Goal: Transaction & Acquisition: Purchase product/service

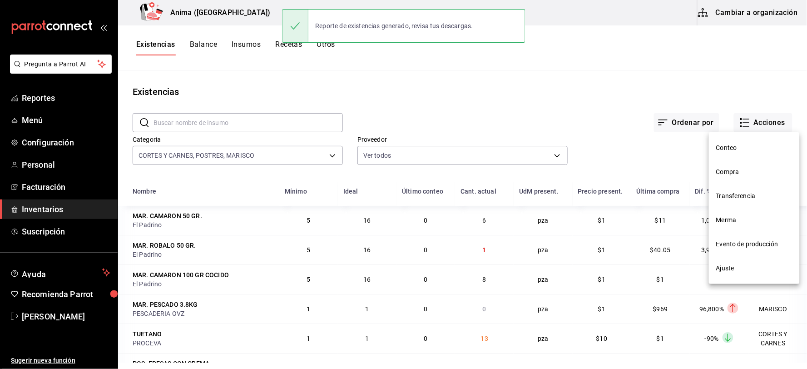
click at [738, 170] on span "Compra" at bounding box center [754, 172] width 76 height 10
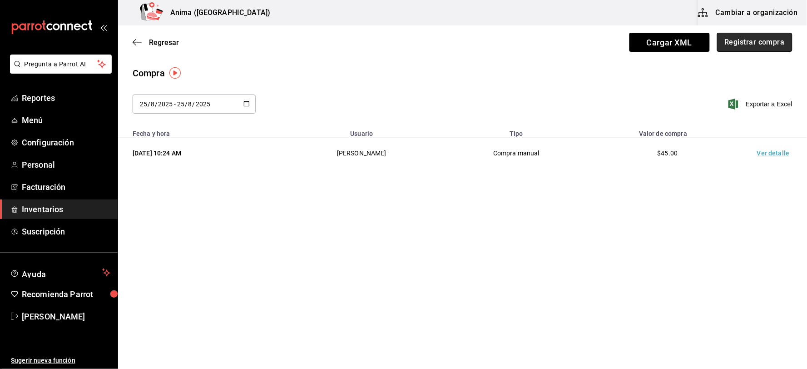
click at [744, 39] on button "Registrar compra" at bounding box center [754, 42] width 75 height 19
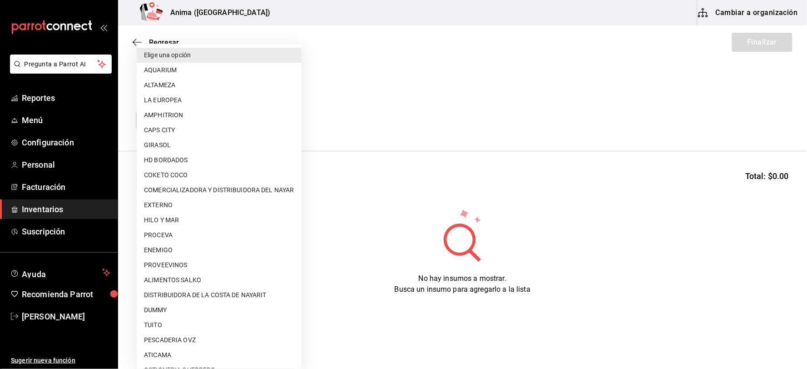
click at [189, 127] on body "Pregunta a Parrot AI Reportes Menú Configuración Personal Facturación Inventari…" at bounding box center [403, 159] width 807 height 318
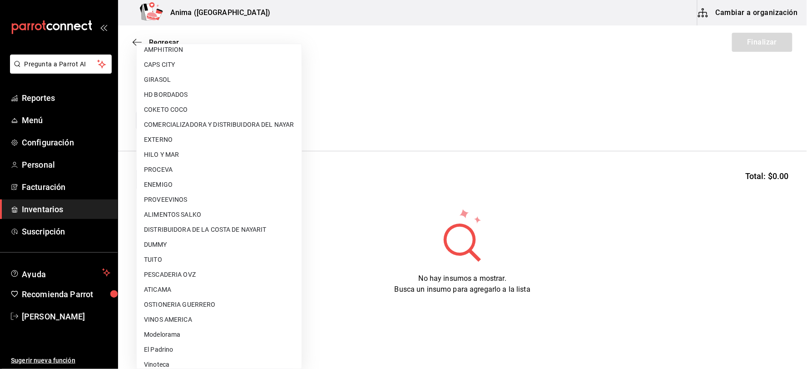
scroll to position [117, 0]
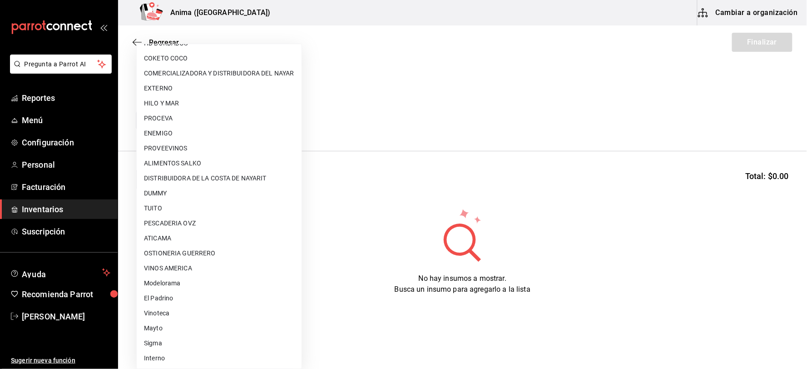
click at [174, 294] on li "El Padrino" at bounding box center [219, 298] width 165 height 15
type input "3d2fc1bc-7a4d-4d26-90b4-a66c75900bbd"
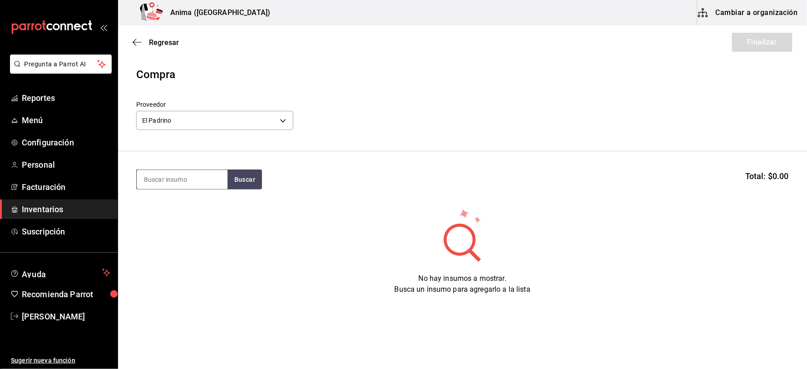
click at [179, 179] on input at bounding box center [182, 179] width 91 height 19
type input "EMPA"
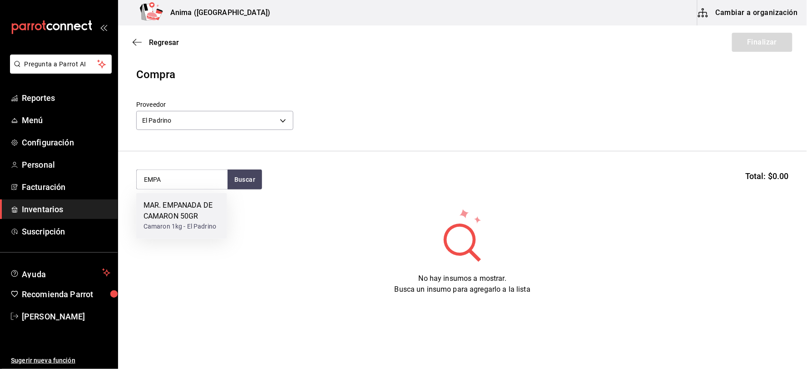
click at [178, 202] on div "MAR. EMPANADA DE CAMARON 50GR" at bounding box center [182, 211] width 76 height 22
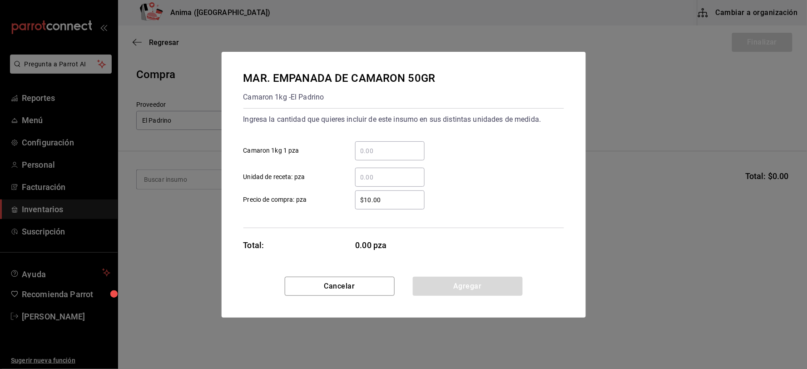
click at [383, 179] on input "​ Unidad de receta: pza" at bounding box center [390, 177] width 70 height 11
type input "32"
type input "$1"
click button "Agregar" at bounding box center [468, 286] width 110 height 19
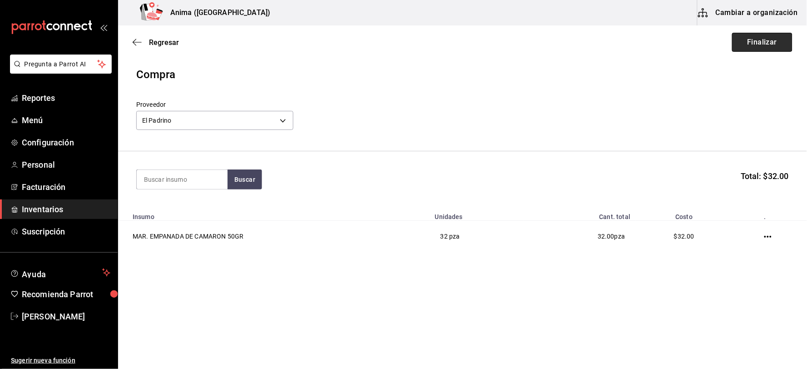
click at [764, 41] on button "Finalizar" at bounding box center [762, 42] width 60 height 19
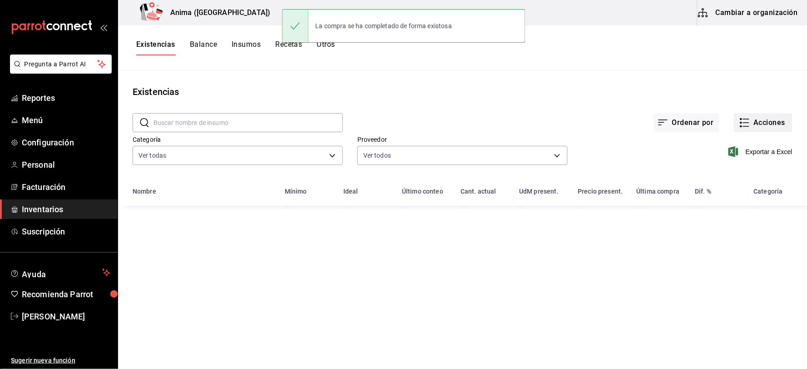
click at [751, 125] on button "Acciones" at bounding box center [763, 122] width 59 height 19
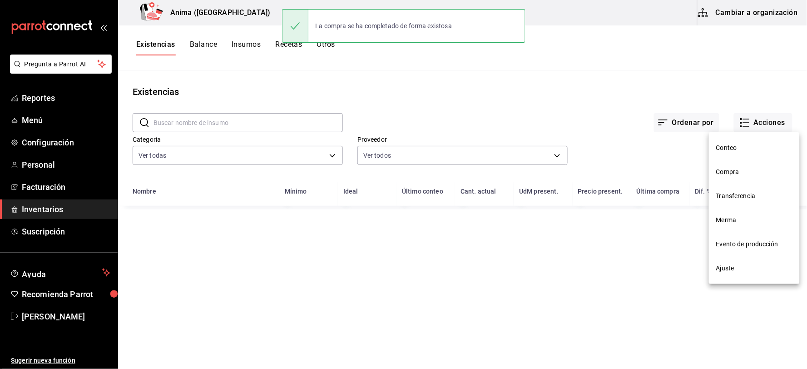
click at [733, 173] on span "Compra" at bounding box center [754, 172] width 76 height 10
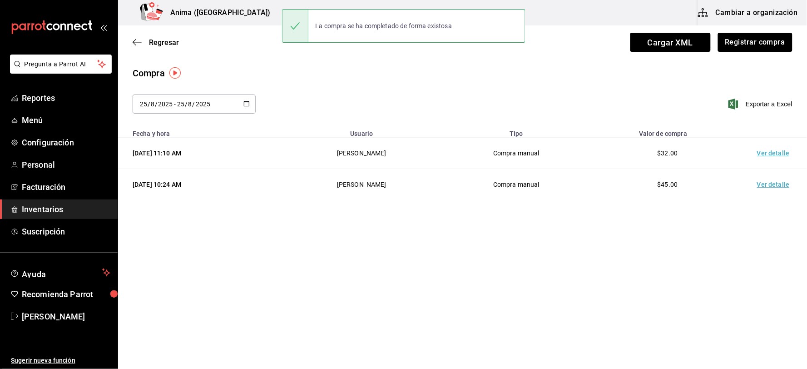
click at [770, 147] on td "Ver detalle" at bounding box center [776, 153] width 64 height 31
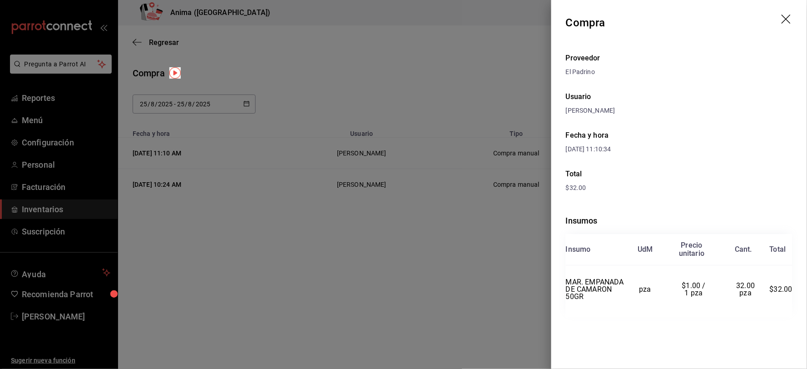
drag, startPoint x: 315, startPoint y: 192, endPoint x: 212, endPoint y: 108, distance: 133.4
click at [312, 189] on div at bounding box center [403, 184] width 807 height 369
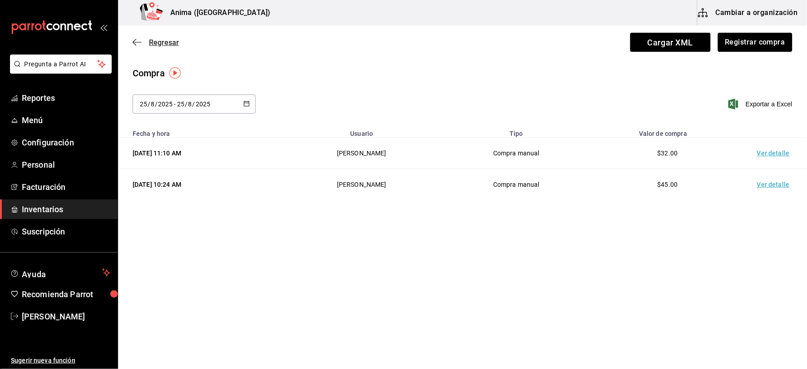
click at [160, 42] on span "Regresar" at bounding box center [164, 42] width 30 height 9
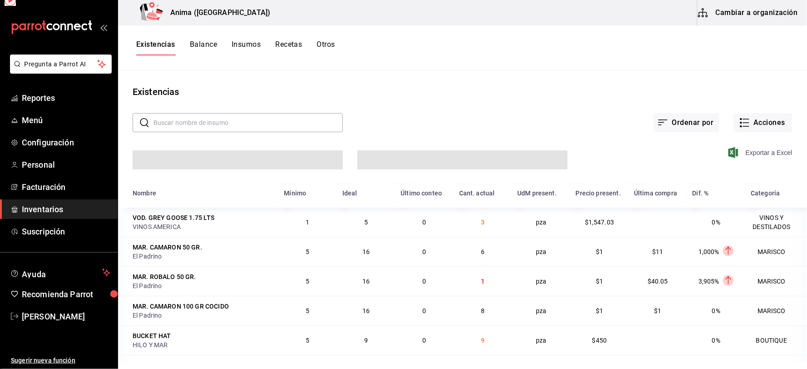
click at [776, 148] on span "Exportar a Excel" at bounding box center [762, 152] width 62 height 11
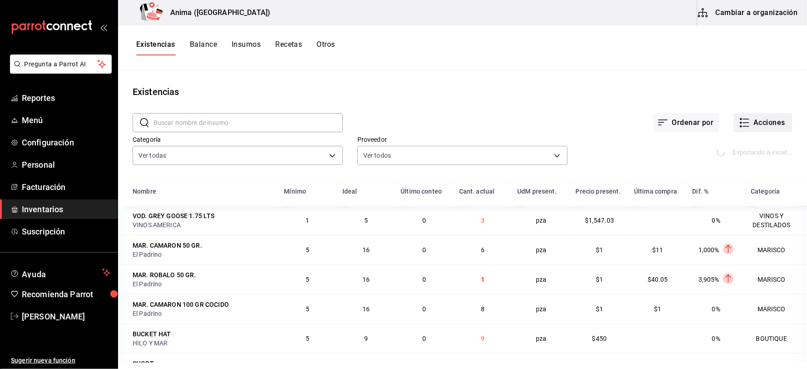
click at [759, 119] on button "Acciones" at bounding box center [763, 122] width 59 height 19
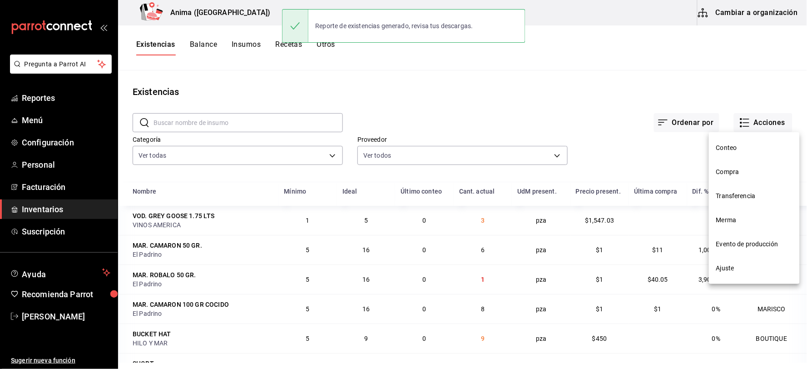
click at [739, 221] on span "Merma" at bounding box center [754, 220] width 76 height 10
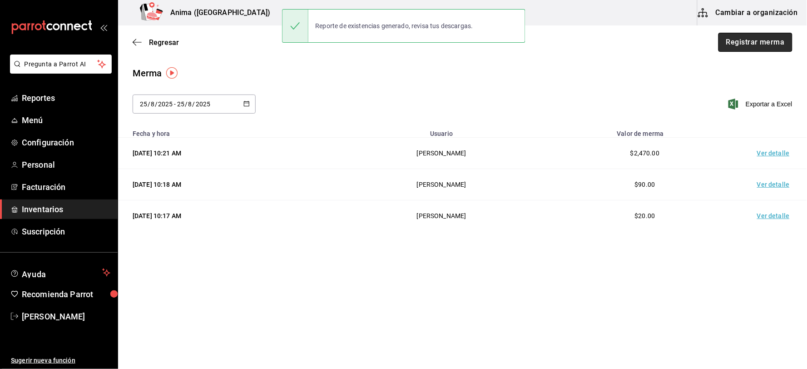
click at [766, 44] on button "Registrar merma" at bounding box center [756, 42] width 74 height 19
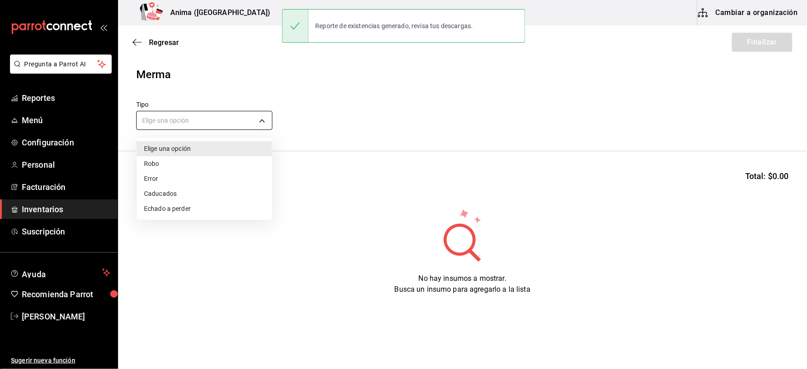
click at [232, 120] on body "Pregunta a Parrot AI Reportes Menú Configuración Personal Facturación Inventari…" at bounding box center [403, 159] width 807 height 318
click at [180, 175] on li "Error" at bounding box center [204, 178] width 135 height 15
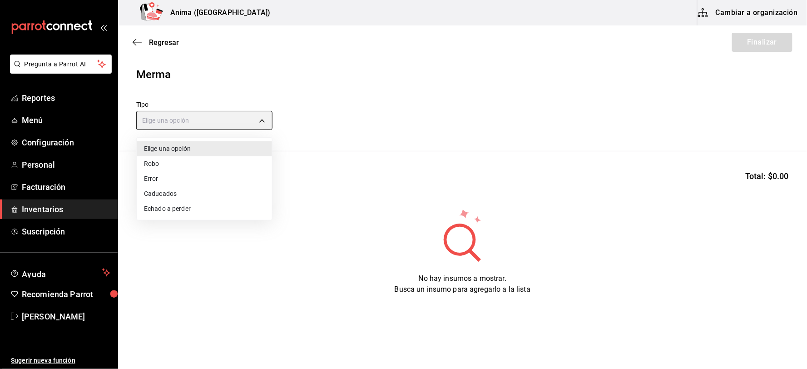
type input "ERROR"
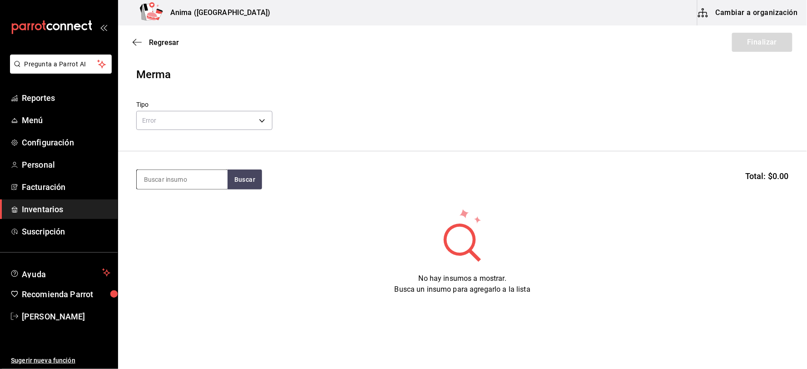
click at [185, 180] on input at bounding box center [182, 179] width 91 height 19
type input "LECHE"
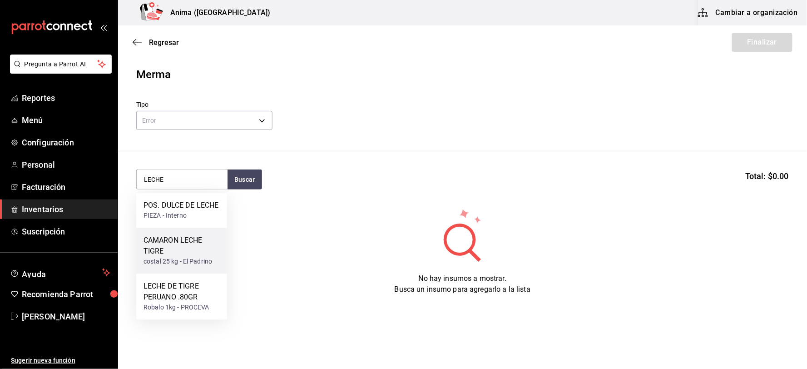
click at [185, 247] on div "CAMARON LECHE TIGRE" at bounding box center [182, 246] width 76 height 22
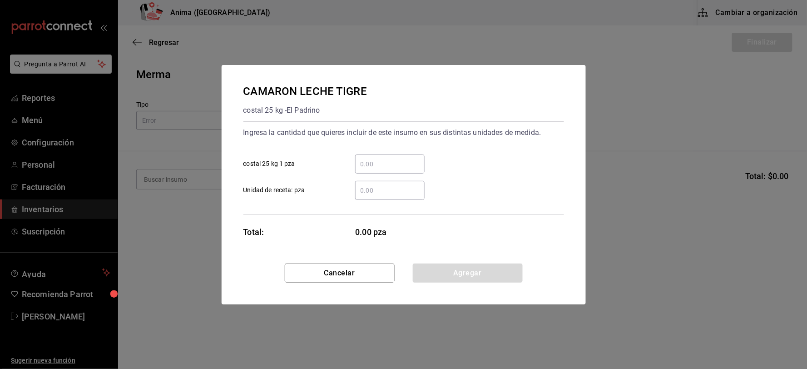
click at [403, 188] on input "​ Unidad de receta: pza" at bounding box center [390, 190] width 70 height 11
type input "1"
click button "Agregar" at bounding box center [468, 272] width 110 height 19
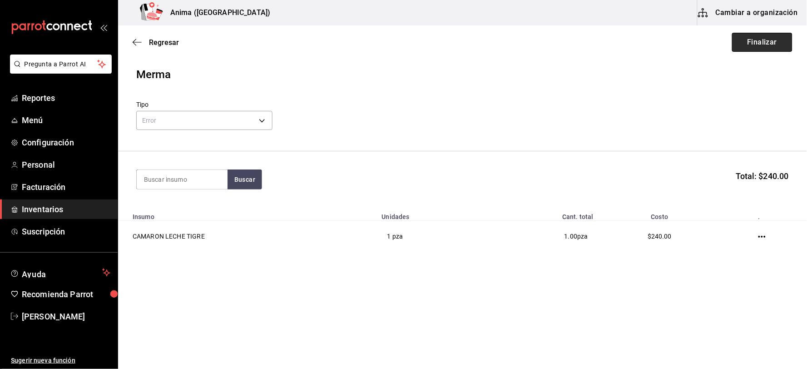
click at [750, 43] on button "Finalizar" at bounding box center [762, 42] width 60 height 19
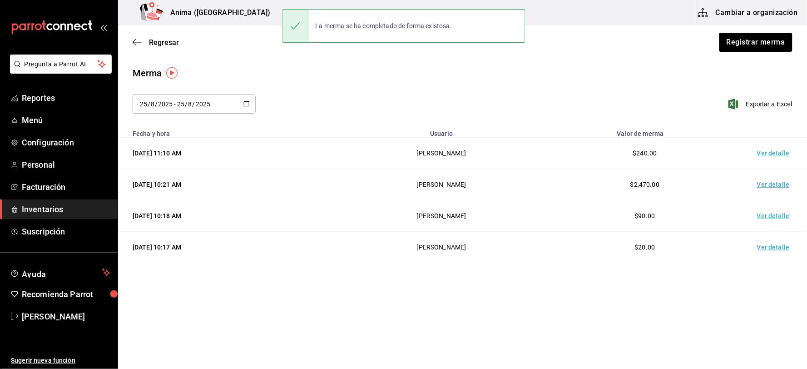
click at [778, 158] on td "Ver detalle" at bounding box center [776, 153] width 64 height 31
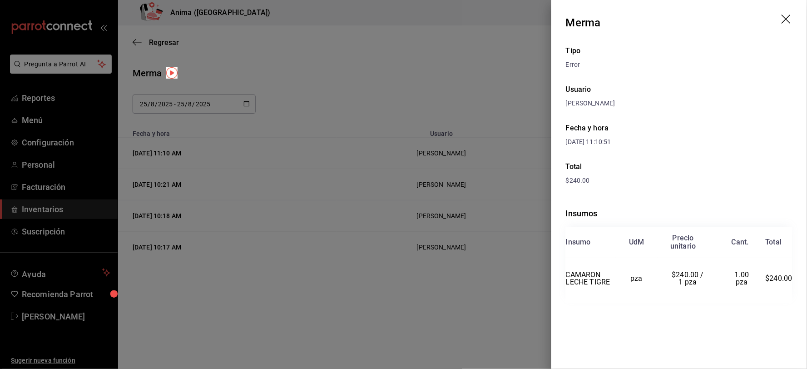
click at [400, 206] on div at bounding box center [403, 184] width 807 height 369
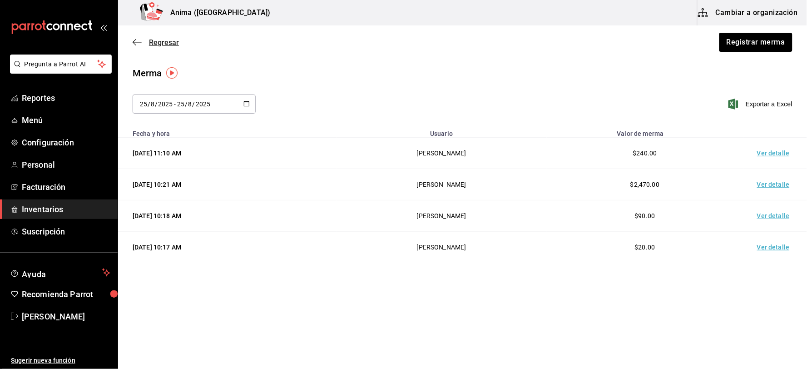
click at [163, 43] on span "Regresar" at bounding box center [164, 42] width 30 height 9
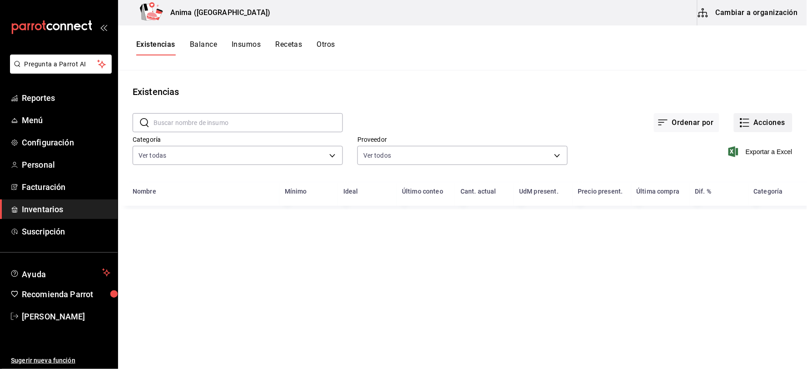
click at [756, 122] on button "Acciones" at bounding box center [763, 122] width 59 height 19
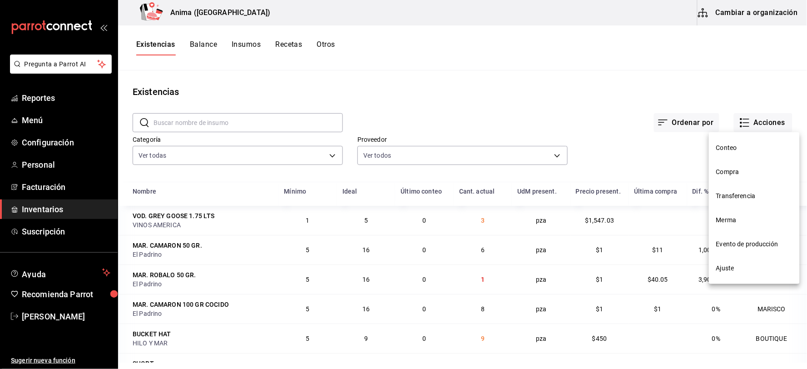
click at [730, 221] on span "Merma" at bounding box center [754, 220] width 76 height 10
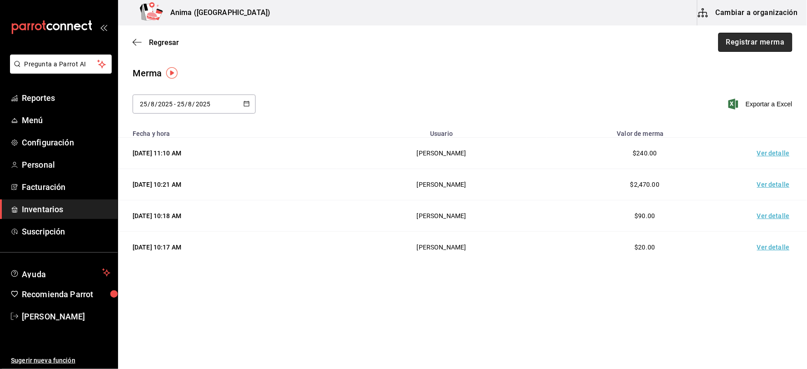
click at [754, 42] on button "Registrar merma" at bounding box center [756, 42] width 74 height 19
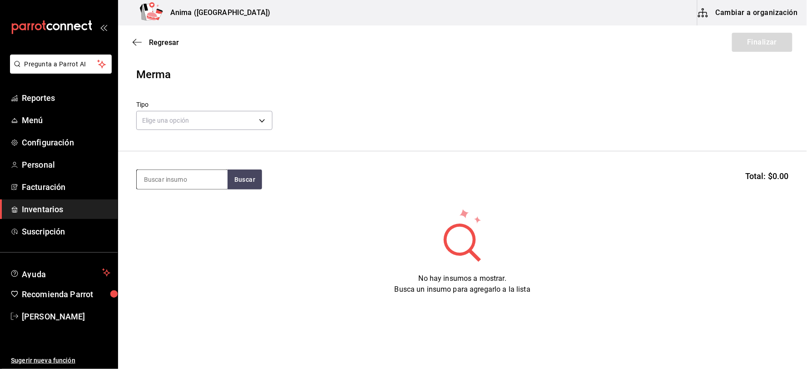
click at [175, 176] on input at bounding box center [182, 179] width 91 height 19
type input "[PERSON_NAME]"
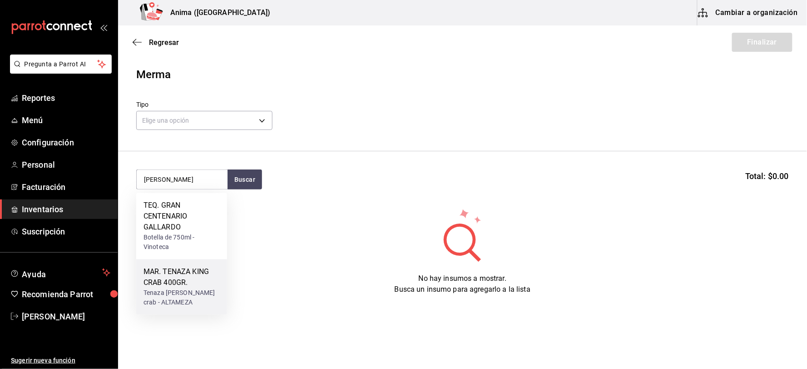
click at [180, 285] on div "MAR. TENAZA KING CRAB 400GR." at bounding box center [182, 278] width 76 height 22
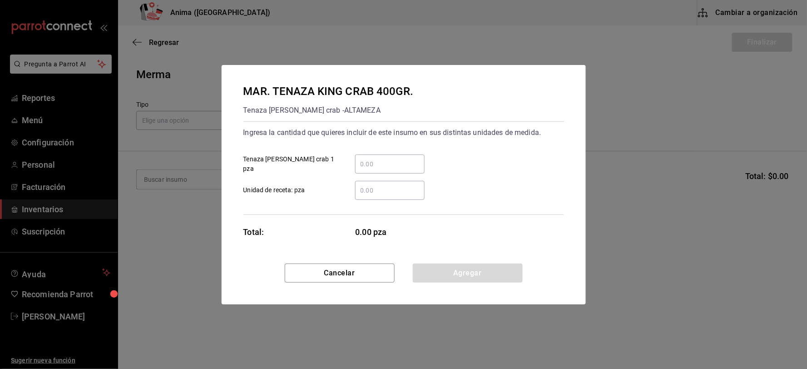
click at [384, 191] on input "​ Unidad de receta: pza" at bounding box center [390, 190] width 70 height 11
type input "4"
type input "2"
click button "Agregar" at bounding box center [468, 272] width 110 height 19
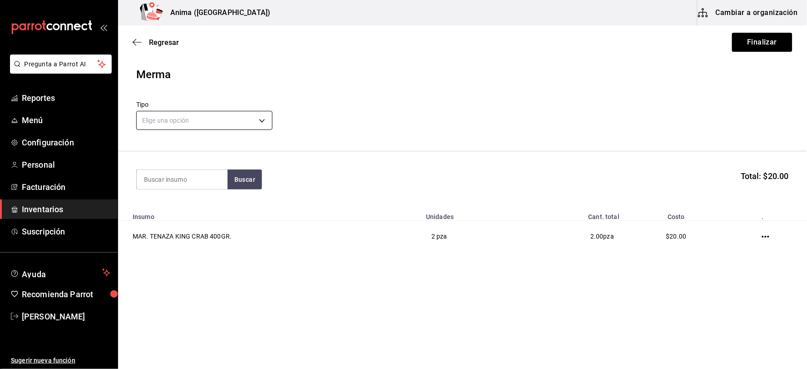
click at [229, 126] on body "Pregunta a Parrot AI Reportes Menú Configuración Personal Facturación Inventari…" at bounding box center [403, 159] width 807 height 318
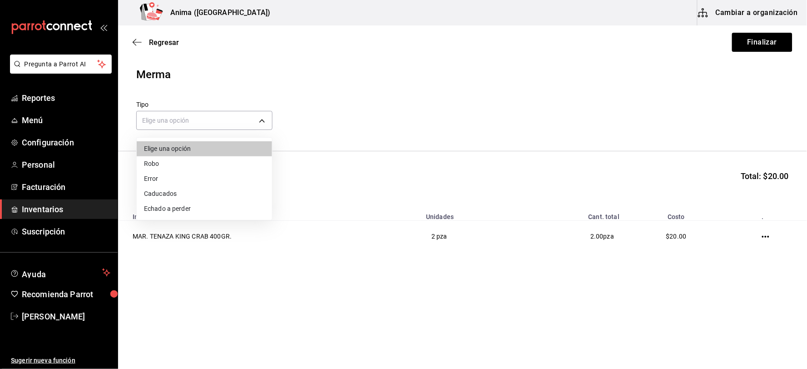
click at [198, 177] on li "Error" at bounding box center [204, 178] width 135 height 15
type input "ERROR"
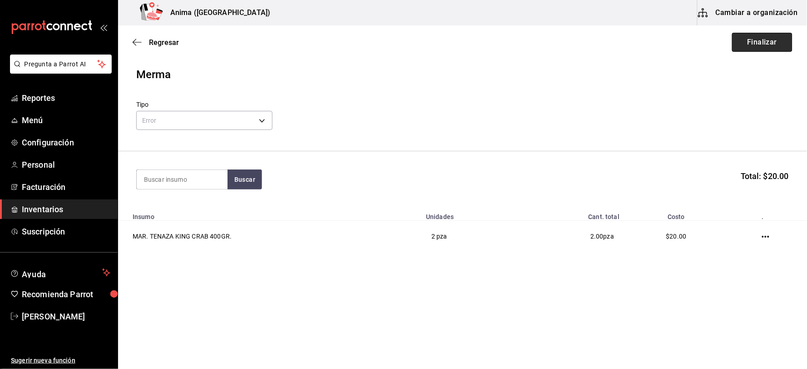
click at [753, 42] on button "Finalizar" at bounding box center [762, 42] width 60 height 19
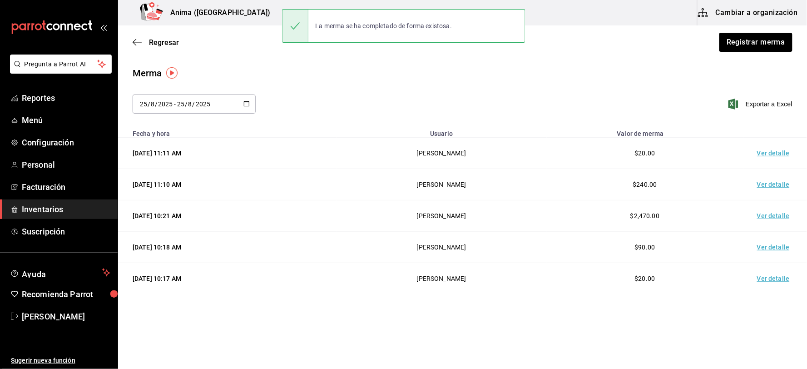
click at [753, 159] on td "Ver detalle" at bounding box center [776, 153] width 64 height 31
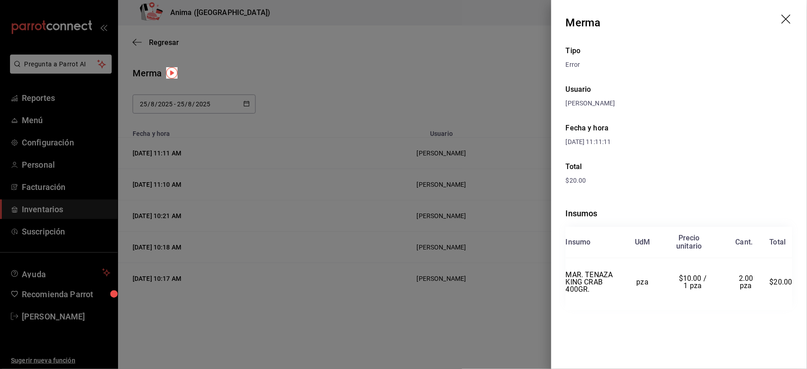
click at [136, 136] on div at bounding box center [403, 184] width 807 height 369
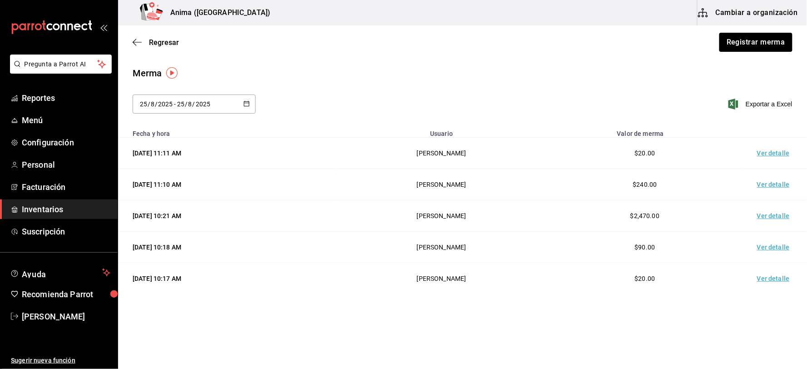
click at [66, 209] on span "Inventarios" at bounding box center [66, 209] width 89 height 12
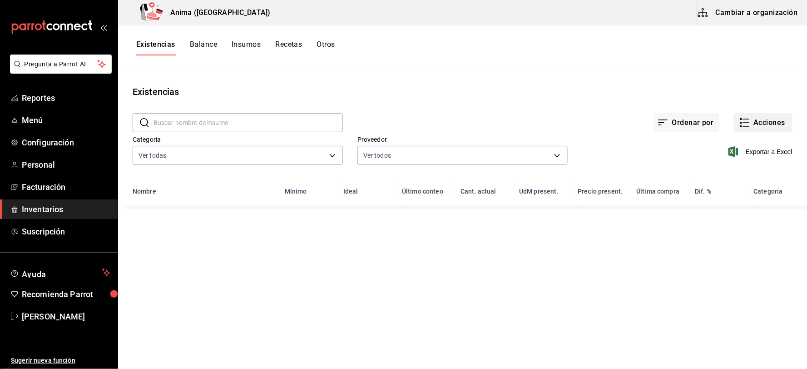
click at [771, 114] on button "Acciones" at bounding box center [763, 122] width 59 height 19
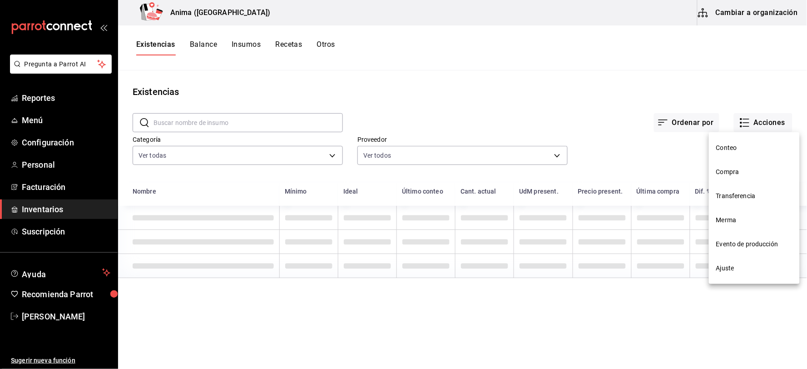
click at [743, 170] on span "Compra" at bounding box center [754, 172] width 76 height 10
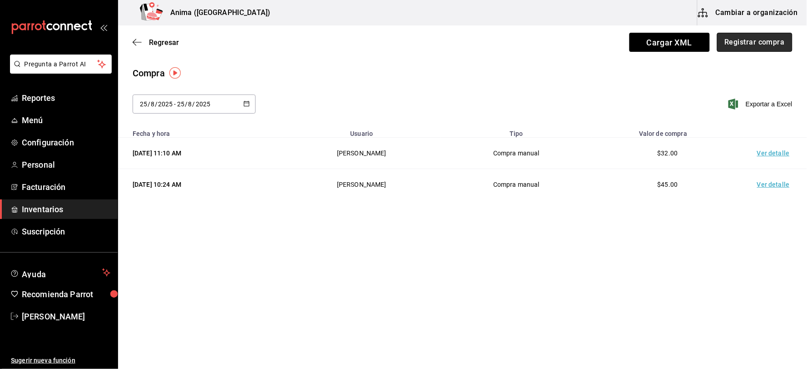
click at [735, 40] on button "Registrar compra" at bounding box center [754, 42] width 75 height 19
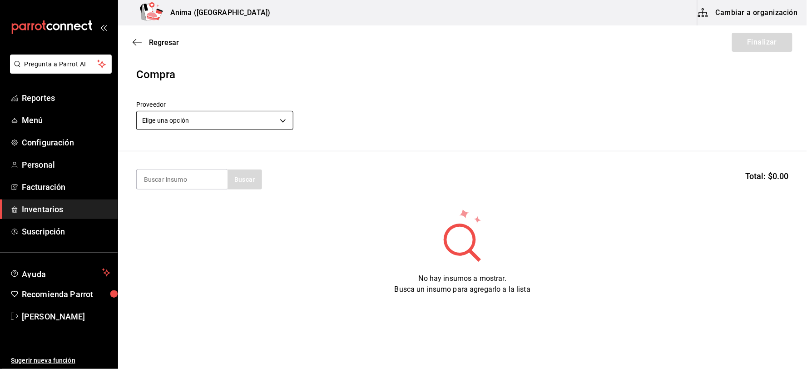
click at [216, 121] on body "Pregunta a Parrot AI Reportes Menú Configuración Personal Facturación Inventari…" at bounding box center [403, 159] width 807 height 318
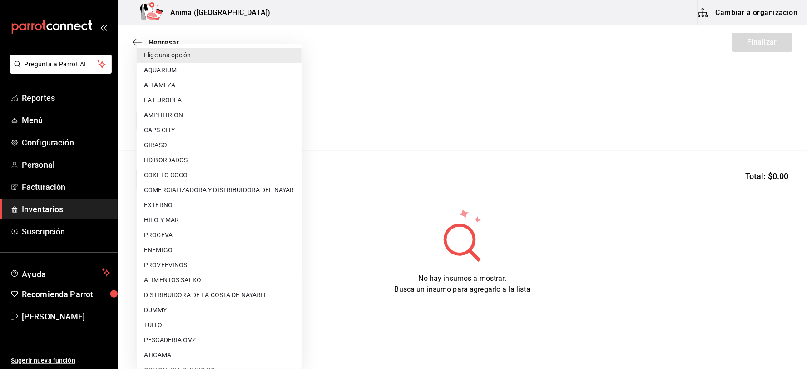
scroll to position [117, 0]
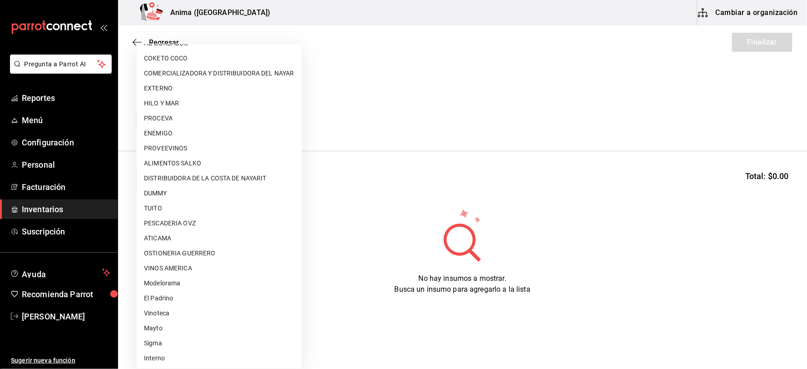
click at [423, 230] on div at bounding box center [403, 184] width 807 height 369
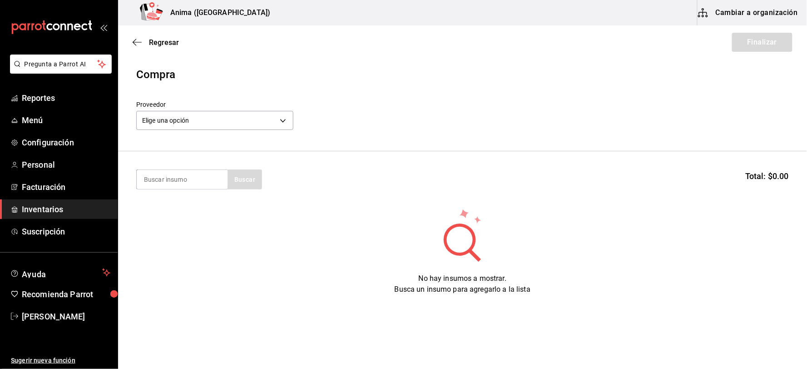
click at [197, 174] on input at bounding box center [182, 179] width 91 height 19
type input "TACO"
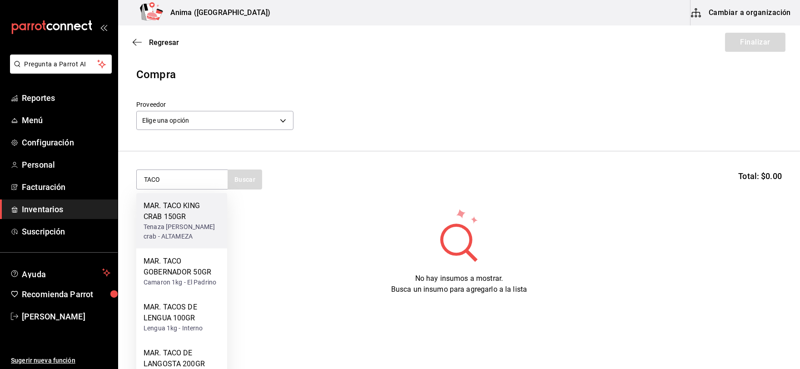
click at [185, 228] on div "Tenaza [PERSON_NAME] crab - ALTAMEZA" at bounding box center [182, 231] width 76 height 19
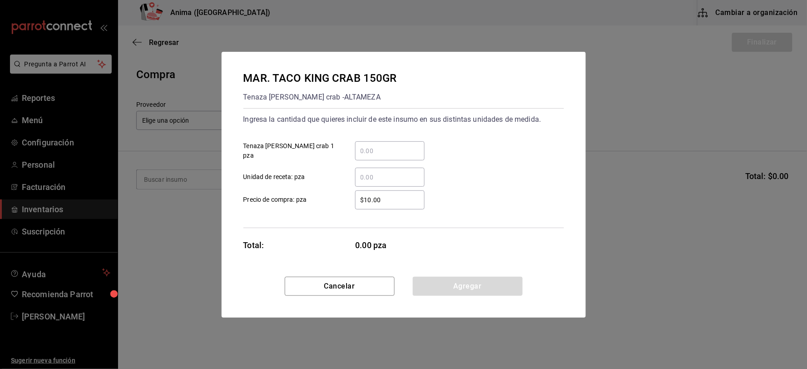
click at [397, 175] on input "​ Unidad de receta: pza" at bounding box center [390, 177] width 70 height 11
type input "4"
type input "$1"
click button "Agregar" at bounding box center [468, 286] width 110 height 19
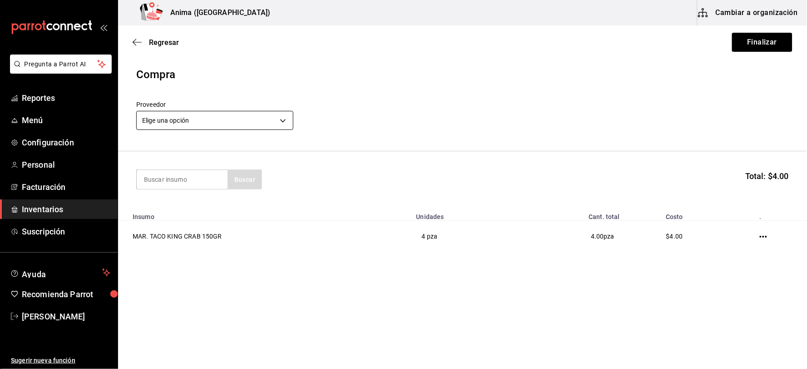
click at [221, 120] on body "Pregunta a Parrot AI Reportes Menú Configuración Personal Facturación Inventari…" at bounding box center [403, 159] width 807 height 318
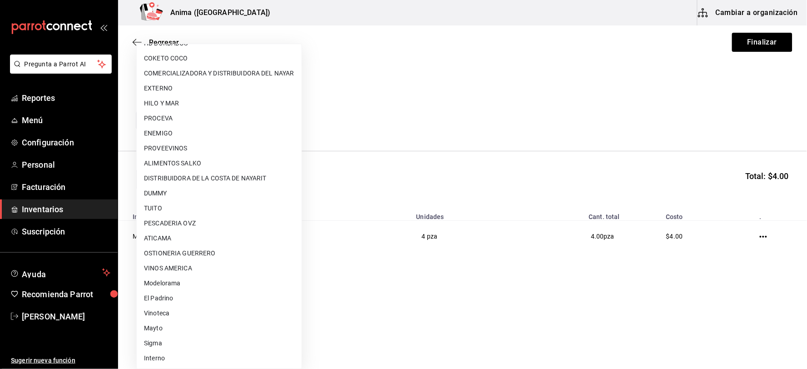
click at [179, 294] on li "El Padrino" at bounding box center [219, 298] width 165 height 15
type input "3d2fc1bc-7a4d-4d26-90b4-a66c75900bbd"
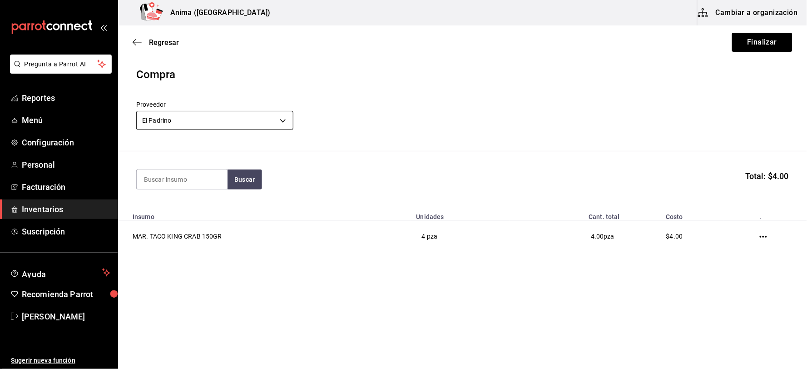
click at [234, 121] on body "Pregunta a Parrot AI Reportes Menú Configuración Personal Facturación Inventari…" at bounding box center [403, 159] width 807 height 318
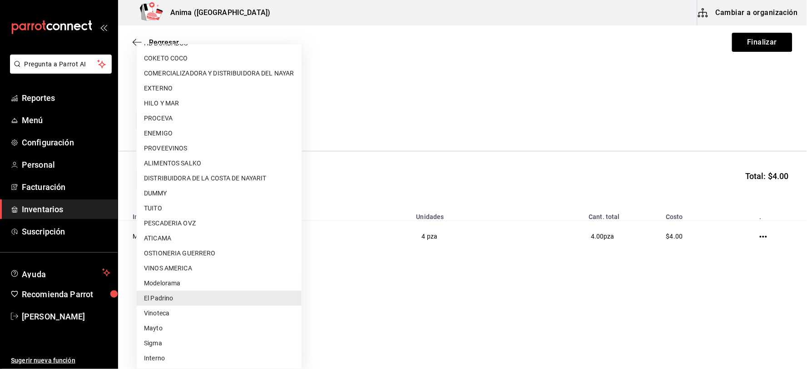
drag, startPoint x: 515, startPoint y: 129, endPoint x: 735, endPoint y: 55, distance: 232.0
click at [517, 130] on div at bounding box center [403, 184] width 807 height 369
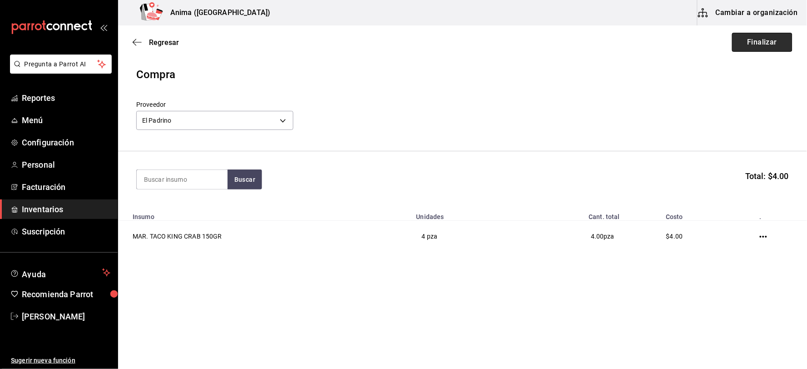
click at [768, 41] on button "Finalizar" at bounding box center [762, 42] width 60 height 19
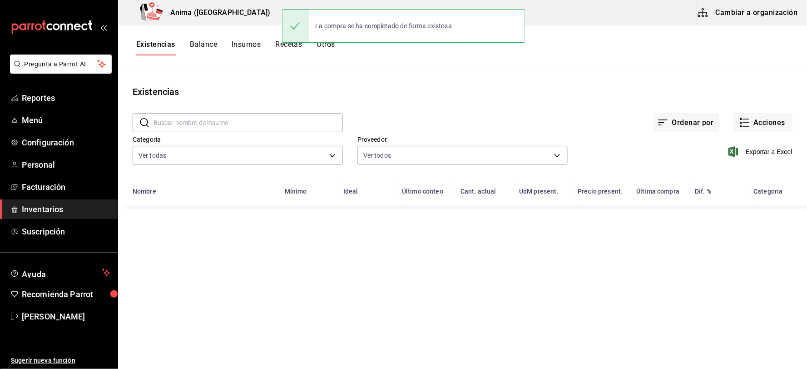
click at [761, 134] on div "Exportar a Excel" at bounding box center [680, 144] width 225 height 46
click at [759, 124] on button "Acciones" at bounding box center [763, 122] width 59 height 19
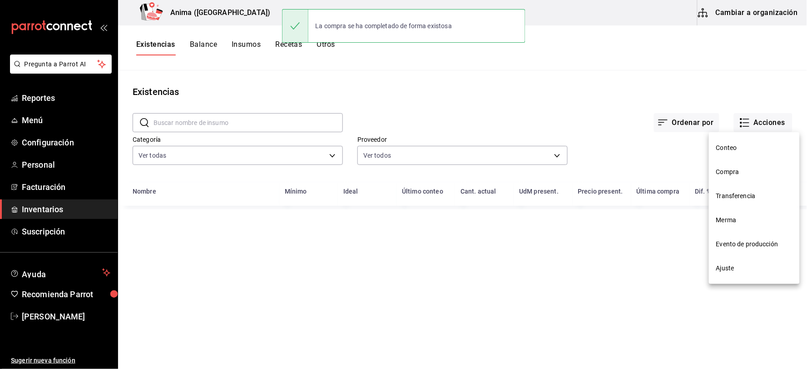
click at [749, 170] on span "Compra" at bounding box center [754, 172] width 76 height 10
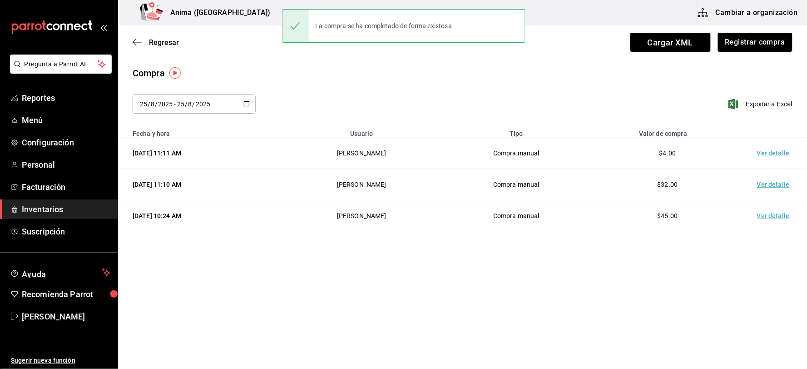
click at [762, 154] on td "Ver detalle" at bounding box center [776, 153] width 64 height 31
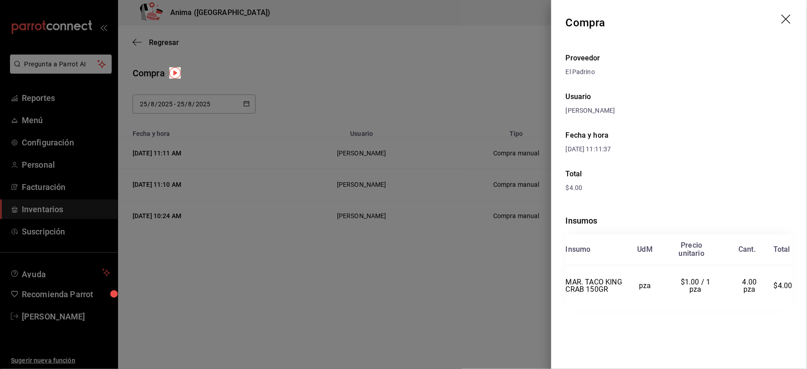
click at [466, 217] on div at bounding box center [403, 184] width 807 height 369
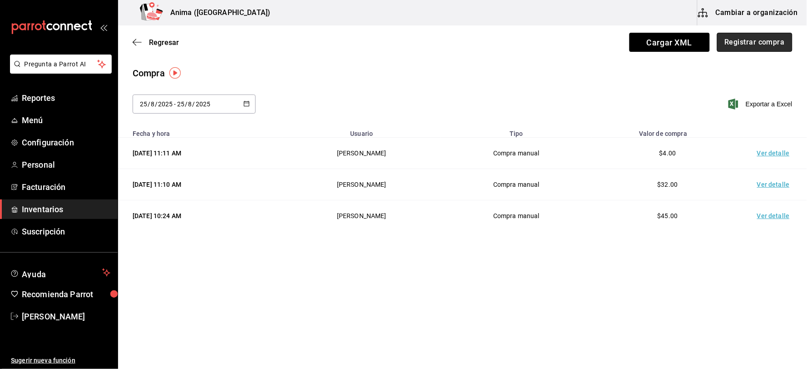
click at [751, 43] on button "Registrar compra" at bounding box center [754, 42] width 75 height 19
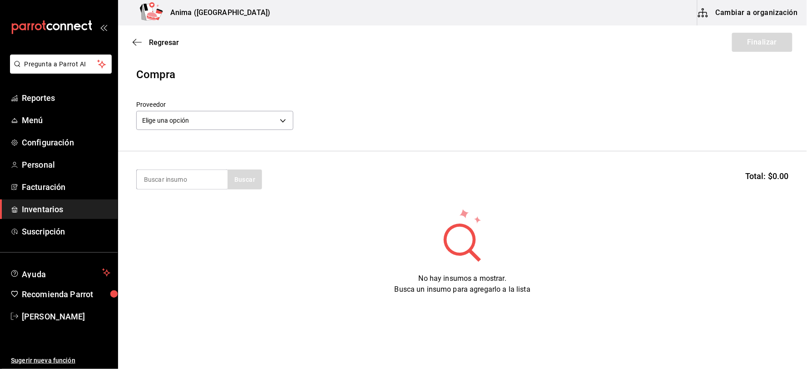
click at [743, 46] on div "Regresar Finalizar" at bounding box center [462, 42] width 689 height 34
click at [183, 125] on body "Pregunta a Parrot AI Reportes Menú Configuración Personal Facturación Inventari…" at bounding box center [403, 159] width 807 height 318
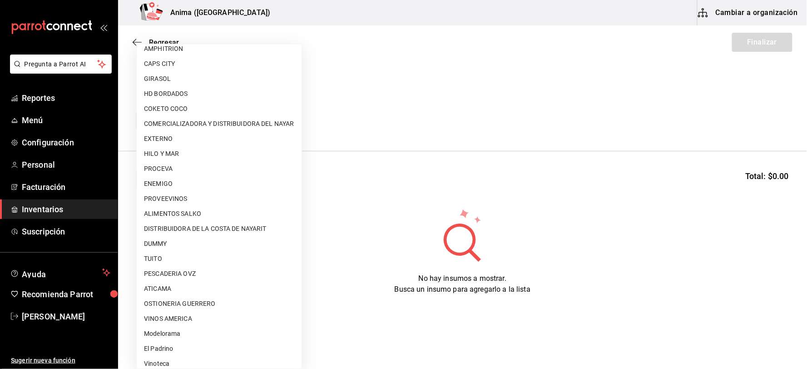
scroll to position [117, 0]
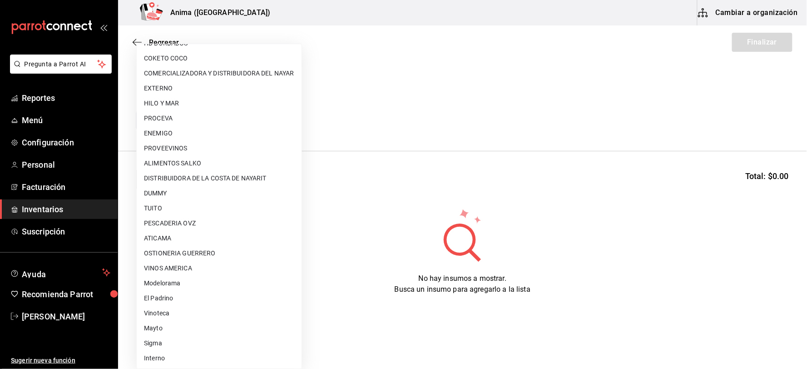
click at [171, 291] on li "El Padrino" at bounding box center [219, 298] width 165 height 15
type input "3d2fc1bc-7a4d-4d26-90b4-a66c75900bbd"
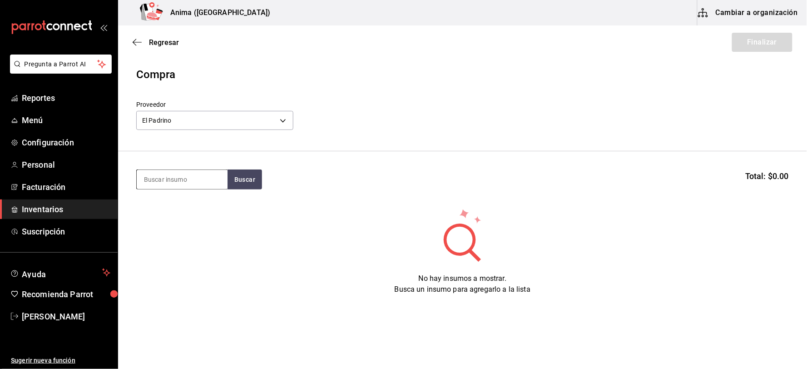
click at [172, 179] on input at bounding box center [182, 179] width 91 height 19
type input "GOBER"
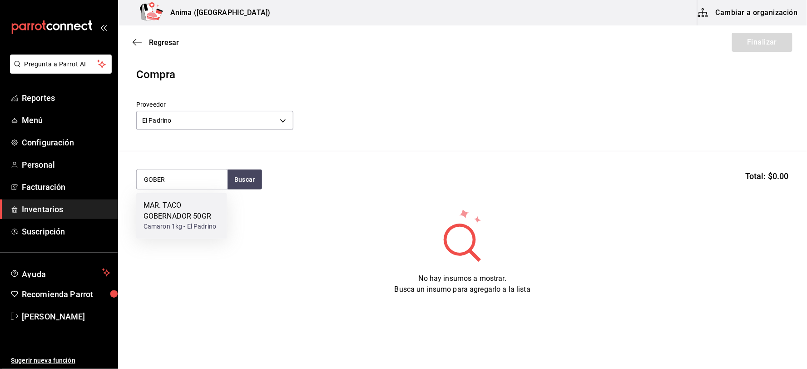
click at [209, 216] on div "MAR. TACO GOBERNADOR 50GR" at bounding box center [182, 211] width 76 height 22
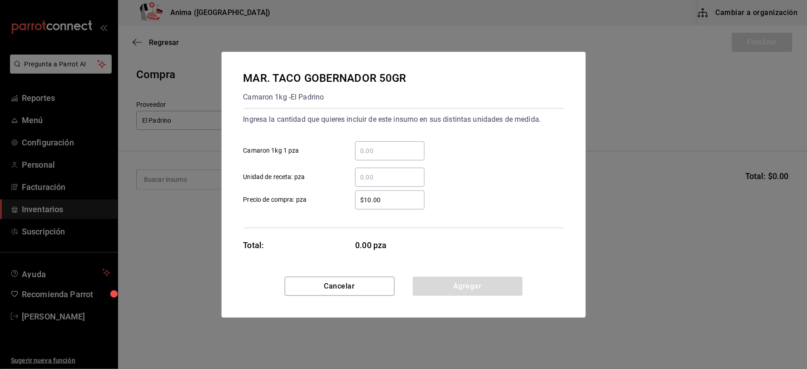
click at [406, 179] on input "​ Unidad de receta: pza" at bounding box center [390, 177] width 70 height 11
type input "6"
type input "$1"
click button "Agregar" at bounding box center [468, 286] width 110 height 19
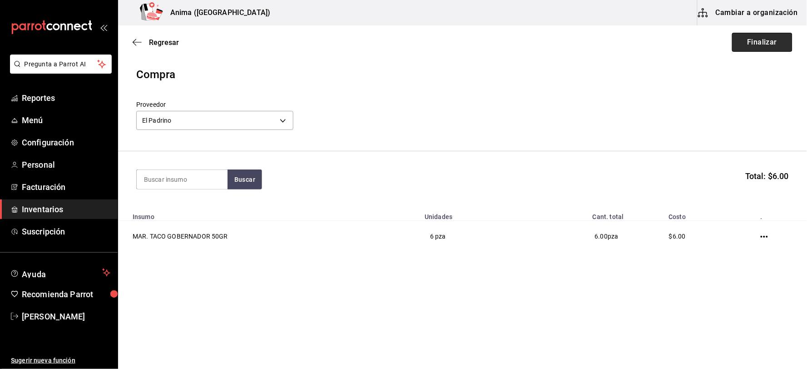
click at [777, 40] on button "Finalizar" at bounding box center [762, 42] width 60 height 19
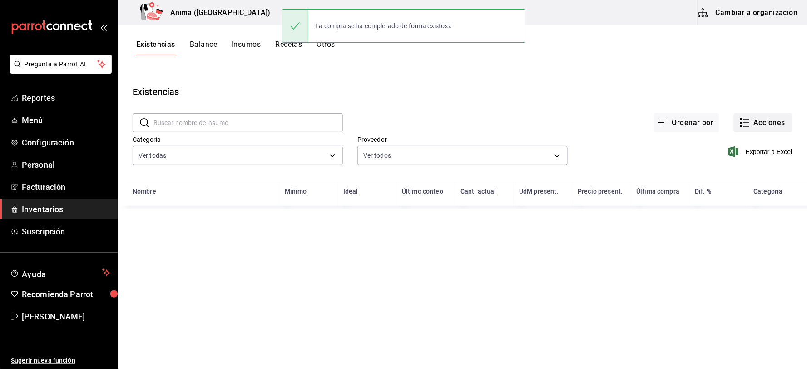
click at [761, 124] on button "Acciones" at bounding box center [763, 122] width 59 height 19
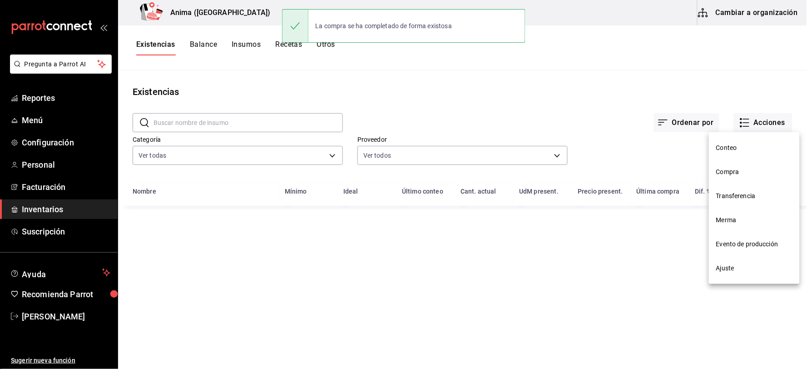
click at [742, 170] on span "Compra" at bounding box center [754, 172] width 76 height 10
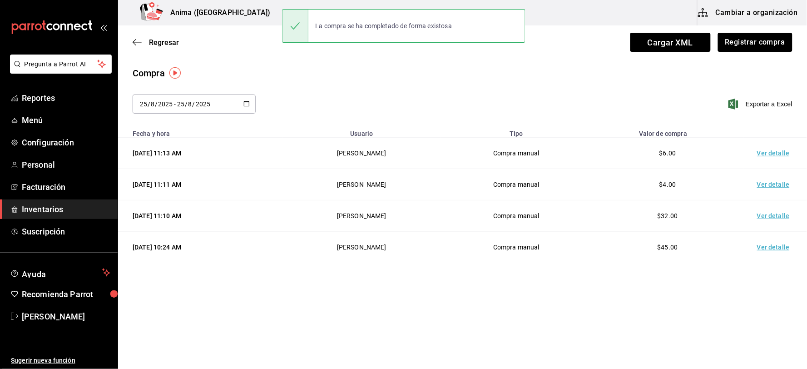
click at [763, 153] on td "Ver detalle" at bounding box center [776, 153] width 64 height 31
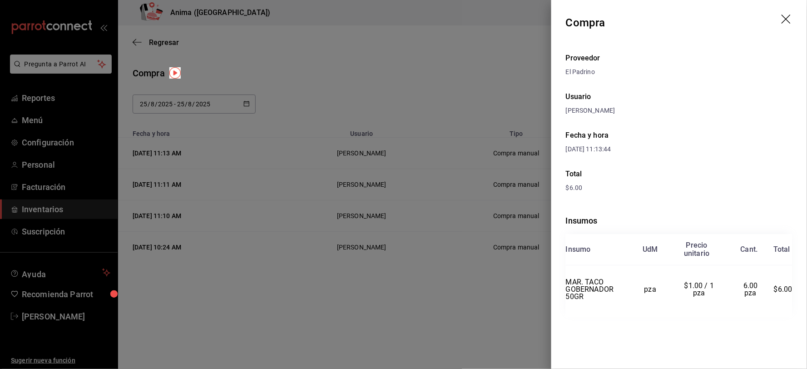
click at [424, 122] on div at bounding box center [403, 184] width 807 height 369
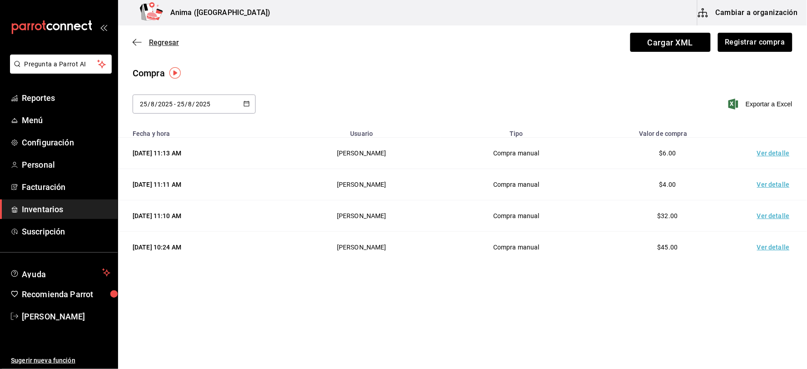
click at [164, 41] on span "Regresar" at bounding box center [164, 42] width 30 height 9
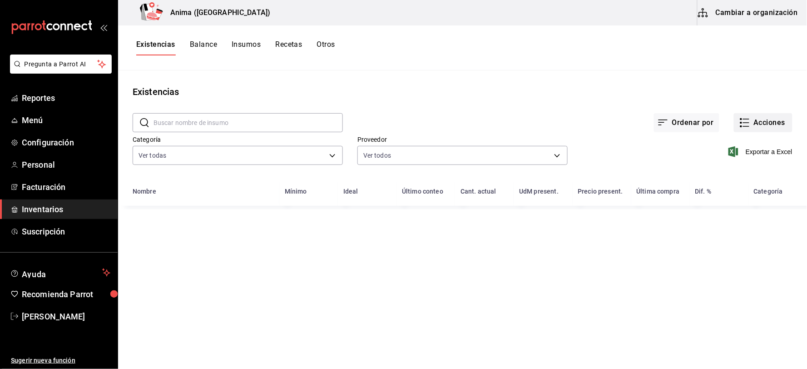
click at [754, 126] on button "Acciones" at bounding box center [763, 122] width 59 height 19
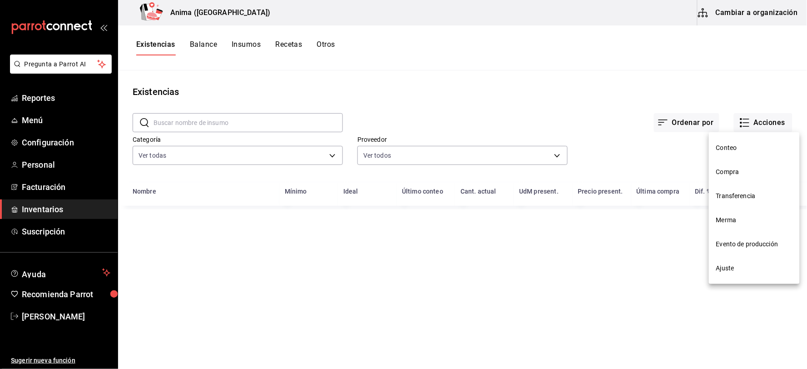
click at [744, 175] on span "Compra" at bounding box center [754, 172] width 76 height 10
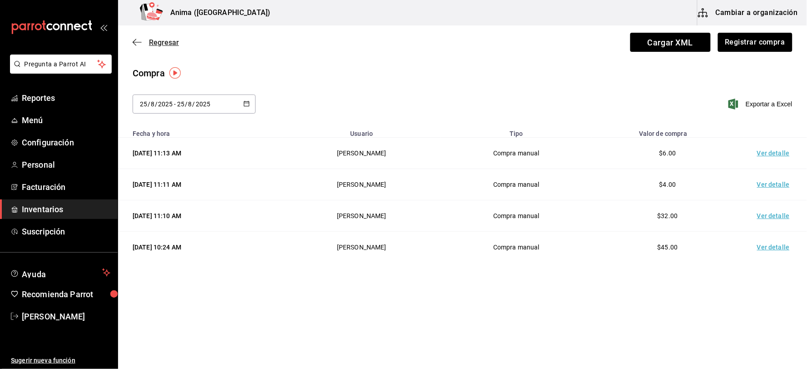
click at [169, 43] on span "Regresar" at bounding box center [164, 42] width 30 height 9
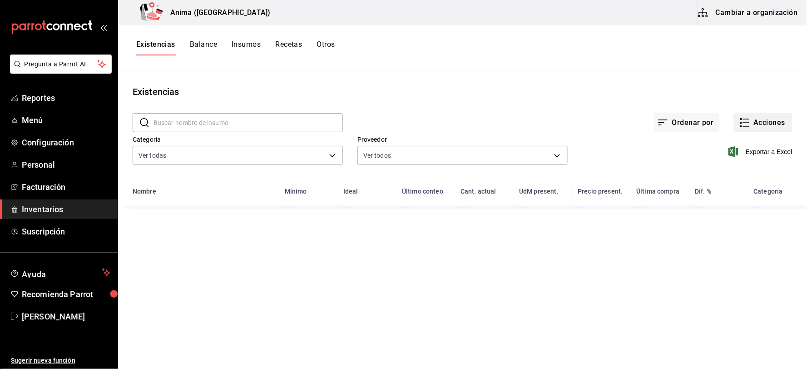
click at [775, 121] on button "Acciones" at bounding box center [763, 122] width 59 height 19
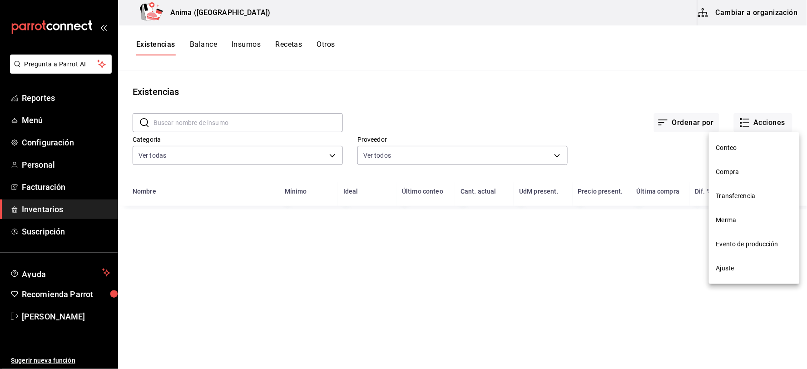
click at [747, 224] on span "Merma" at bounding box center [754, 220] width 76 height 10
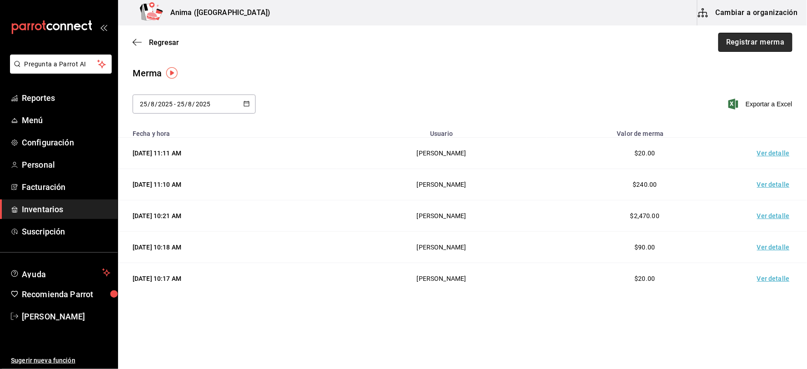
click at [748, 47] on button "Registrar merma" at bounding box center [756, 42] width 74 height 19
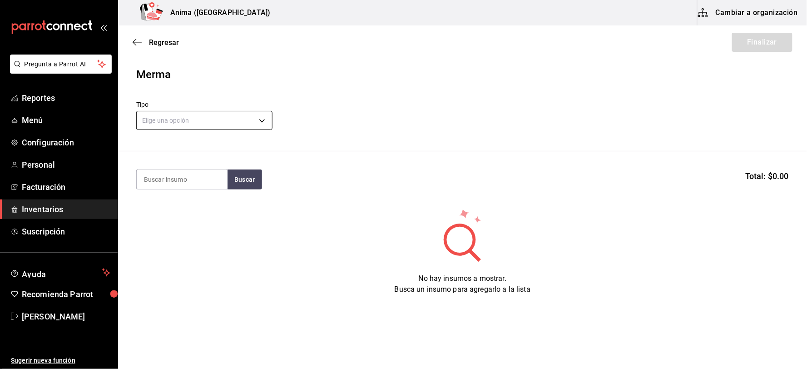
click at [177, 124] on body "Pregunta a Parrot AI Reportes Menú Configuración Personal Facturación Inventari…" at bounding box center [403, 159] width 807 height 318
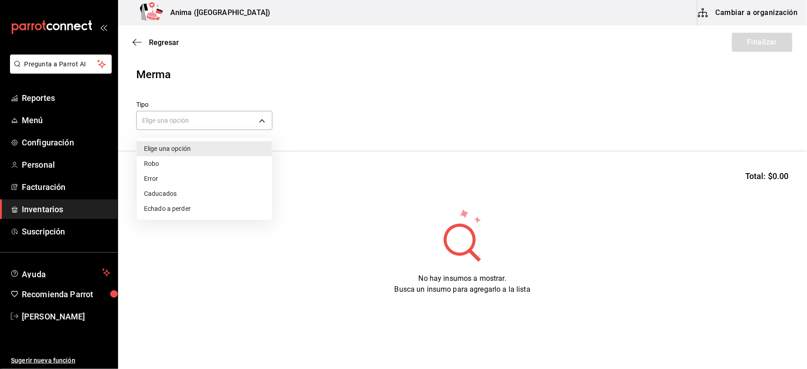
click at [177, 184] on li "Error" at bounding box center [204, 178] width 135 height 15
type input "ERROR"
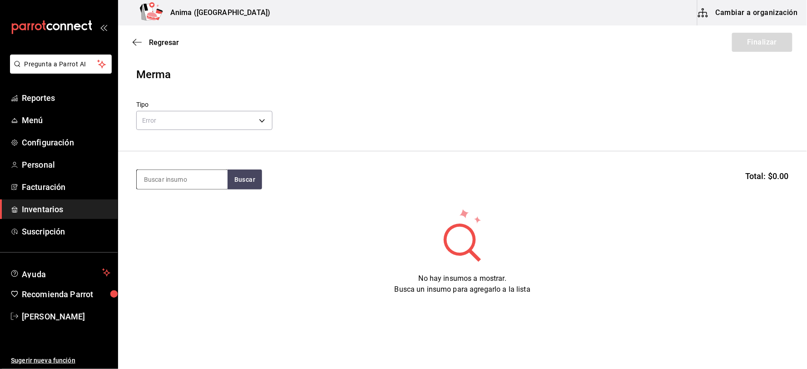
click at [186, 183] on input at bounding box center [182, 179] width 91 height 19
type input "G"
type input "LECHE"
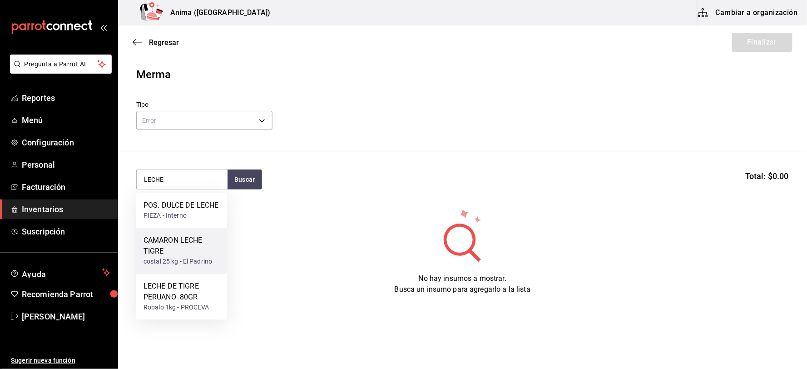
click at [182, 248] on div "CAMARON LECHE TIGRE" at bounding box center [182, 246] width 76 height 22
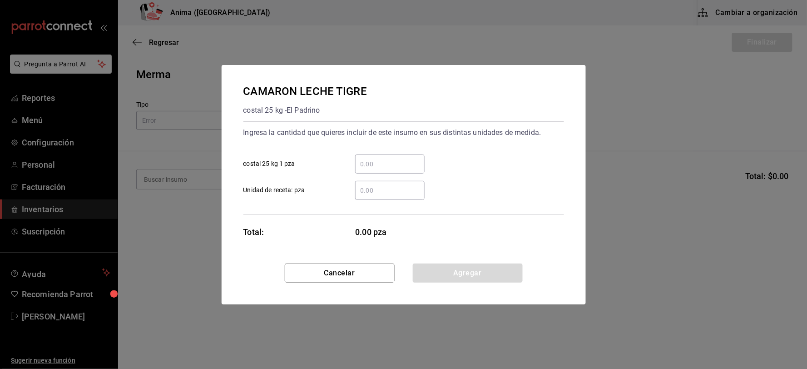
click at [411, 184] on div "​" at bounding box center [390, 190] width 70 height 19
click at [411, 185] on input "​ Unidad de receta: pza" at bounding box center [390, 190] width 70 height 11
type input "6"
click button "Agregar" at bounding box center [468, 272] width 110 height 19
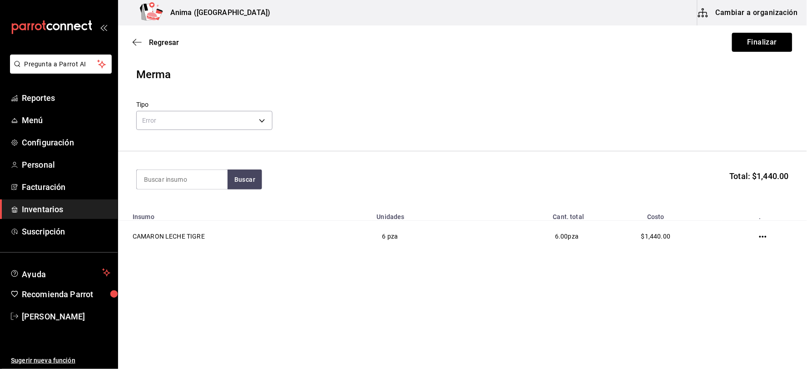
click at [785, 40] on button "Finalizar" at bounding box center [762, 42] width 60 height 19
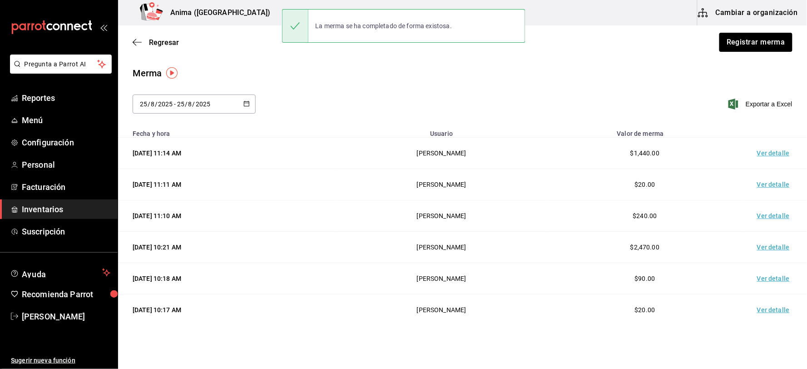
click at [773, 153] on td "Ver detalle" at bounding box center [776, 153] width 64 height 31
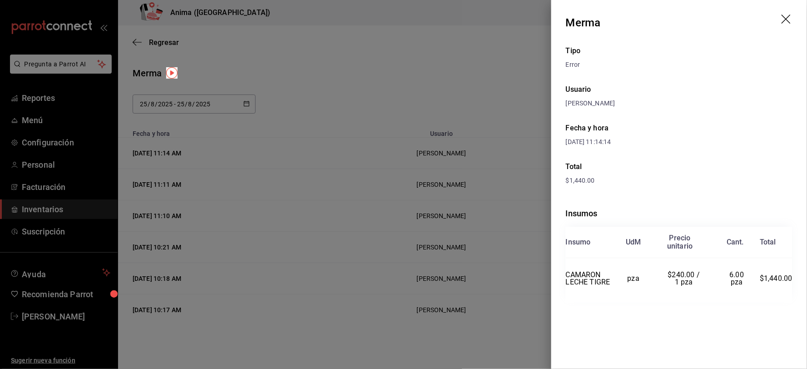
click at [385, 143] on div at bounding box center [403, 184] width 807 height 369
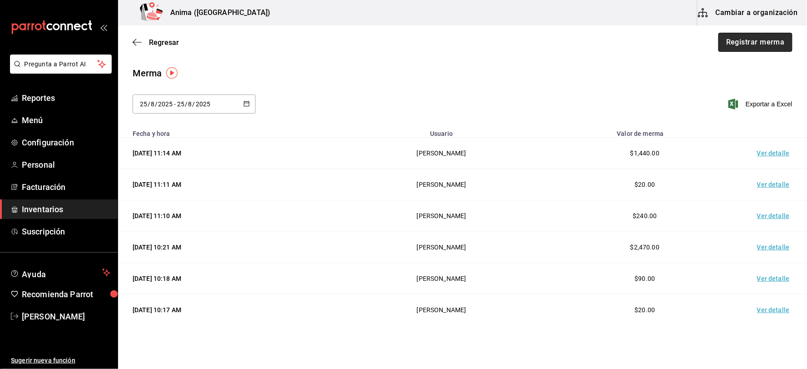
click at [744, 41] on button "Registrar merma" at bounding box center [756, 42] width 74 height 19
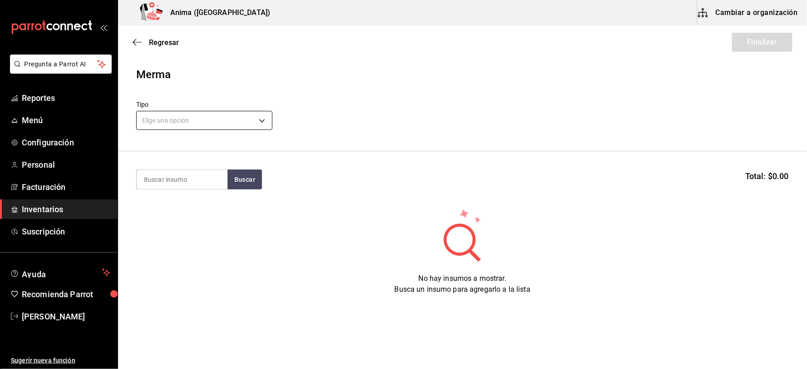
click at [184, 122] on body "Pregunta a Parrot AI Reportes Menú Configuración Personal Facturación Inventari…" at bounding box center [403, 159] width 807 height 318
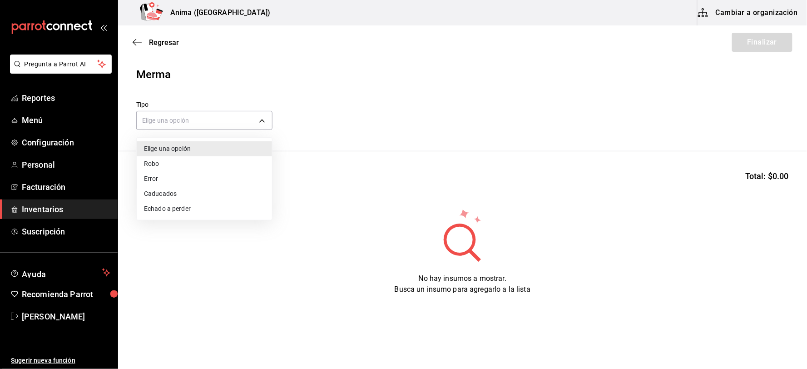
click at [179, 177] on li "Error" at bounding box center [204, 178] width 135 height 15
type input "ERROR"
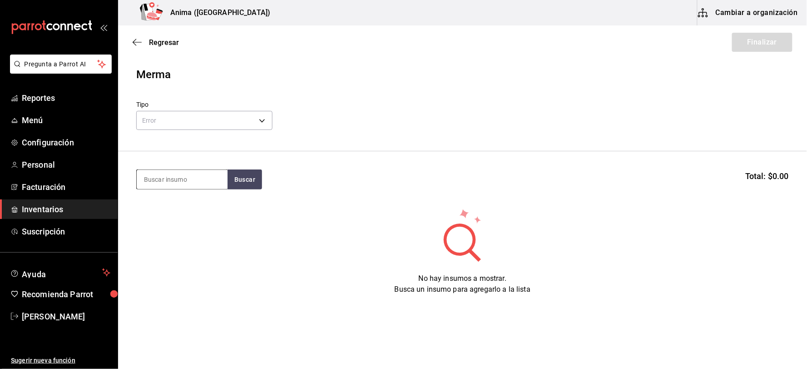
click at [185, 179] on input at bounding box center [182, 179] width 91 height 19
type input "[MEDICAL_DATA]"
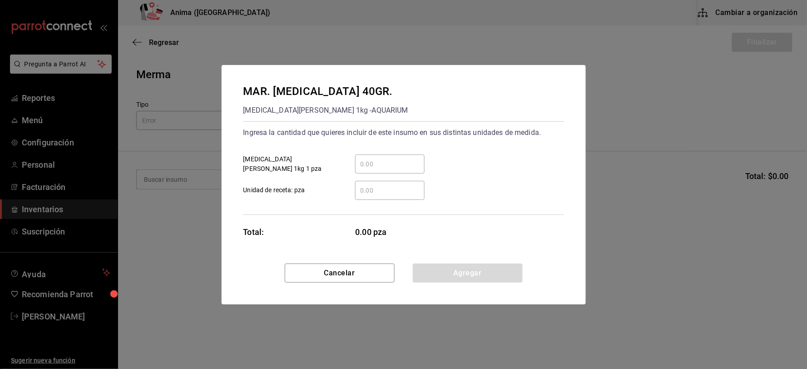
click at [382, 194] on input "​ Unidad de receta: pza" at bounding box center [390, 190] width 70 height 11
type input "5"
click button "Agregar" at bounding box center [468, 272] width 110 height 19
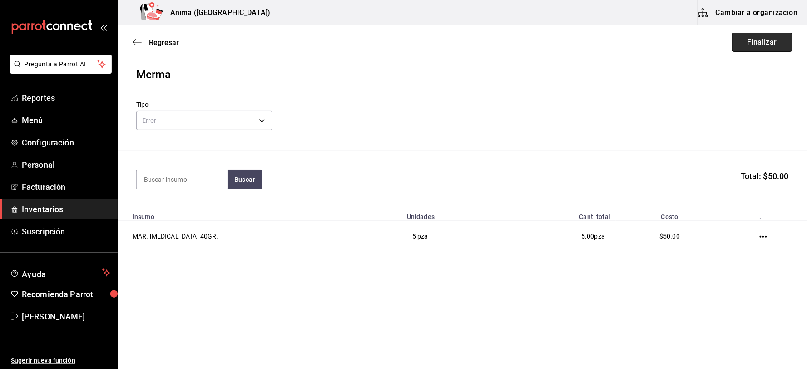
click at [766, 43] on button "Finalizar" at bounding box center [762, 42] width 60 height 19
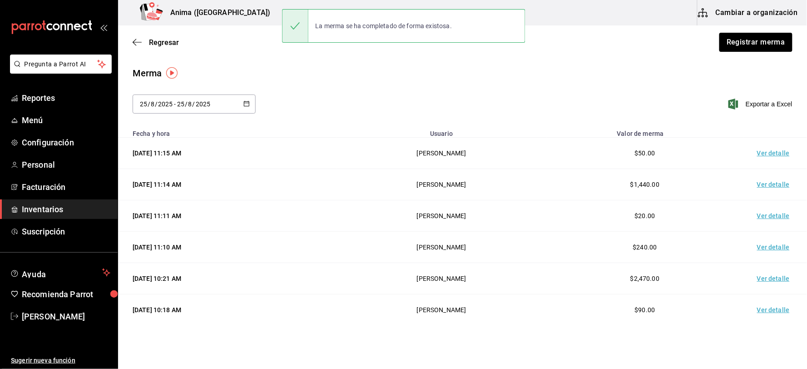
click at [768, 147] on td "Ver detalle" at bounding box center [776, 153] width 64 height 31
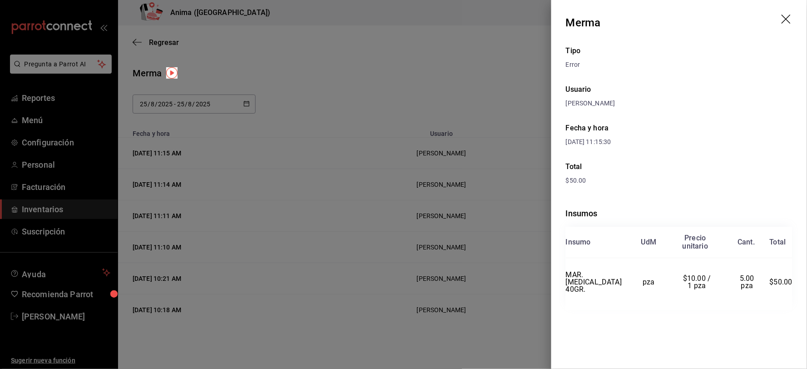
click at [374, 144] on div at bounding box center [403, 184] width 807 height 369
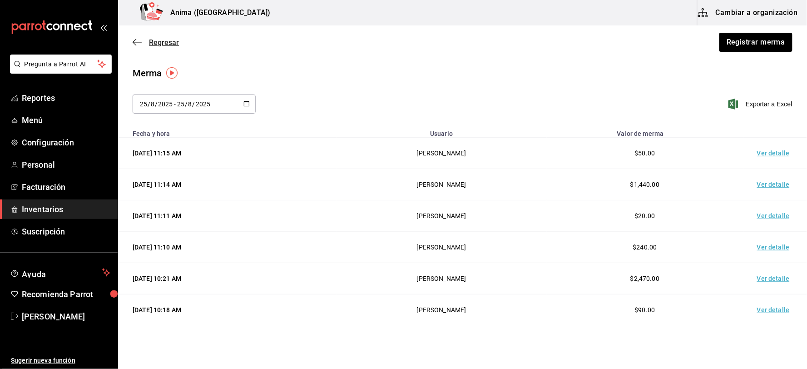
click at [170, 42] on span "Regresar" at bounding box center [164, 42] width 30 height 9
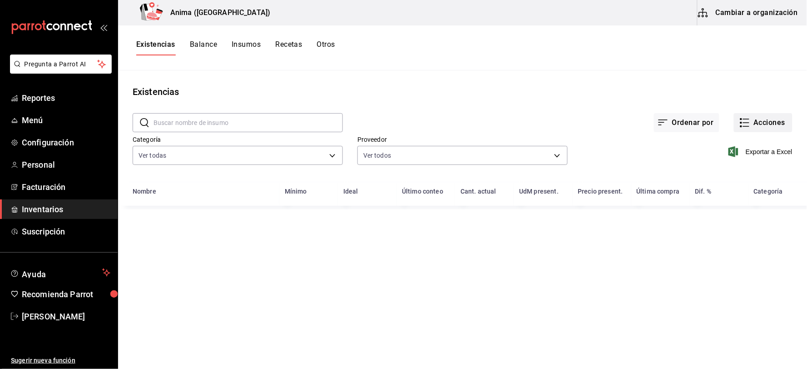
click at [757, 121] on button "Acciones" at bounding box center [763, 122] width 59 height 19
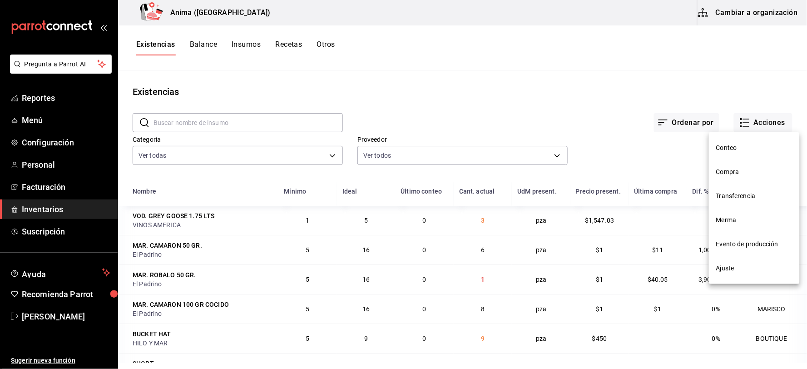
click at [734, 167] on span "Compra" at bounding box center [754, 172] width 76 height 10
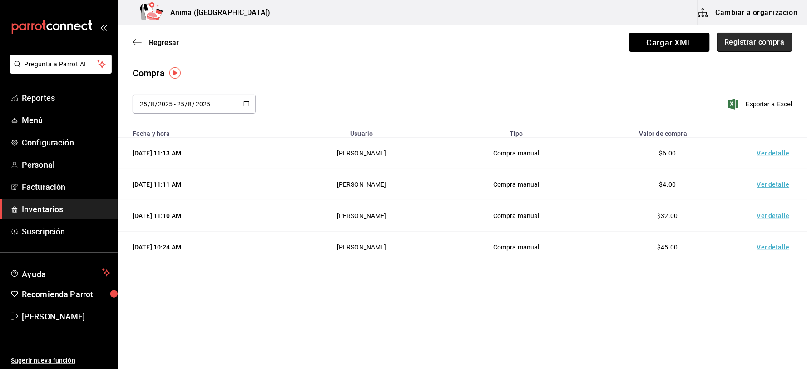
click at [756, 40] on button "Registrar compra" at bounding box center [754, 42] width 75 height 19
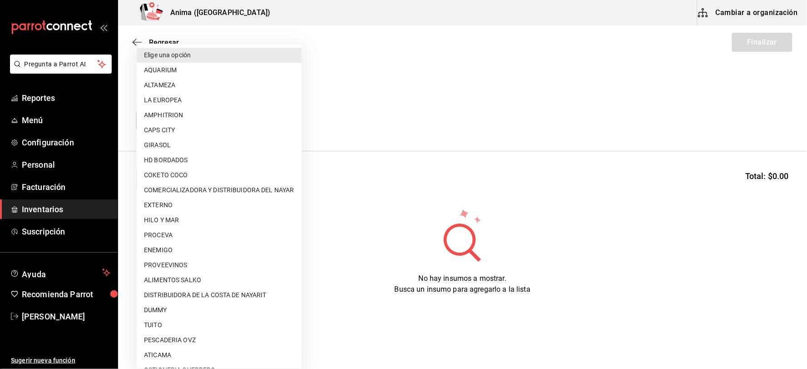
click at [179, 124] on body "Pregunta a Parrot AI Reportes Menú Configuración Personal Facturación Inventari…" at bounding box center [403, 159] width 807 height 318
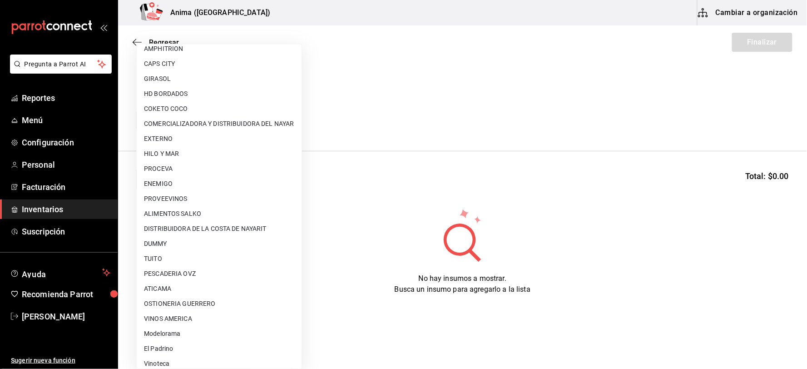
scroll to position [117, 0]
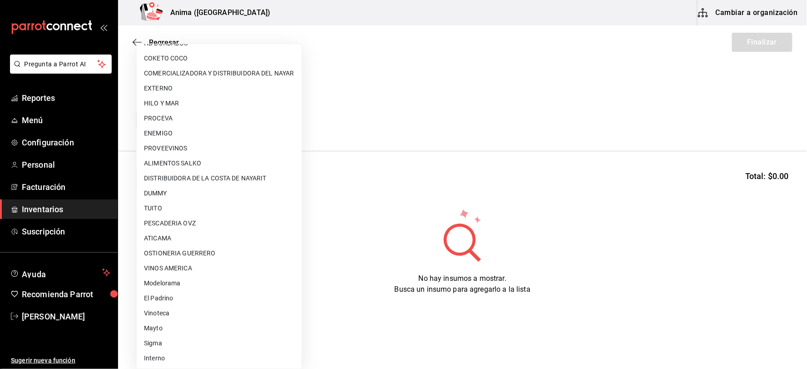
click at [171, 356] on li "Interno" at bounding box center [219, 358] width 165 height 15
type input "c4277463-642f-4394-a394-6273027aff12"
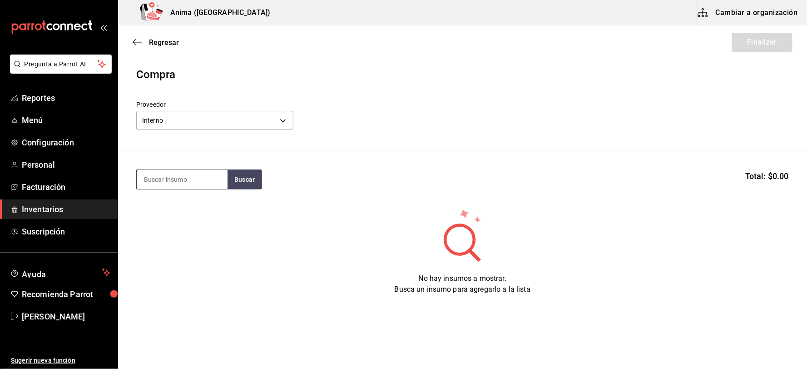
click at [169, 178] on input at bounding box center [182, 179] width 91 height 19
type input "[MEDICAL_DATA]"
click at [242, 179] on button "Buscar" at bounding box center [245, 179] width 35 height 20
click at [207, 181] on input "[MEDICAL_DATA]" at bounding box center [182, 179] width 91 height 19
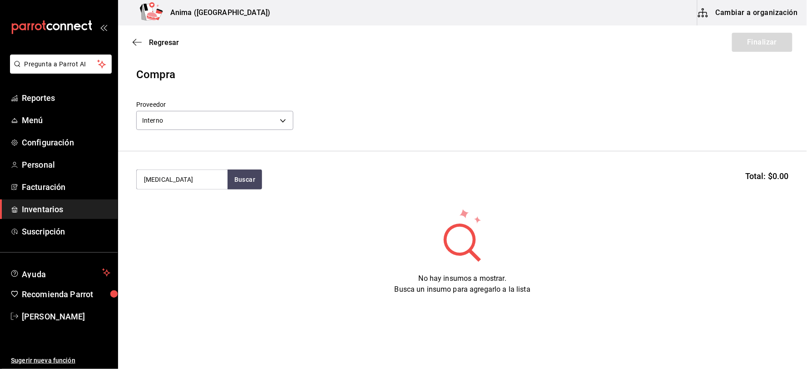
click at [74, 211] on span "Inventarios" at bounding box center [66, 209] width 89 height 12
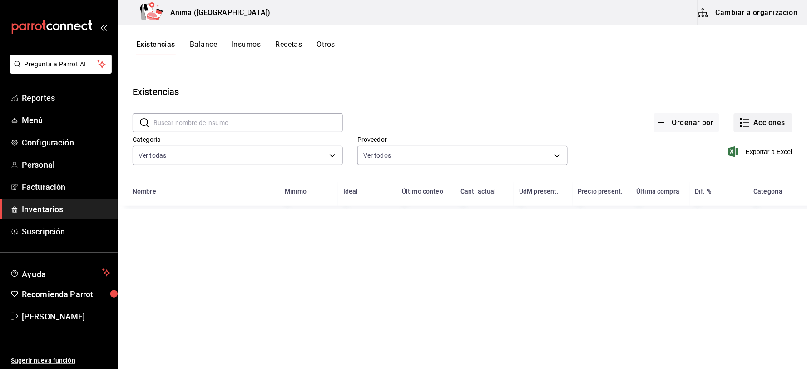
click at [744, 119] on icon "button" at bounding box center [745, 122] width 11 height 11
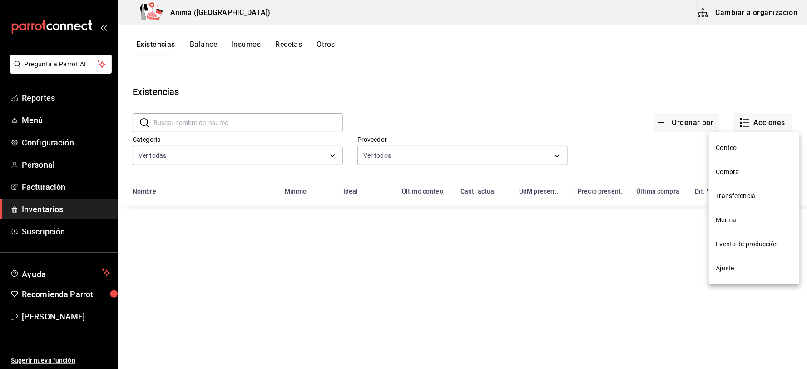
click at [744, 172] on span "Compra" at bounding box center [754, 172] width 76 height 10
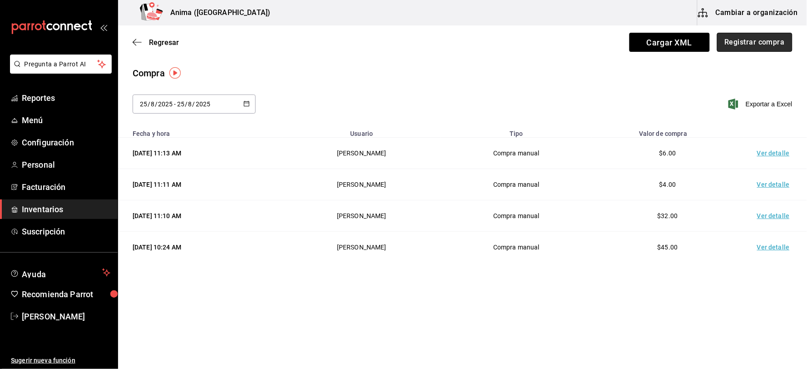
click at [751, 39] on button "Registrar compra" at bounding box center [754, 42] width 75 height 19
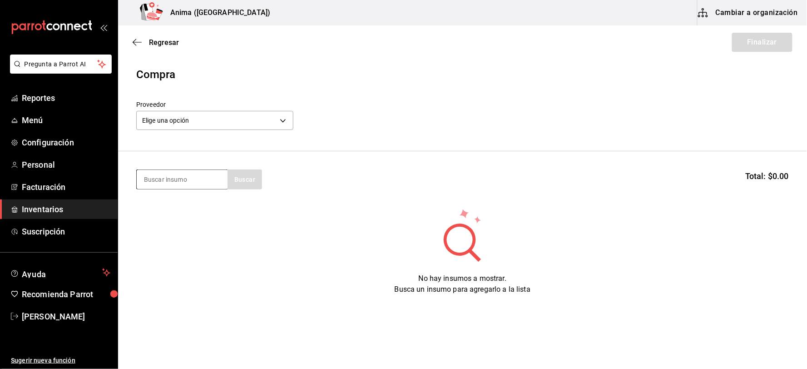
click at [177, 179] on input at bounding box center [182, 179] width 91 height 19
type input "[MEDICAL_DATA]"
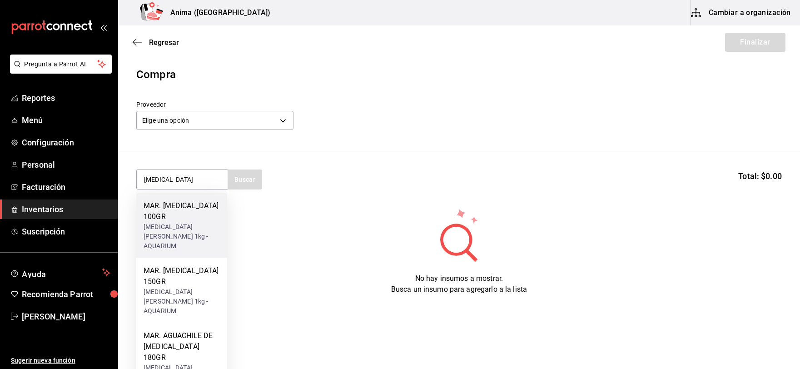
click at [180, 222] on div "[MEDICAL_DATA][PERSON_NAME] 1kg - AQUARIUM" at bounding box center [182, 236] width 76 height 29
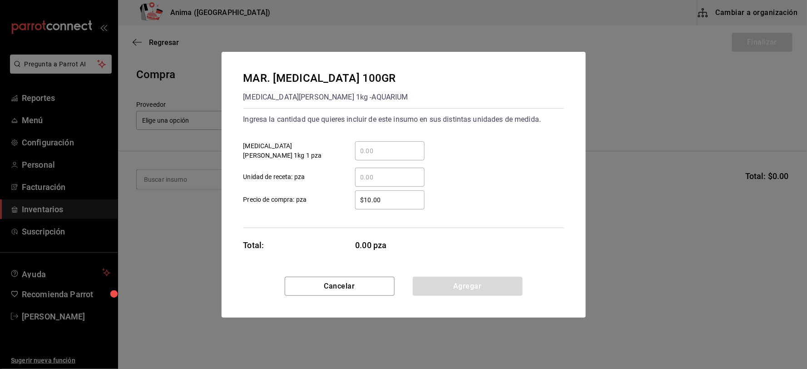
click at [370, 182] on input "​ Unidad de receta: pza" at bounding box center [390, 177] width 70 height 11
type input "2"
type input "$1"
click button "Agregar" at bounding box center [468, 286] width 110 height 19
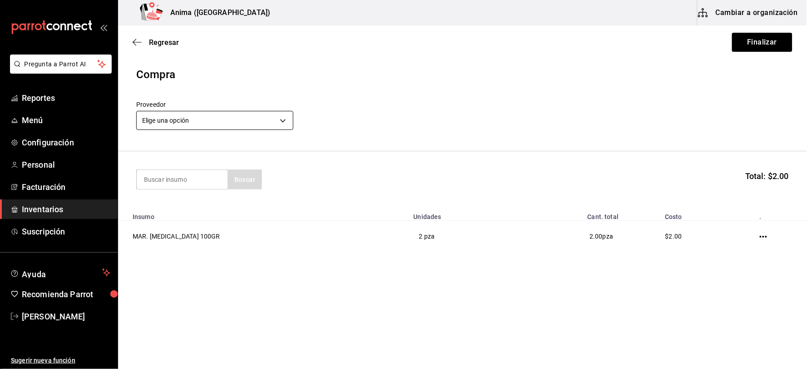
click at [238, 121] on body "Pregunta a Parrot AI Reportes Menú Configuración Personal Facturación Inventari…" at bounding box center [403, 159] width 807 height 318
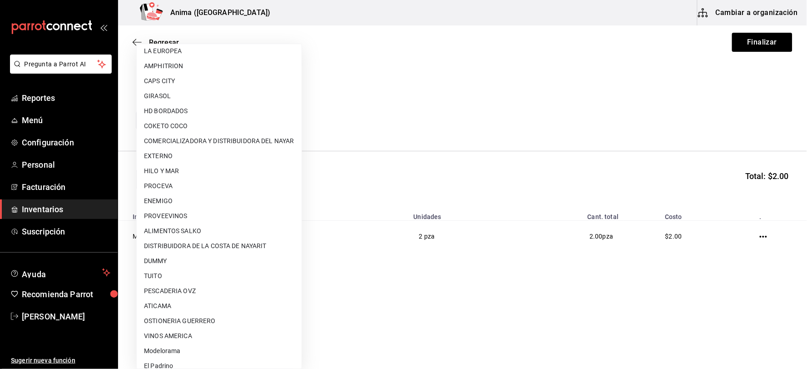
scroll to position [117, 0]
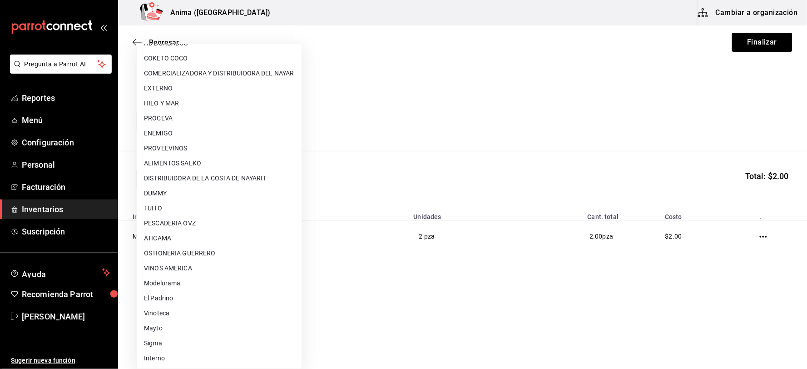
click at [187, 352] on li "Interno" at bounding box center [219, 358] width 165 height 15
type input "c4277463-642f-4394-a394-6273027aff12"
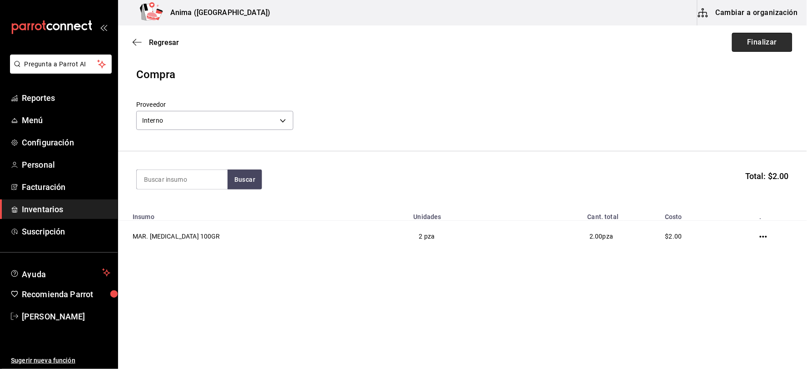
click at [768, 49] on button "Finalizar" at bounding box center [762, 42] width 60 height 19
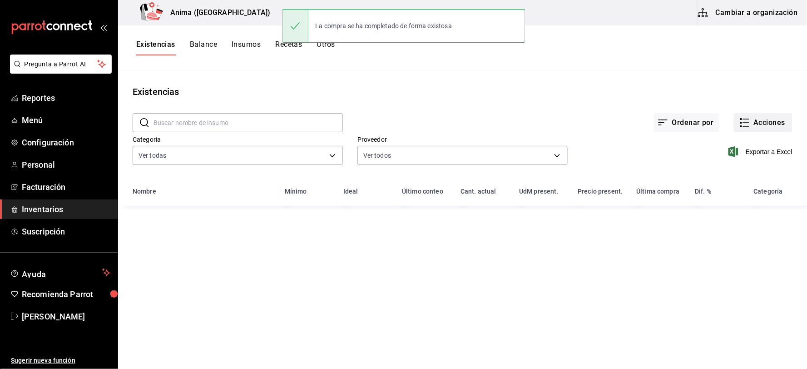
click at [749, 118] on icon "button" at bounding box center [745, 122] width 11 height 11
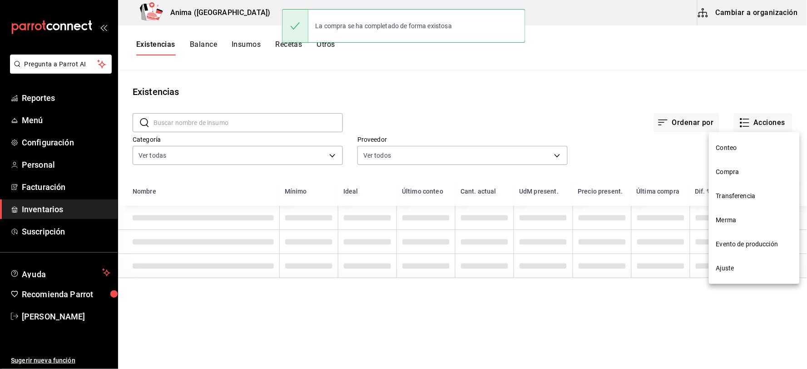
click at [732, 175] on span "Compra" at bounding box center [754, 172] width 76 height 10
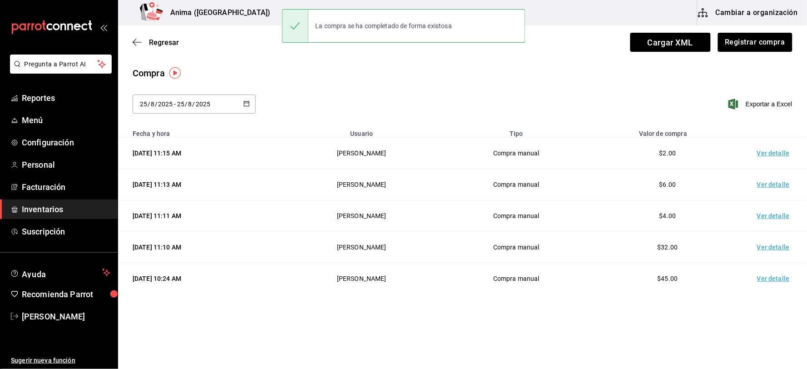
click at [761, 152] on td "Ver detalle" at bounding box center [776, 153] width 64 height 31
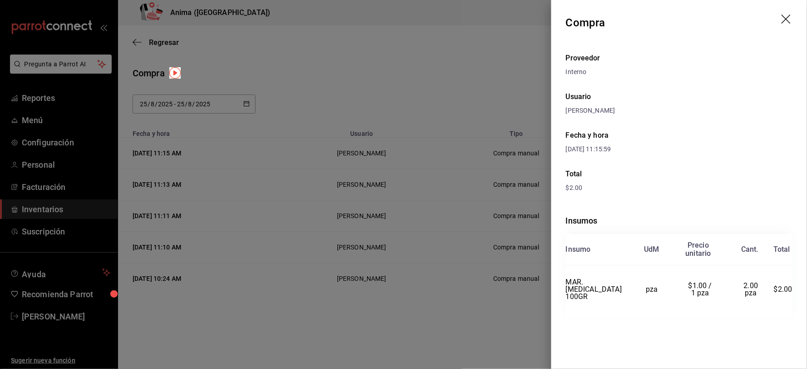
click at [512, 104] on div at bounding box center [403, 184] width 807 height 369
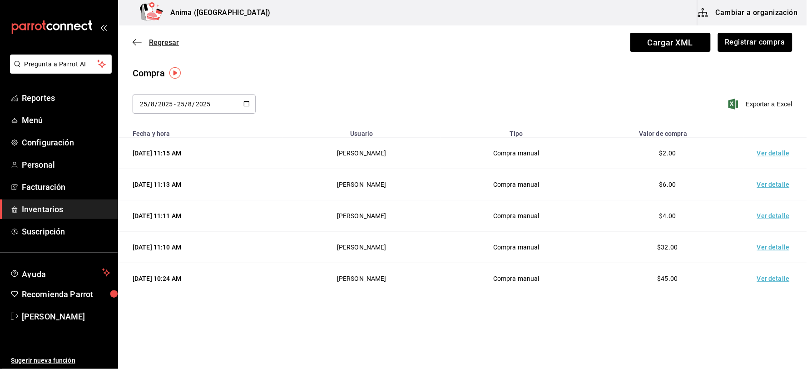
click at [161, 43] on span "Regresar" at bounding box center [164, 42] width 30 height 9
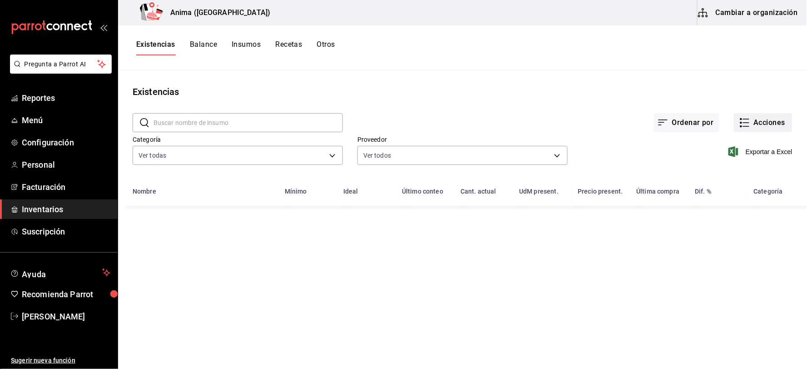
click at [747, 123] on icon "button" at bounding box center [746, 123] width 6 height 0
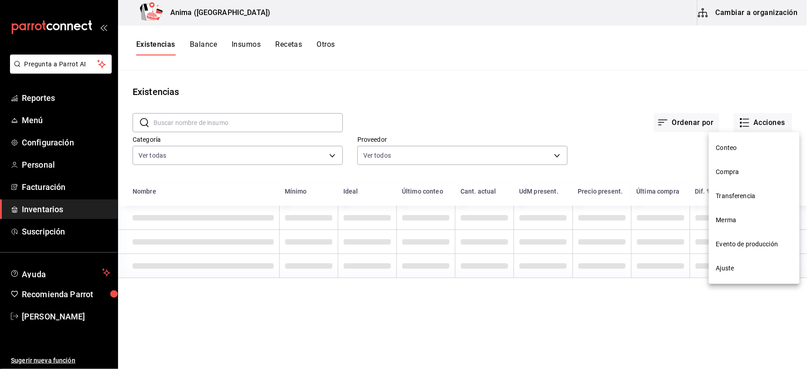
click at [733, 215] on span "Merma" at bounding box center [754, 220] width 76 height 10
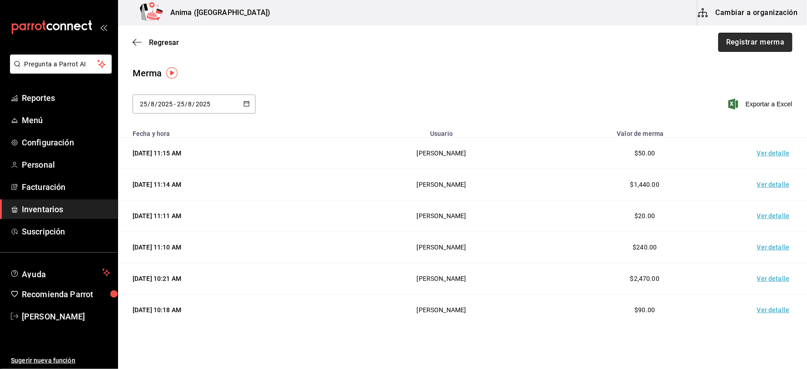
click at [752, 42] on button "Registrar merma" at bounding box center [756, 42] width 74 height 19
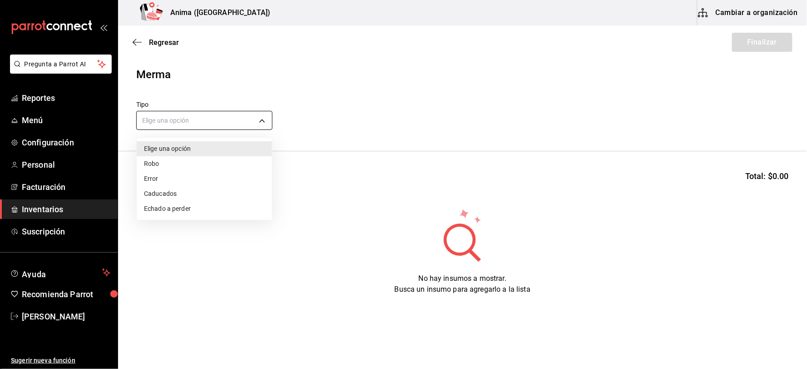
click at [225, 125] on body "Pregunta a Parrot AI Reportes Menú Configuración Personal Facturación Inventari…" at bounding box center [403, 159] width 807 height 318
click at [168, 181] on li "Error" at bounding box center [204, 178] width 135 height 15
type input "ERROR"
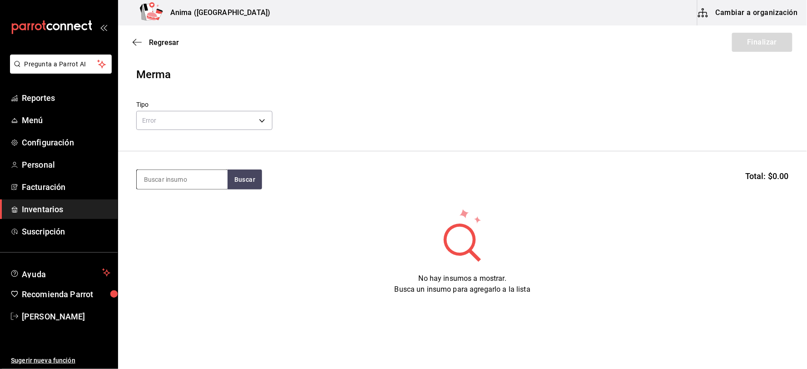
click at [174, 178] on input at bounding box center [182, 179] width 91 height 19
type input "M"
type input "C"
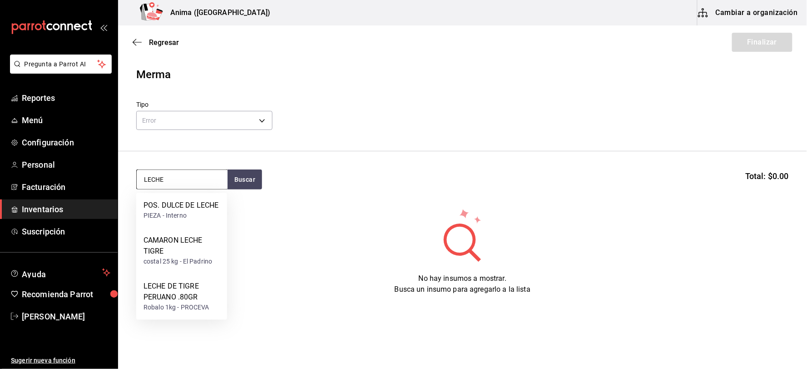
type input "LECHE"
click at [173, 294] on div "LECHE DE TIGRE PERUANO .80GR" at bounding box center [182, 292] width 76 height 22
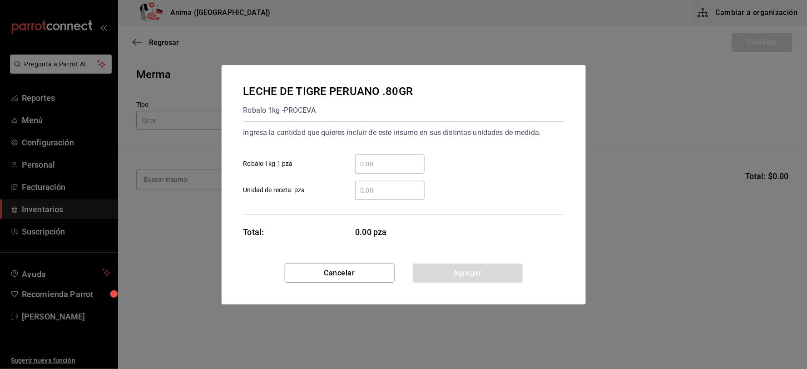
click at [384, 194] on input "​ Unidad de receta: pza" at bounding box center [390, 190] width 70 height 11
type input "2"
click button "Agregar" at bounding box center [468, 272] width 110 height 19
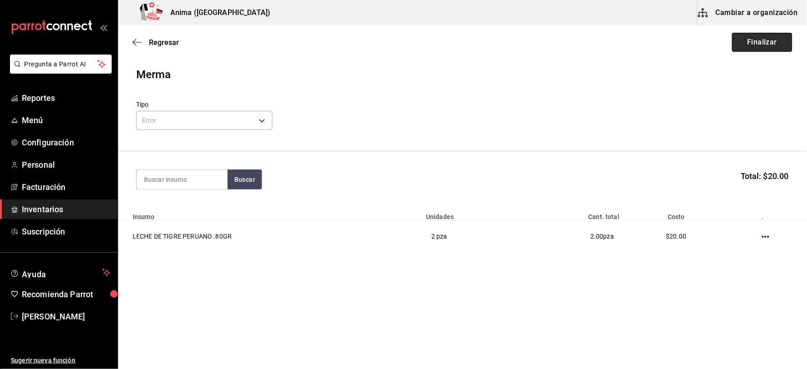
click at [757, 33] on button "Finalizar" at bounding box center [762, 42] width 60 height 19
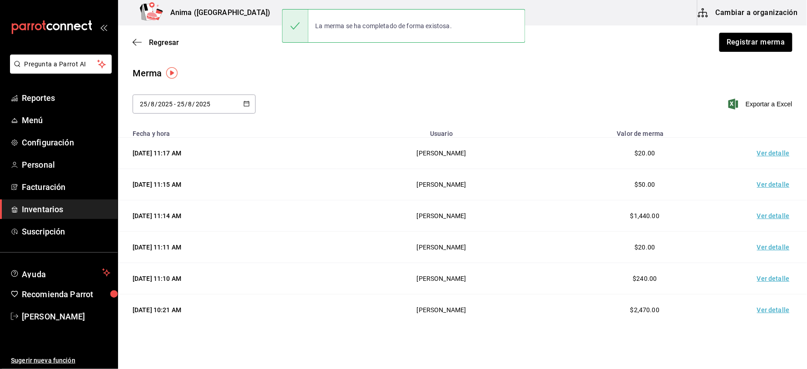
click at [764, 156] on td "Ver detalle" at bounding box center [776, 153] width 64 height 31
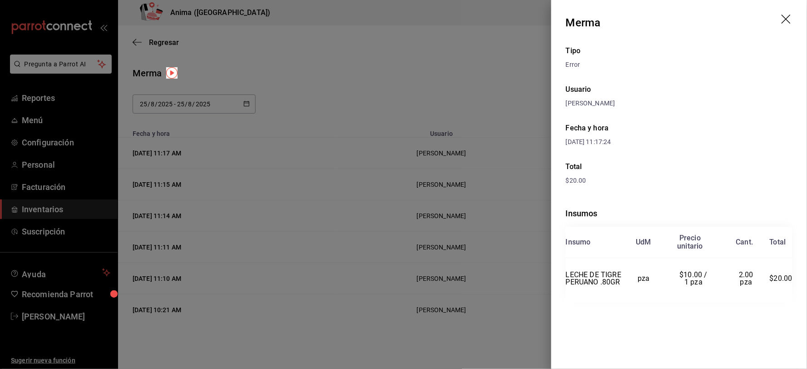
click at [478, 120] on div at bounding box center [403, 184] width 807 height 369
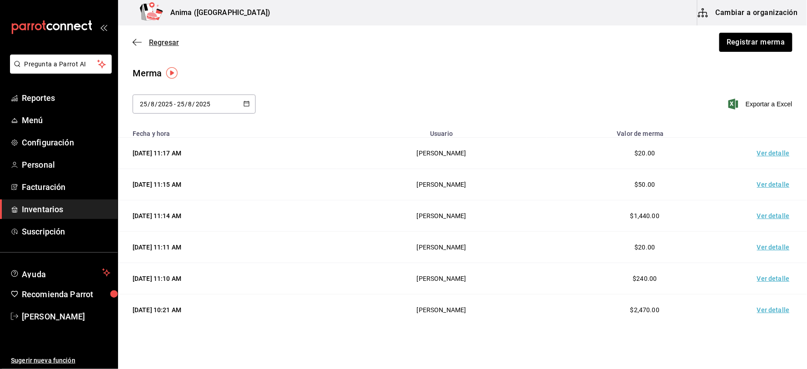
click at [158, 42] on span "Regresar" at bounding box center [164, 42] width 30 height 9
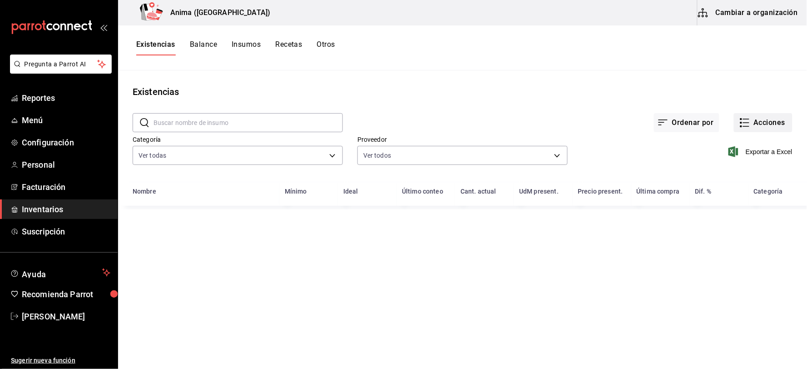
click at [779, 120] on button "Acciones" at bounding box center [763, 122] width 59 height 19
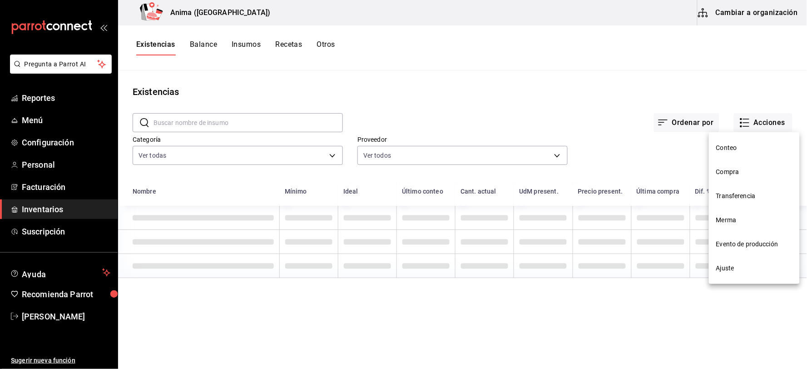
click at [721, 174] on span "Compra" at bounding box center [754, 172] width 76 height 10
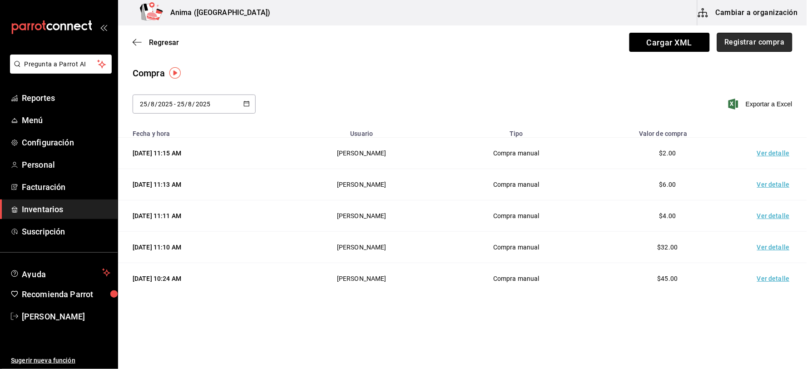
click at [744, 42] on button "Registrar compra" at bounding box center [754, 42] width 75 height 19
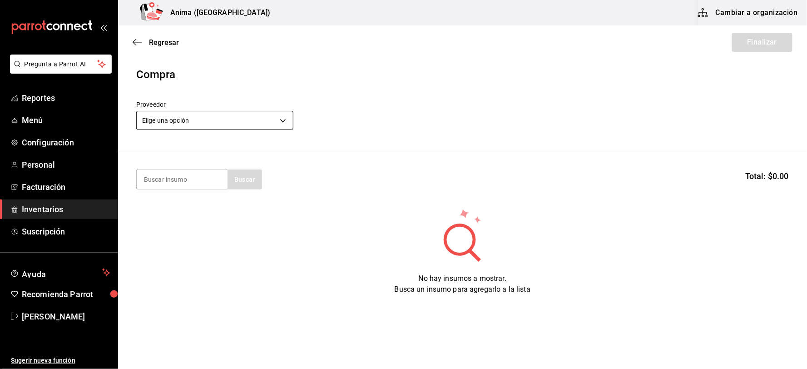
click at [180, 121] on body "Pregunta a Parrot AI Reportes Menú Configuración Personal Facturación Inventari…" at bounding box center [403, 159] width 807 height 318
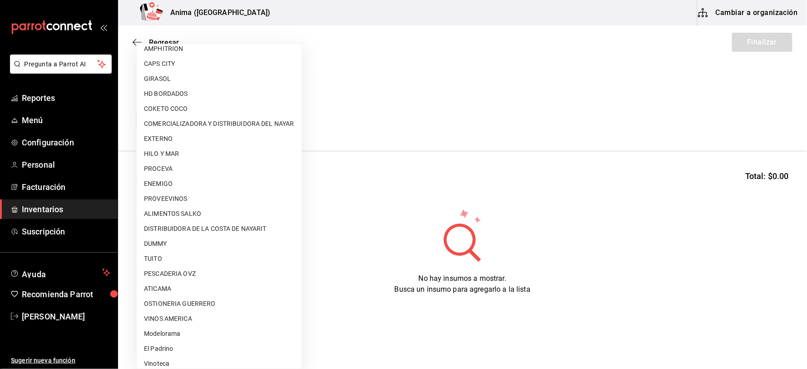
scroll to position [117, 0]
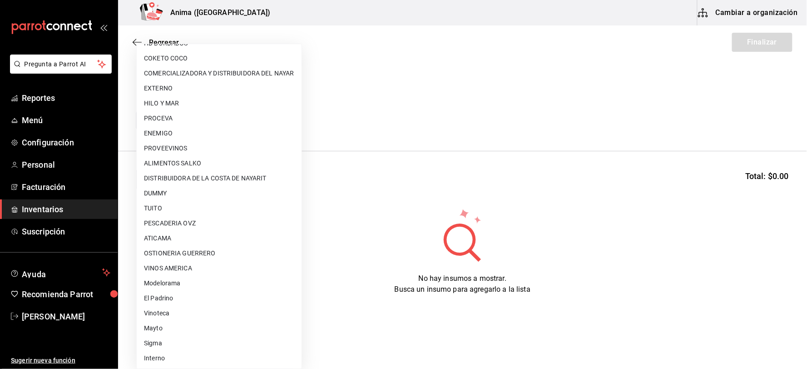
click at [191, 226] on li "PESCADERIA OVZ" at bounding box center [219, 223] width 165 height 15
type input "7837a1d6-243c-4c8a-b58d-e969f91a32eb"
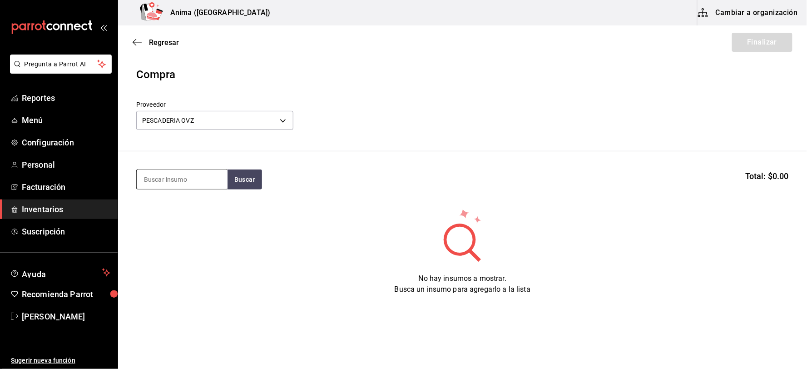
click at [184, 179] on input at bounding box center [182, 179] width 91 height 19
type input "800"
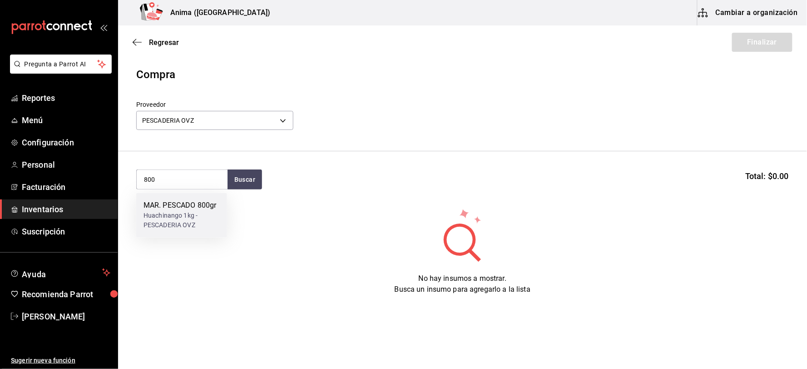
click at [203, 228] on div "Huachinango 1kg - PESCADERIA OVZ" at bounding box center [182, 220] width 76 height 19
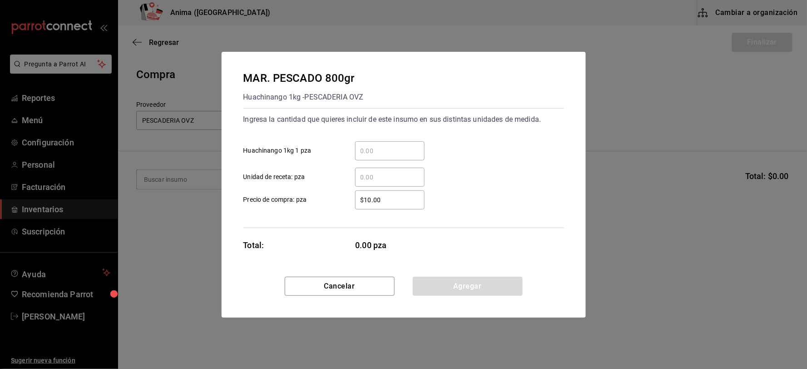
click at [367, 179] on input "​ Unidad de receta: pza" at bounding box center [390, 177] width 70 height 11
type input "8"
type input "$134.34"
click button "Agregar" at bounding box center [468, 286] width 110 height 19
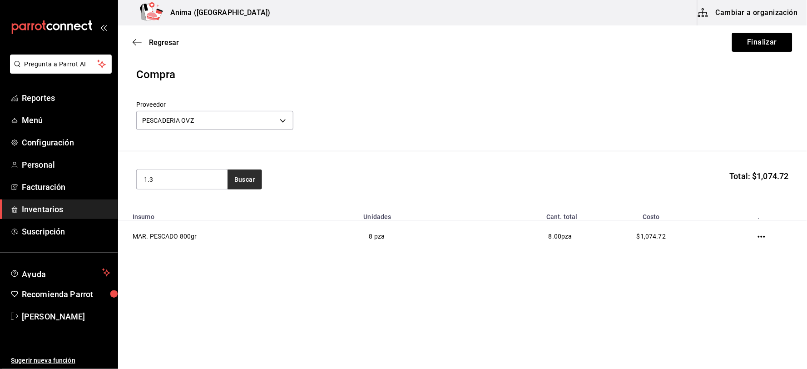
type input "1.3"
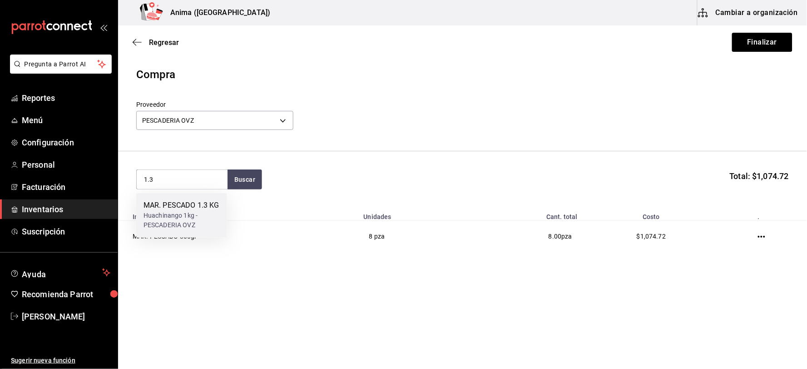
click at [210, 208] on div "MAR. PESCADO 1.3 KG" at bounding box center [182, 205] width 76 height 11
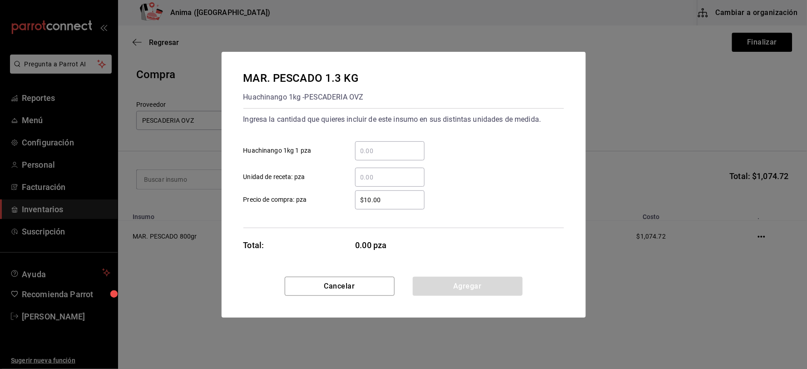
click at [369, 175] on input "​ Unidad de receta: pza" at bounding box center [390, 177] width 70 height 11
type input "1"
type input "$218.31"
click button "Agregar" at bounding box center [468, 286] width 110 height 19
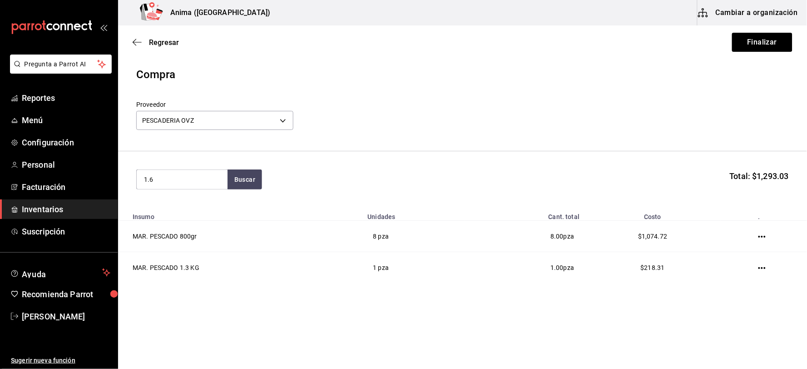
type input "1.6"
click at [192, 206] on div "MAR. PESCADO 1.6 KG" at bounding box center [182, 205] width 76 height 11
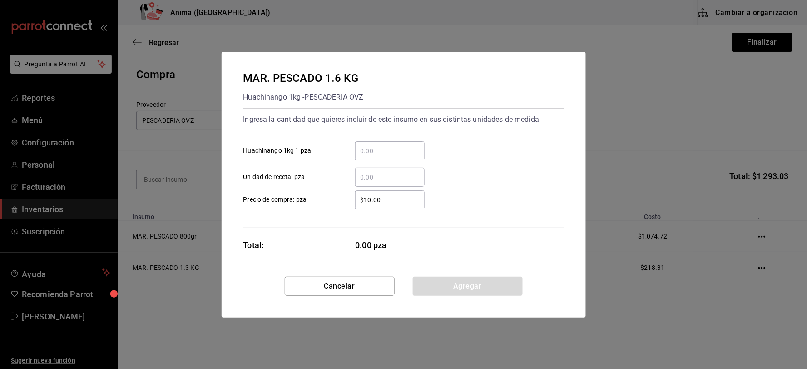
click at [374, 166] on div "​ Unidad de receta: pza" at bounding box center [400, 173] width 328 height 26
click at [378, 172] on input "​ Unidad de receta: pza" at bounding box center [390, 177] width 70 height 11
type input "3"
type input "$268.69"
click button "Agregar" at bounding box center [468, 286] width 110 height 19
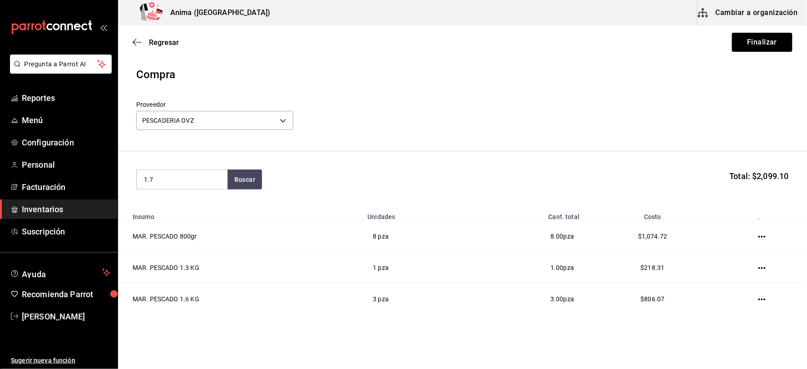
type input "1.7"
click at [179, 211] on div "Huachinango 1kg - PESCADERIA OVZ" at bounding box center [182, 220] width 76 height 19
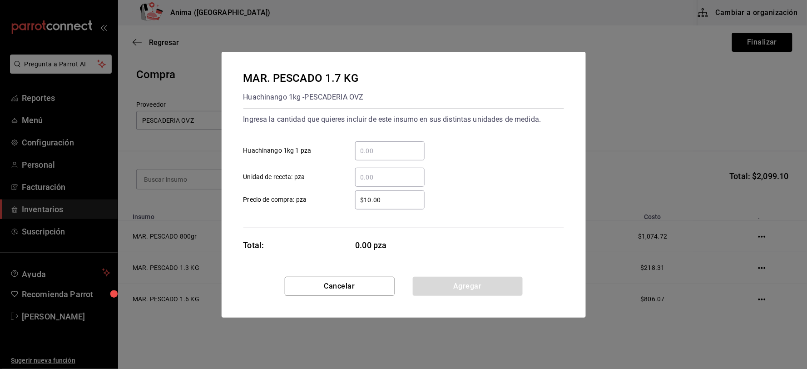
click at [389, 179] on input "​ Unidad de receta: pza" at bounding box center [390, 177] width 70 height 11
type input "1"
type input "$285.48"
click button "Agregar" at bounding box center [468, 286] width 110 height 19
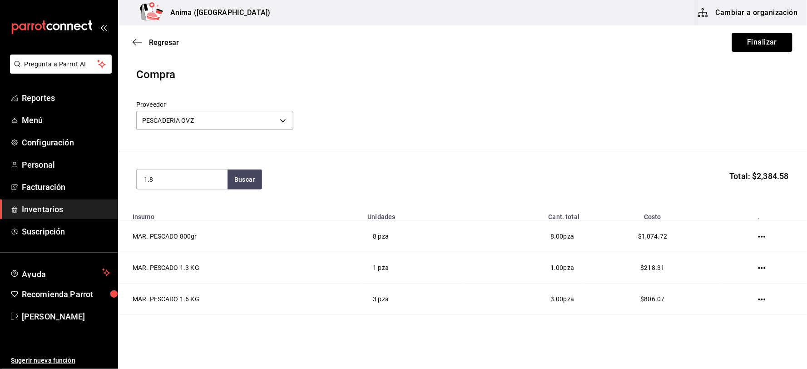
type input "1.8"
click at [198, 209] on div "MAR. PESCADO 1.8 KG" at bounding box center [182, 205] width 76 height 11
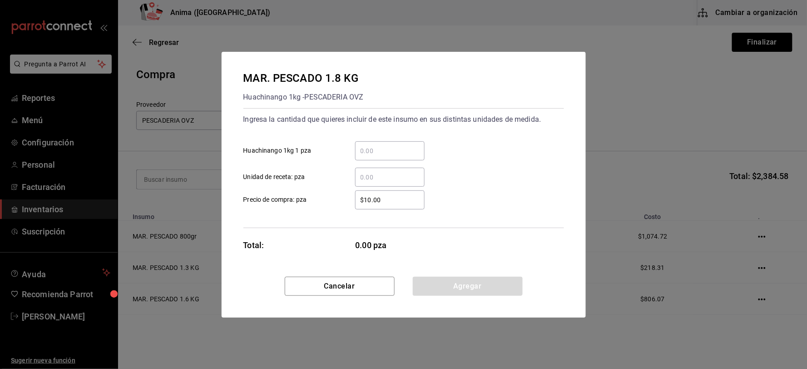
click at [384, 174] on input "​ Unidad de receta: pza" at bounding box center [390, 177] width 70 height 11
type input "1"
type input "$302.27"
click button "Agregar" at bounding box center [468, 286] width 110 height 19
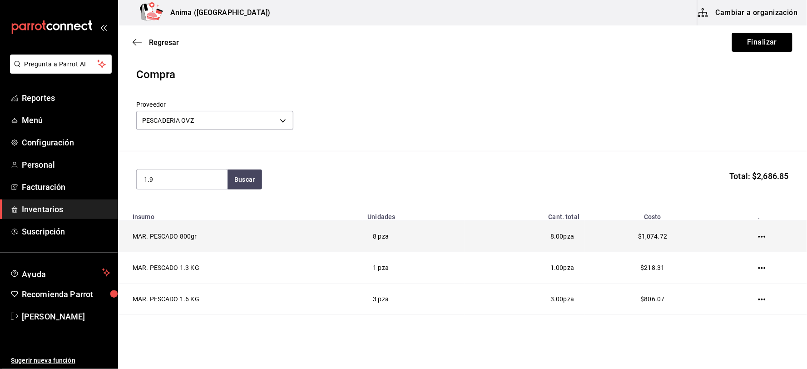
type input "1.9"
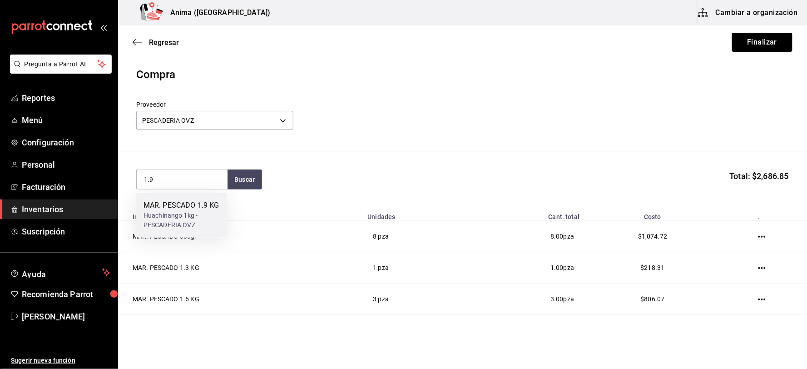
click at [190, 224] on div "Huachinango 1kg - PESCADERIA OVZ" at bounding box center [182, 220] width 76 height 19
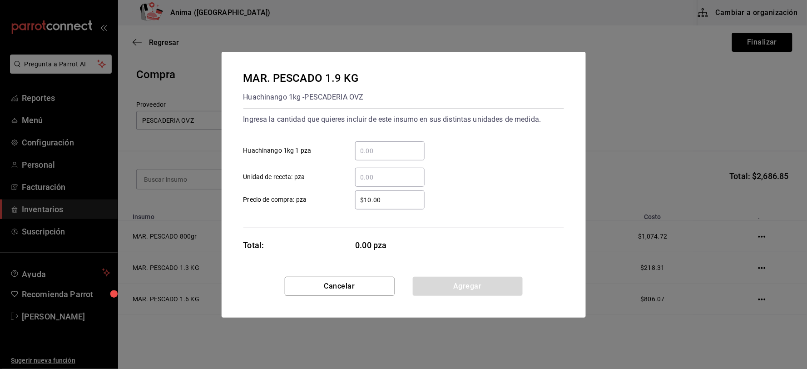
click at [376, 173] on input "​ Unidad de receta: pza" at bounding box center [390, 177] width 70 height 11
type input "2"
type input "$319.06"
click button "Agregar" at bounding box center [468, 286] width 110 height 19
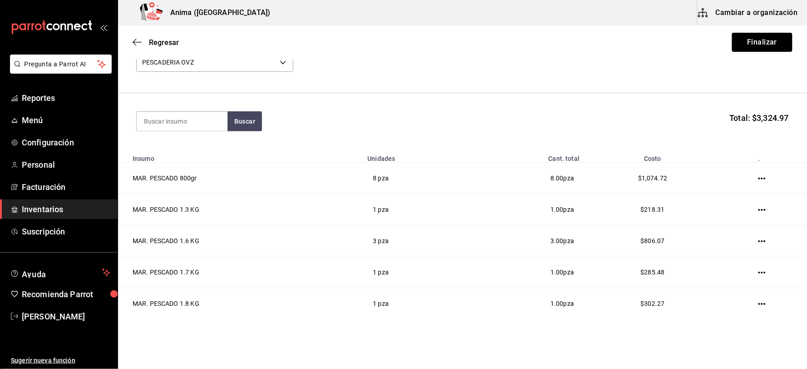
scroll to position [120, 0]
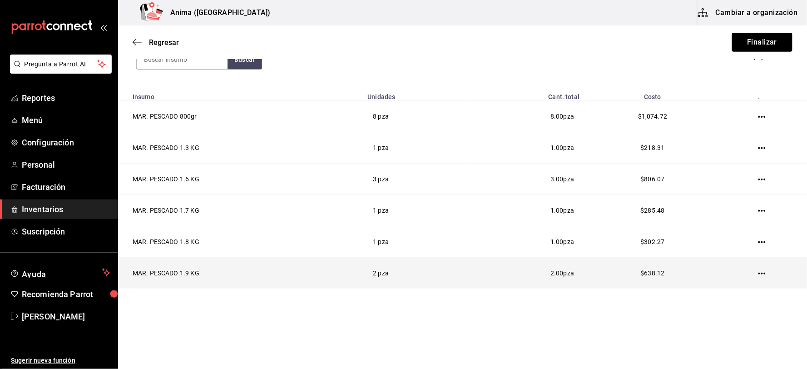
click at [759, 273] on icon "button" at bounding box center [762, 274] width 7 height 2
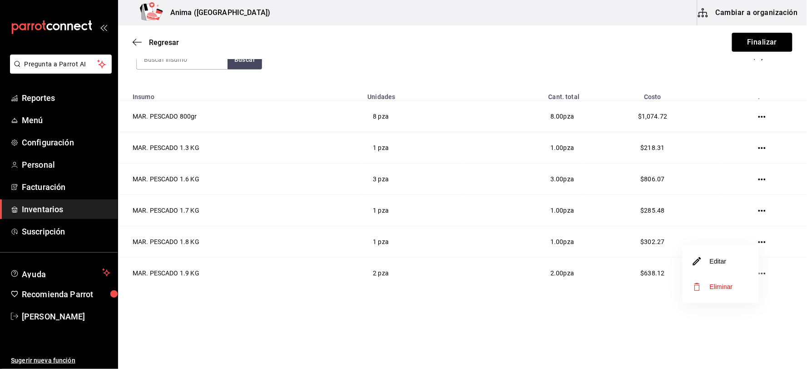
click at [728, 260] on li "Editar" at bounding box center [721, 261] width 76 height 25
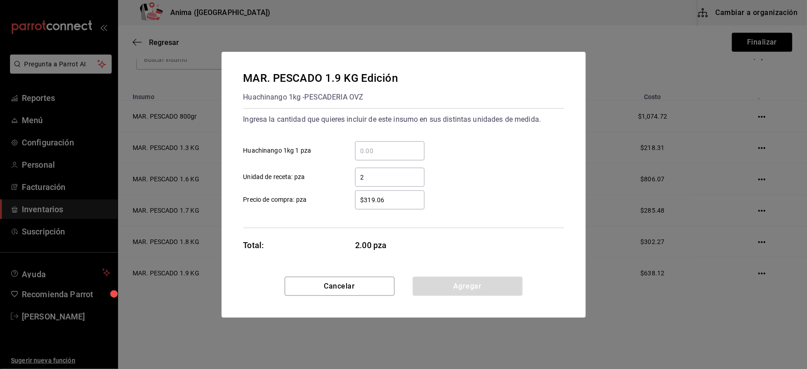
click at [393, 198] on input "$319.06" at bounding box center [390, 199] width 70 height 11
type input "$319.07"
click button "Agregar" at bounding box center [468, 286] width 110 height 19
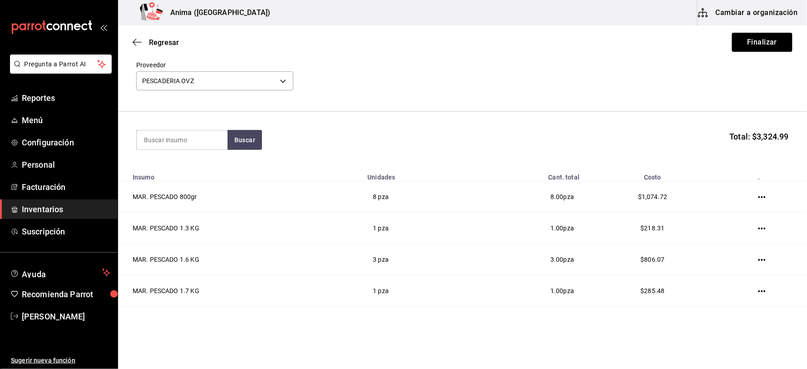
scroll to position [0, 0]
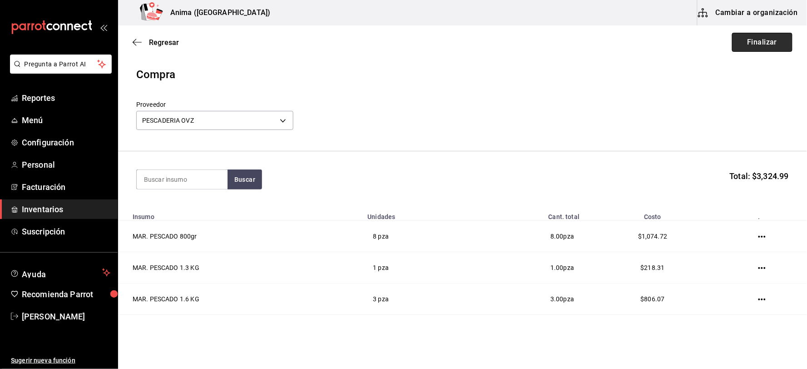
click at [755, 43] on button "Finalizar" at bounding box center [762, 42] width 60 height 19
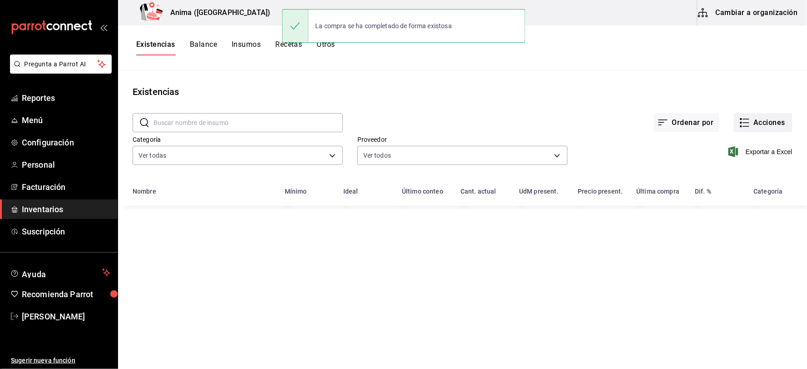
click at [760, 115] on button "Acciones" at bounding box center [763, 122] width 59 height 19
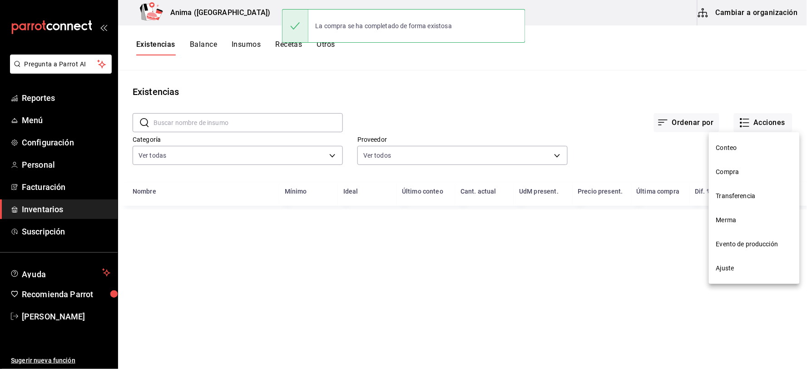
click at [746, 170] on span "Compra" at bounding box center [754, 172] width 76 height 10
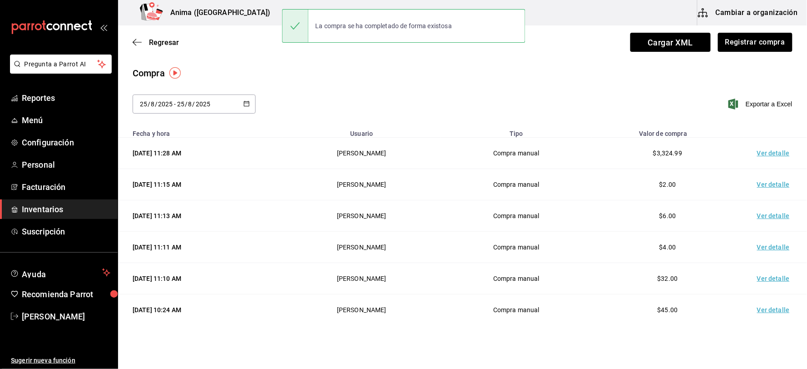
click at [762, 151] on td "Ver detalle" at bounding box center [776, 153] width 64 height 31
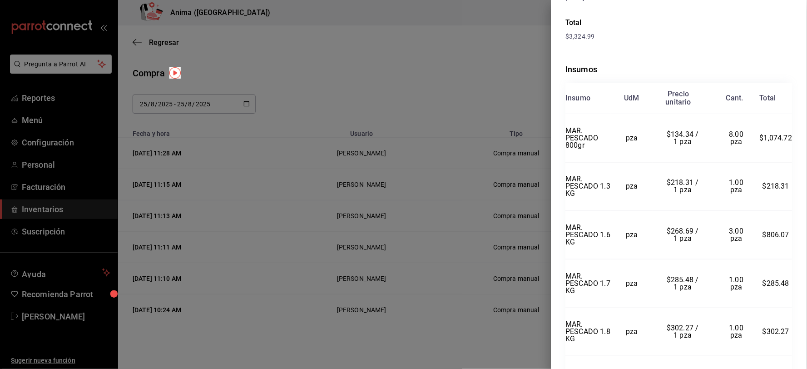
scroll to position [151, 0]
drag, startPoint x: 276, startPoint y: 57, endPoint x: 238, endPoint y: 38, distance: 43.3
click at [276, 57] on div at bounding box center [403, 184] width 807 height 369
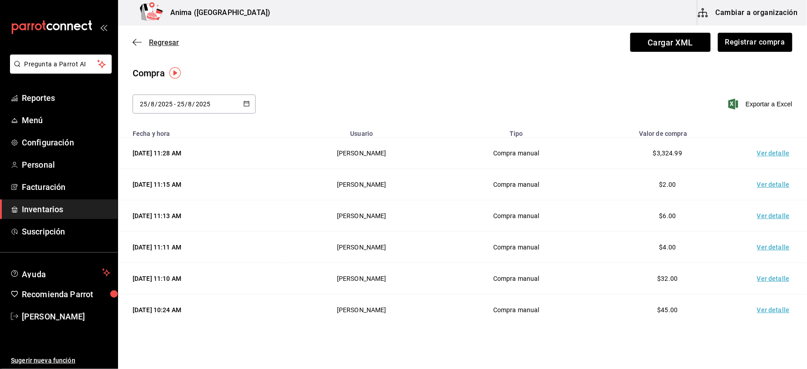
click at [169, 44] on span "Regresar" at bounding box center [164, 42] width 30 height 9
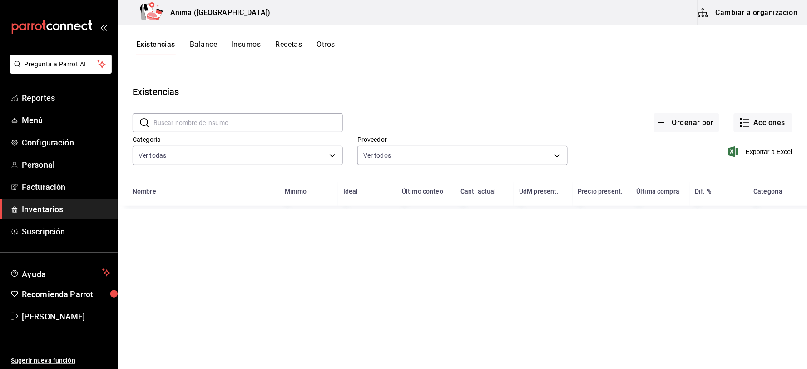
click at [50, 211] on span "Inventarios" at bounding box center [66, 209] width 89 height 12
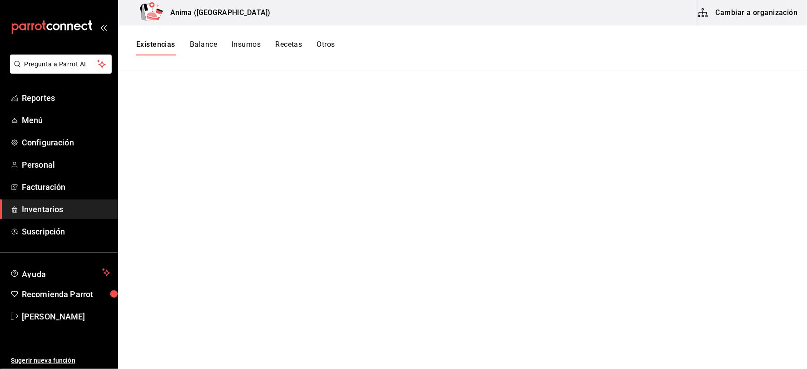
click at [169, 44] on button "Existencias" at bounding box center [155, 47] width 39 height 15
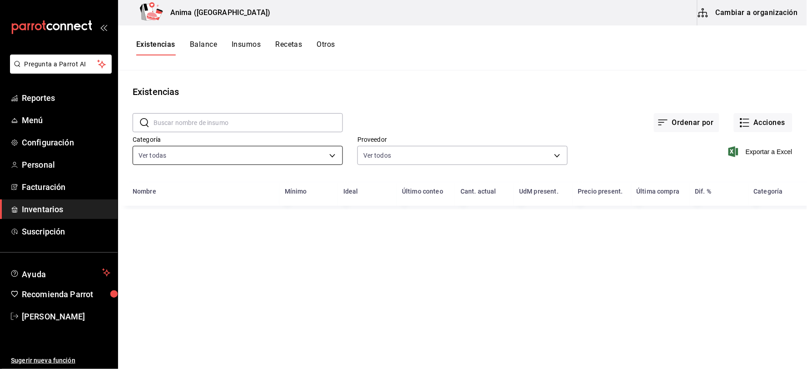
click at [214, 152] on body "Pregunta a Parrot AI Reportes Menú Configuración Personal Facturación Inventari…" at bounding box center [403, 181] width 807 height 363
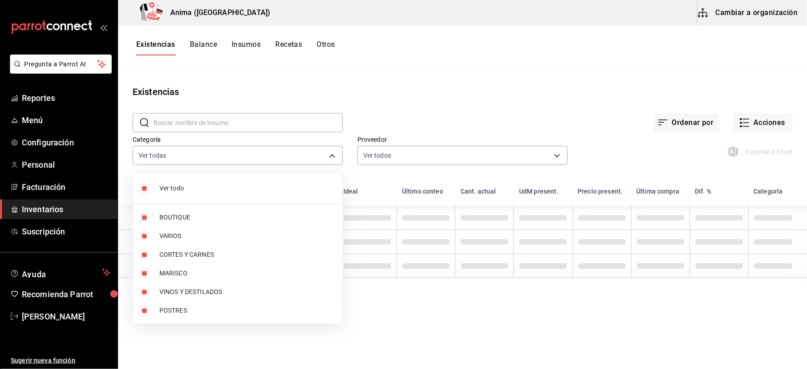
click at [203, 188] on span "Ver todo" at bounding box center [247, 189] width 176 height 10
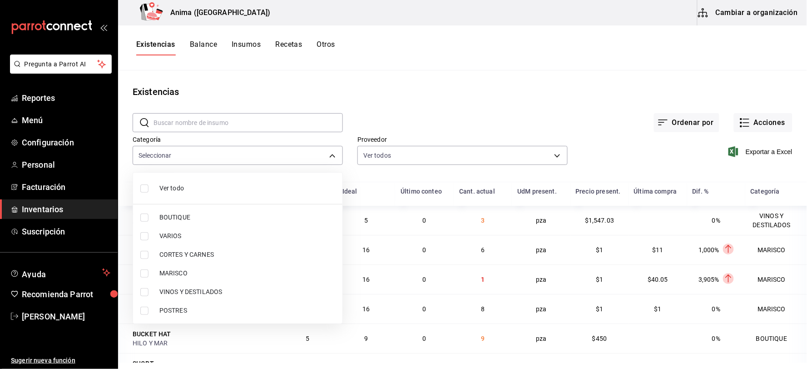
checkbox input "false"
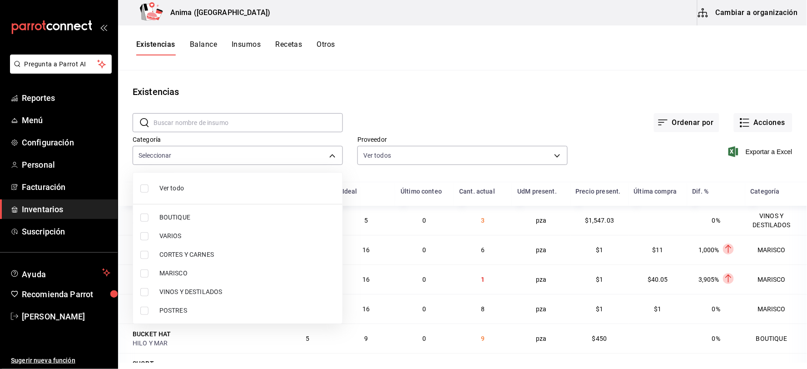
checkbox input "false"
click at [200, 252] on span "CORTES Y CARNES" at bounding box center [247, 255] width 176 height 10
type input "25ca08b6-c196-4e5f-8d33-b1c280b398e0"
checkbox input "true"
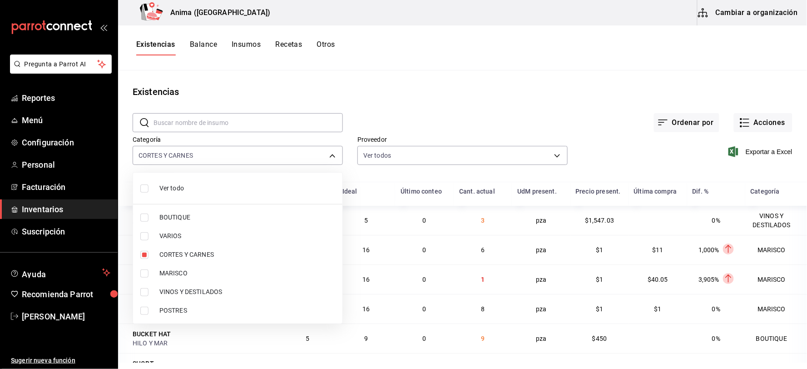
click at [185, 275] on span "MARISCO" at bounding box center [247, 273] width 176 height 10
type input "25ca08b6-c196-4e5f-8d33-b1c280b398e0,e4a6aad4-6442-4f1c-ab70-50dba9de60d7"
checkbox input "true"
click at [184, 315] on span "POSTRES" at bounding box center [247, 311] width 176 height 10
type input "25ca08b6-c196-4e5f-8d33-b1c280b398e0,e4a6aad4-6442-4f1c-ab70-50dba9de60d7,ee768…"
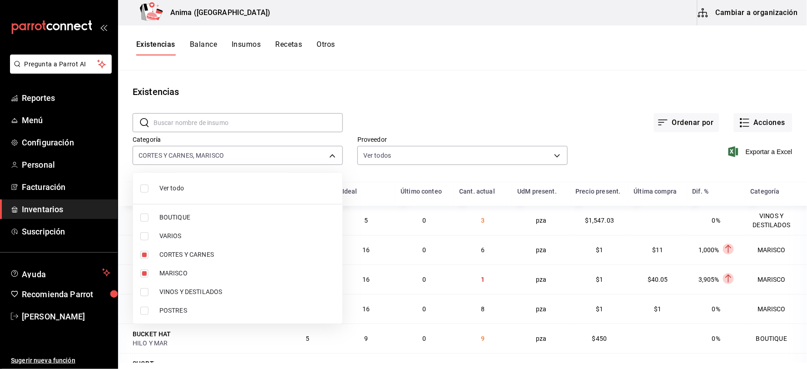
checkbox input "true"
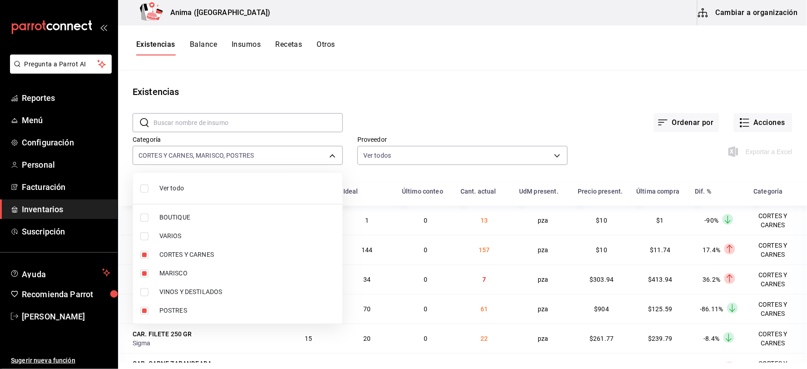
click at [540, 106] on div at bounding box center [403, 184] width 807 height 369
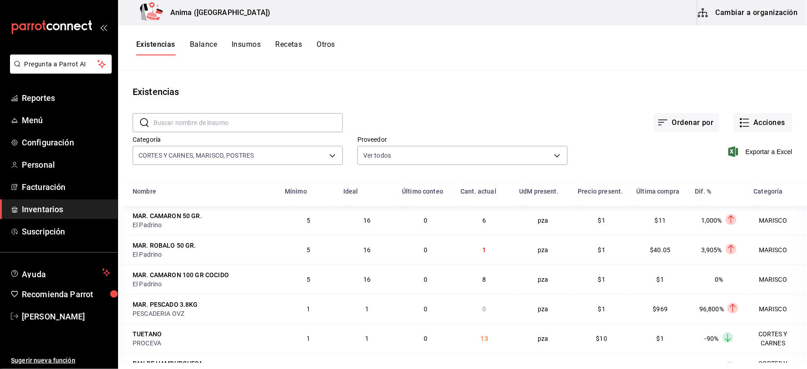
click at [766, 150] on span "Exportar a Excel" at bounding box center [762, 151] width 62 height 11
click at [762, 124] on button "Acciones" at bounding box center [763, 122] width 59 height 19
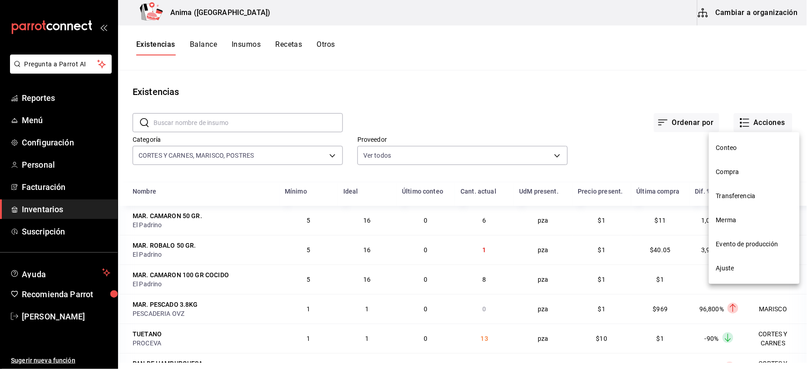
click at [728, 170] on span "Compra" at bounding box center [754, 172] width 76 height 10
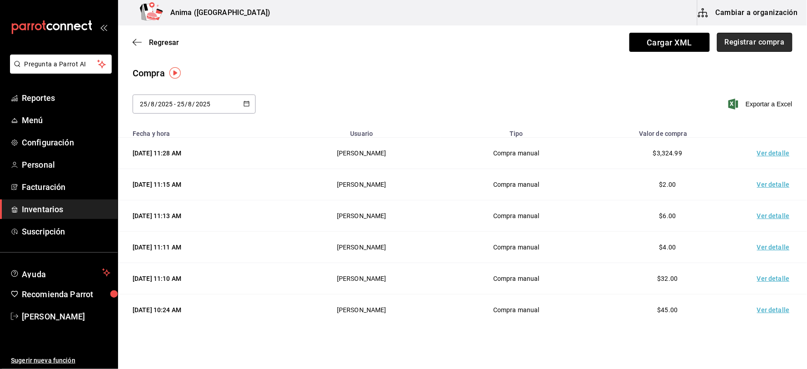
click at [731, 44] on button "Registrar compra" at bounding box center [754, 42] width 75 height 19
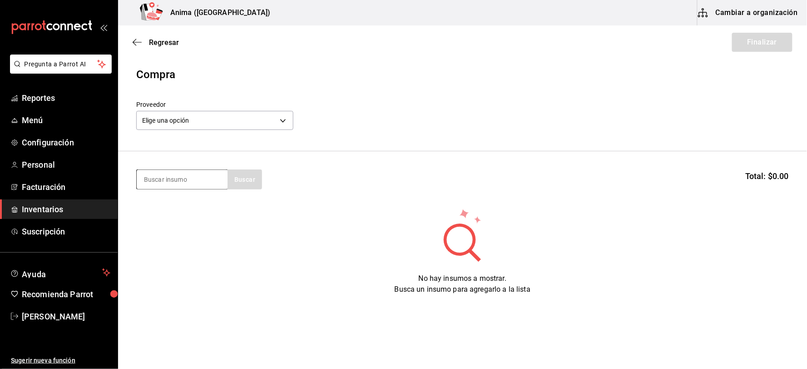
click at [171, 183] on input at bounding box center [182, 179] width 91 height 19
type input "NIEVE"
click at [169, 206] on div "BOLA DE NIEVE" at bounding box center [176, 205] width 65 height 11
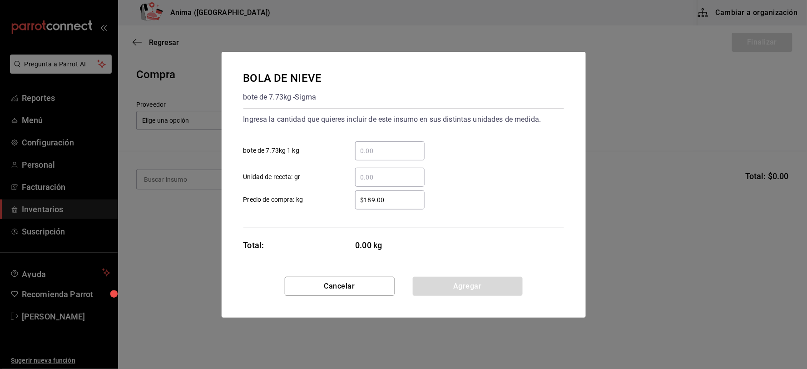
click at [374, 178] on input "​ Unidad de receta: gr" at bounding box center [390, 177] width 70 height 11
type input "32"
type input "$1"
click button "Agregar" at bounding box center [468, 286] width 110 height 19
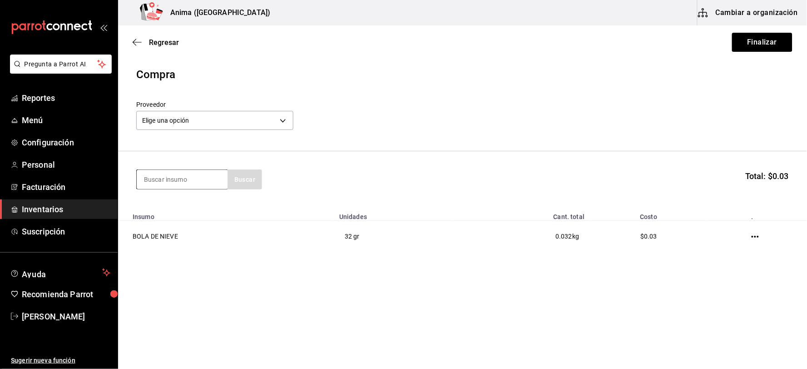
click at [204, 180] on input at bounding box center [182, 179] width 91 height 19
type input "HAMB"
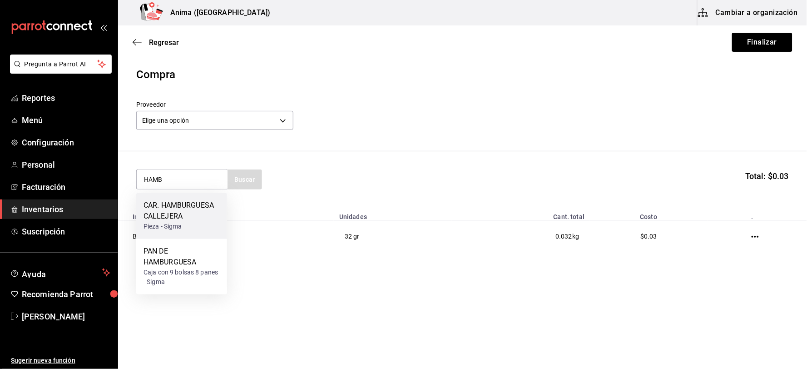
click at [197, 216] on div "CAR. HAMBURGUESA CALLEJERA" at bounding box center [182, 211] width 76 height 22
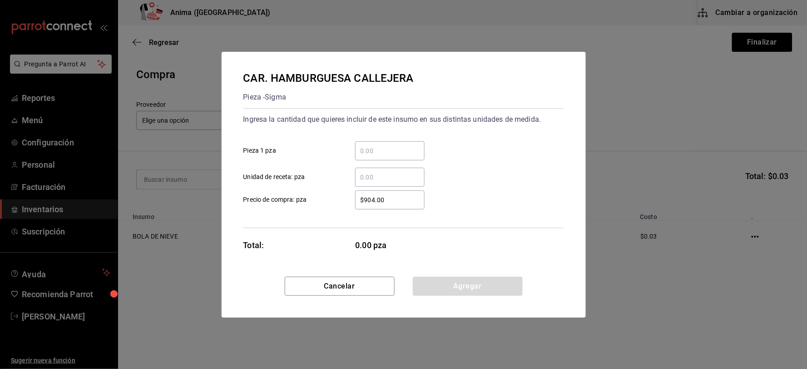
click at [376, 179] on input "​ Unidad de receta: pza" at bounding box center [390, 177] width 70 height 11
type input "1"
type input "$1"
click button "Agregar" at bounding box center [468, 286] width 110 height 19
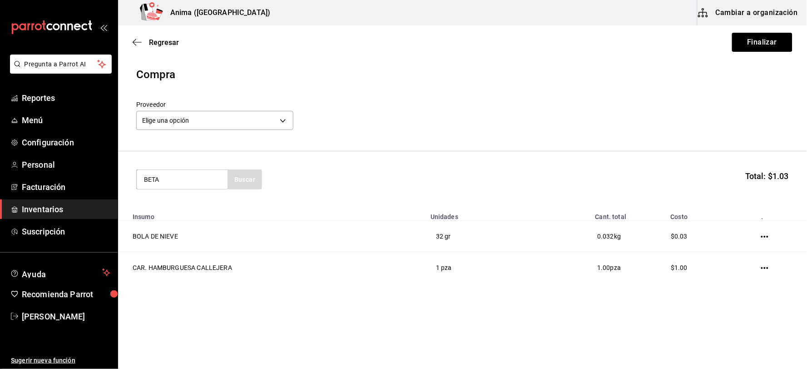
type input "BETA"
click at [196, 211] on div "Kilogramo - Interno" at bounding box center [182, 216] width 76 height 10
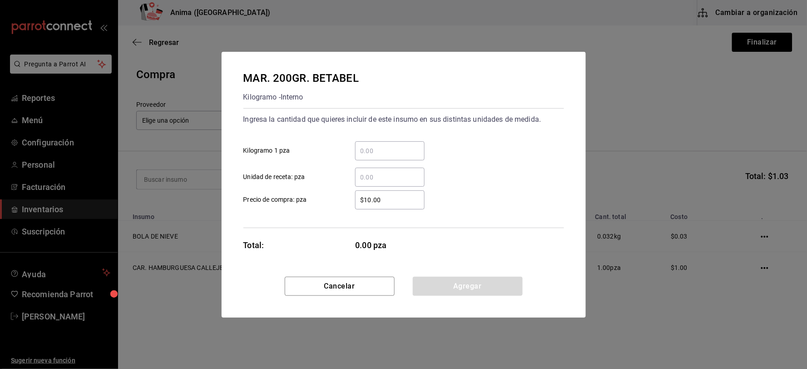
click at [383, 175] on input "​ Unidad de receta: pza" at bounding box center [390, 177] width 70 height 11
type input "16"
type input "$1"
click button "Agregar" at bounding box center [468, 286] width 110 height 19
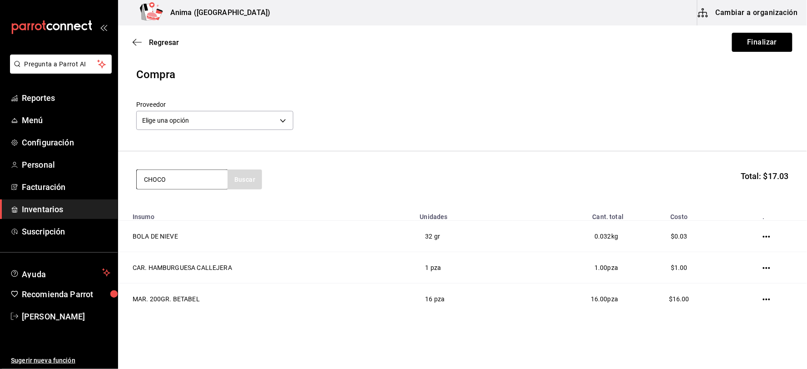
type input "CHOCO"
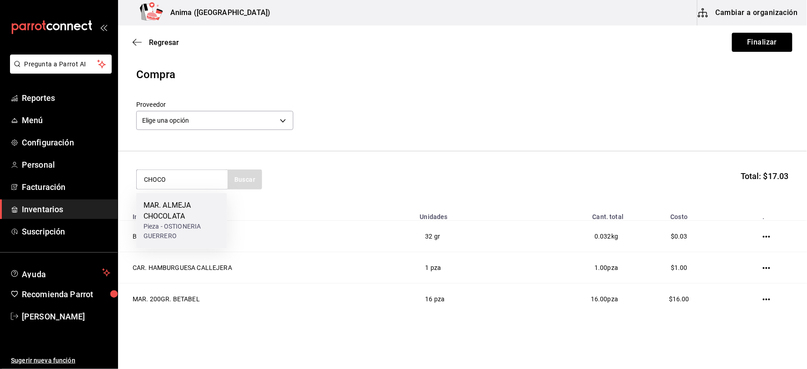
click at [188, 200] on div "MAR. ALMEJA CHOCOLATA" at bounding box center [182, 211] width 76 height 22
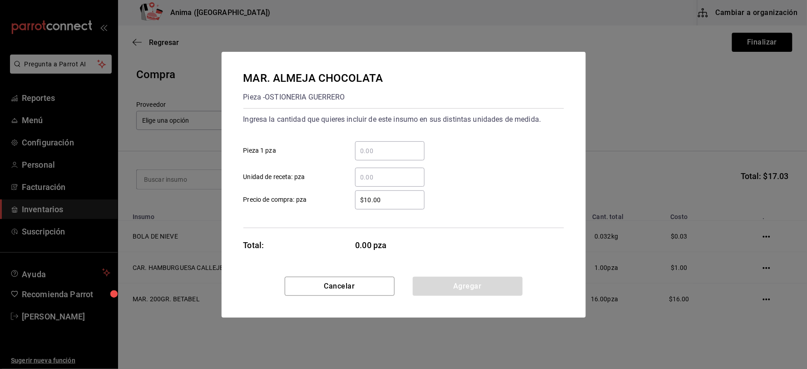
click at [402, 173] on input "​ Unidad de receta: pza" at bounding box center [390, 177] width 70 height 11
type input "2"
type input "$1"
click button "Agregar" at bounding box center [468, 286] width 110 height 19
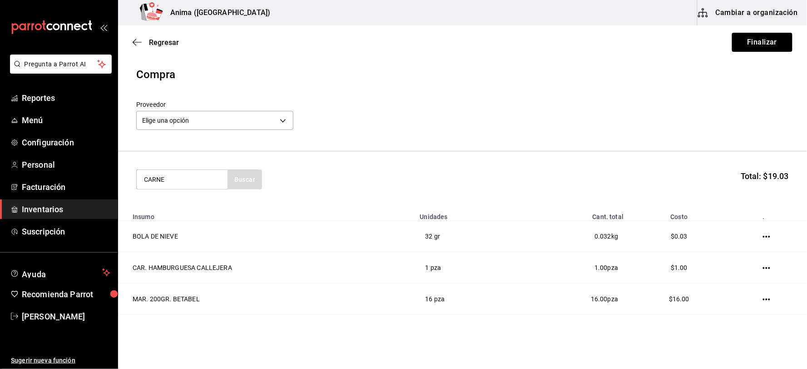
type input "CARNE"
click at [179, 213] on div "CAR. CARNE ZARANDEADA" at bounding box center [182, 211] width 76 height 22
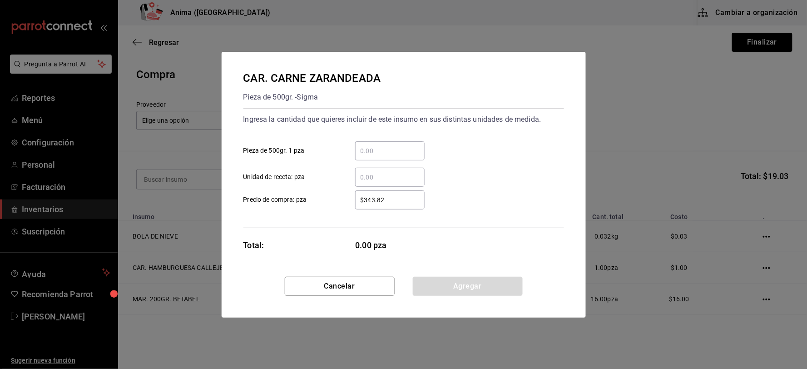
click at [370, 177] on input "​ Unidad de receta: pza" at bounding box center [390, 177] width 70 height 11
type input "1"
type input "$1"
click button "Agregar" at bounding box center [468, 286] width 110 height 19
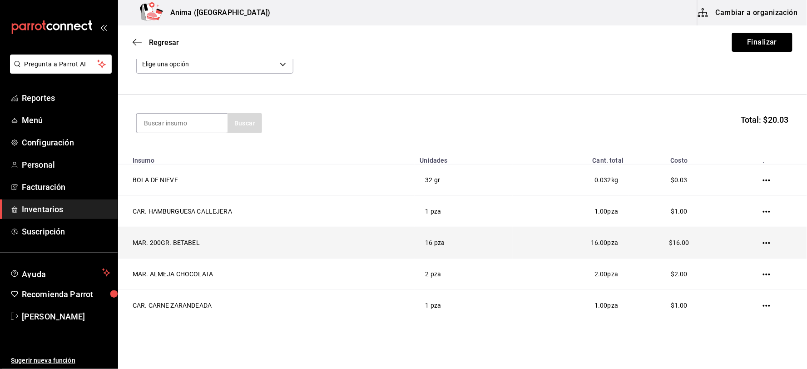
scroll to position [89, 0]
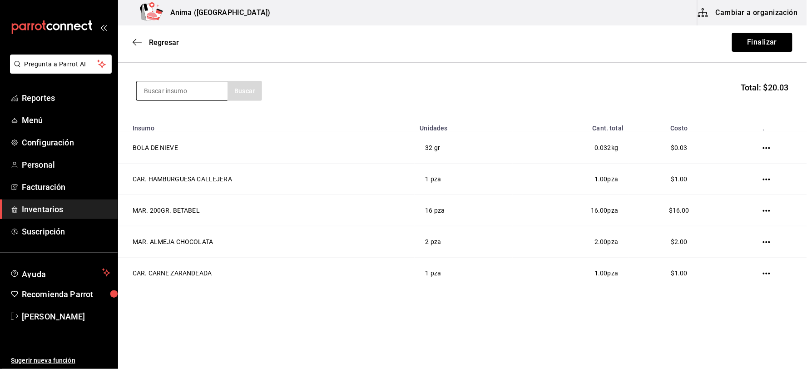
click at [184, 94] on input at bounding box center [182, 90] width 91 height 19
click at [194, 89] on input at bounding box center [182, 90] width 91 height 19
type input "BETABE"
click at [188, 115] on div "MAR. BETABEL" at bounding box center [171, 116] width 55 height 11
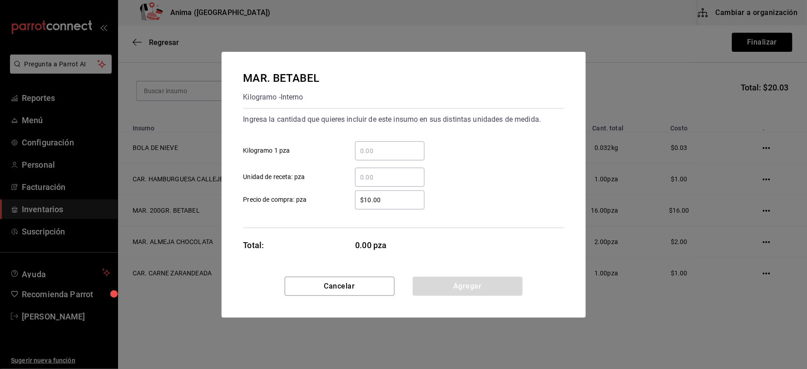
click at [400, 174] on input "​ Unidad de receta: pza" at bounding box center [390, 177] width 70 height 11
type input "44"
type input "$1"
click button "Agregar" at bounding box center [468, 286] width 110 height 19
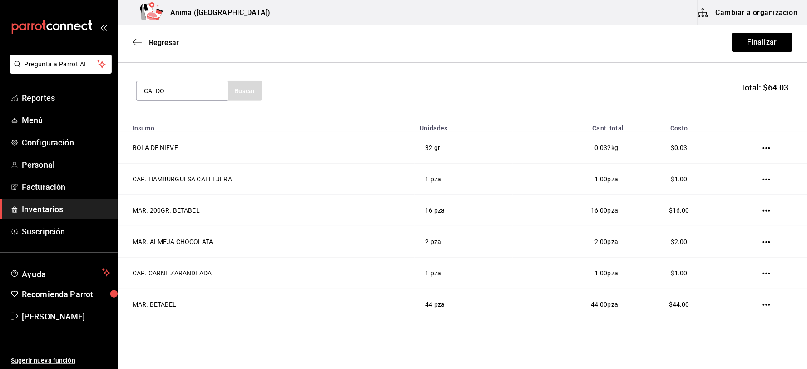
type input "CALDO"
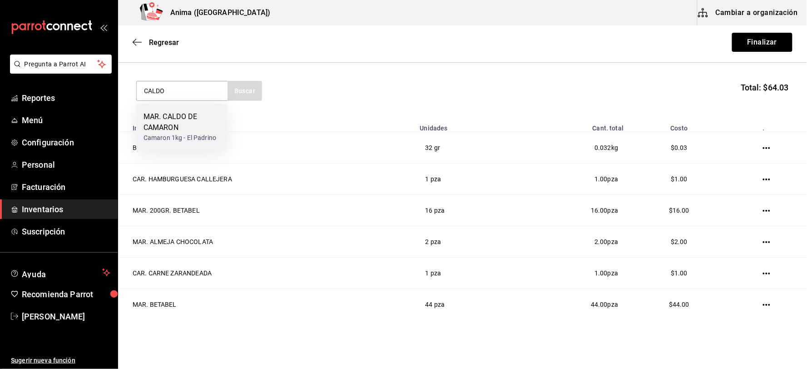
click at [186, 132] on div "MAR. CALDO DE CAMARON" at bounding box center [182, 122] width 76 height 22
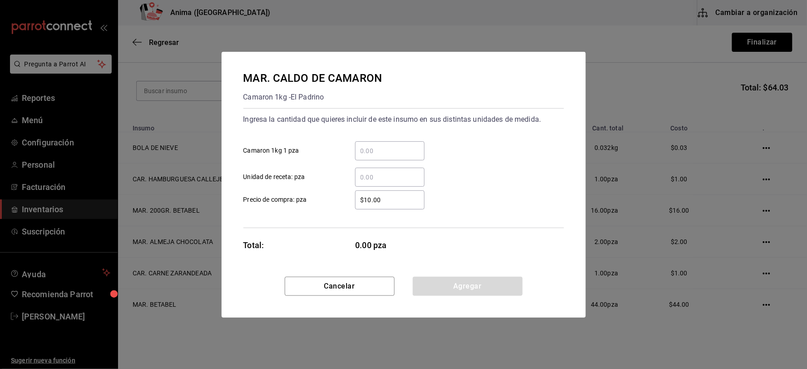
click at [378, 178] on input "​ Unidad de receta: pza" at bounding box center [390, 177] width 70 height 11
type input "16"
type input "$1"
click button "Agregar" at bounding box center [468, 286] width 110 height 19
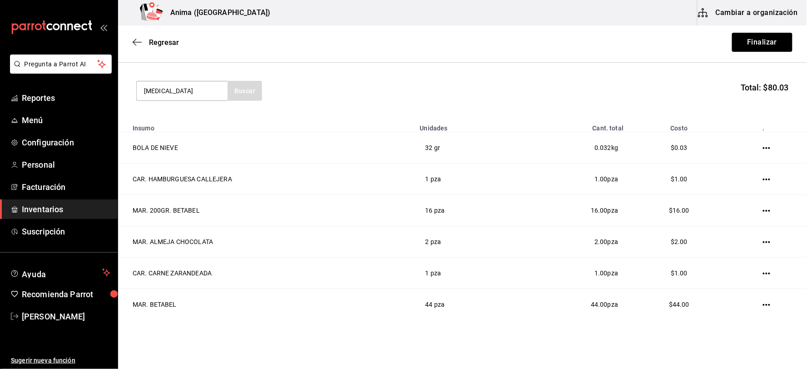
type input "[MEDICAL_DATA]"
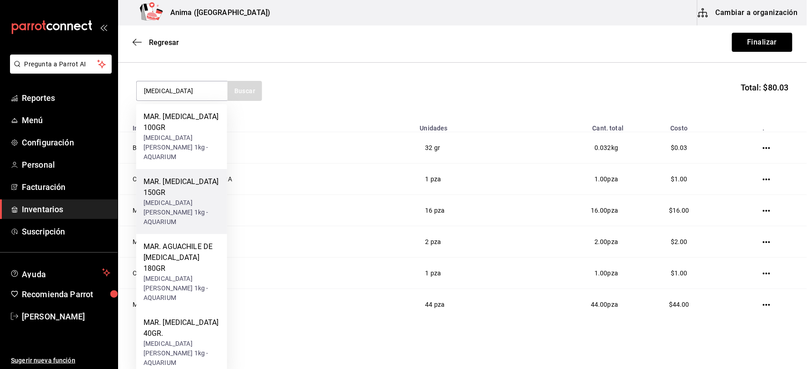
click at [204, 198] on div "[MEDICAL_DATA][PERSON_NAME] 1kg - AQUARIUM" at bounding box center [182, 212] width 76 height 29
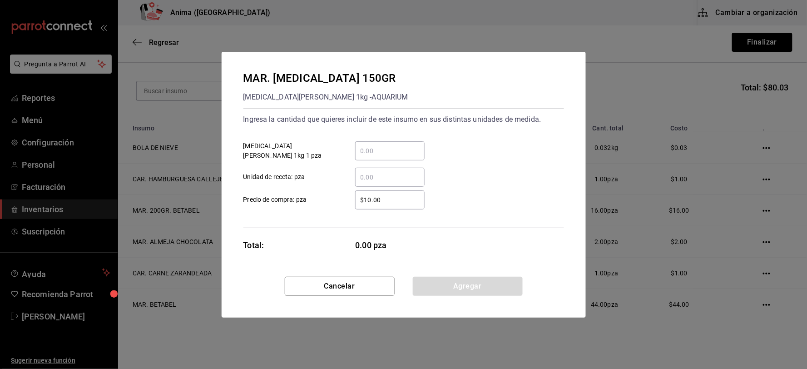
click at [400, 172] on input "​ Unidad de receta: pza" at bounding box center [390, 177] width 70 height 11
type input "2"
type input "$1"
click button "Agregar" at bounding box center [468, 286] width 110 height 19
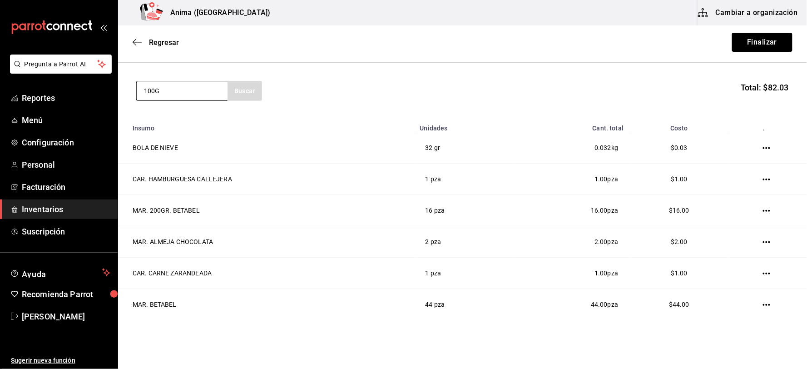
type input "100G"
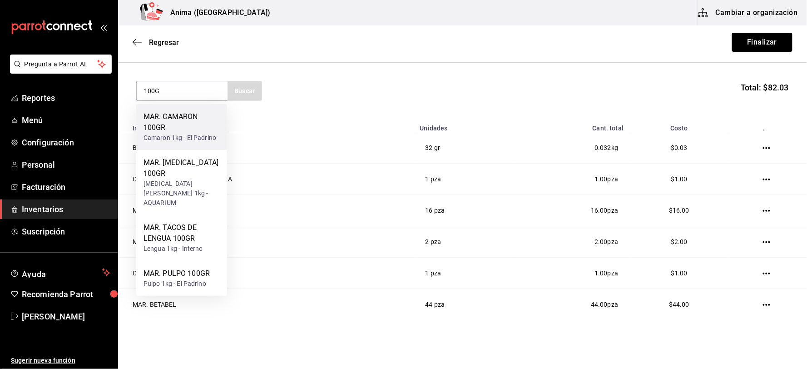
click at [191, 124] on div "MAR. CAMARON 100GR" at bounding box center [182, 122] width 76 height 22
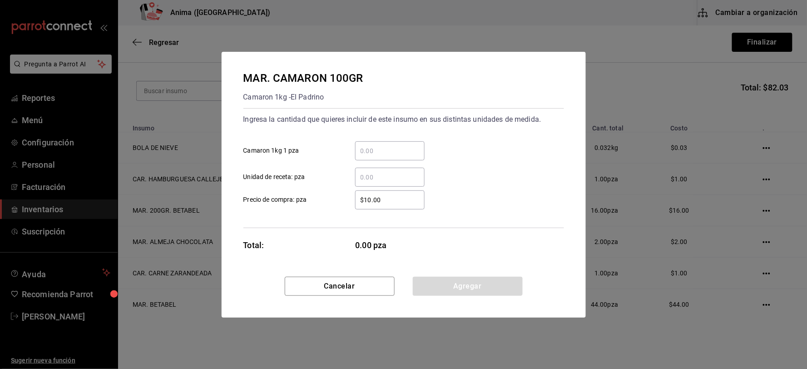
click at [370, 173] on input "​ Unidad de receta: pza" at bounding box center [390, 177] width 70 height 11
type input "9"
type input "$1"
click button "Agregar" at bounding box center [468, 286] width 110 height 19
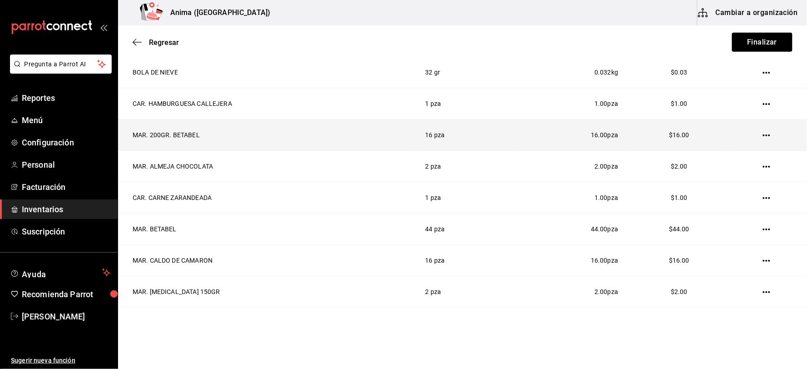
scroll to position [0, 0]
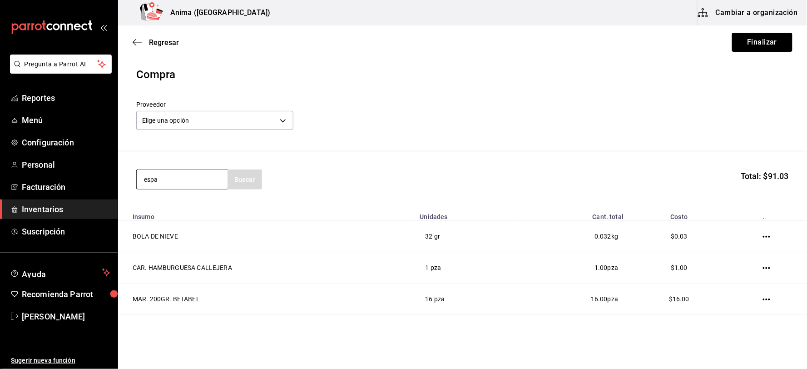
type input "espa"
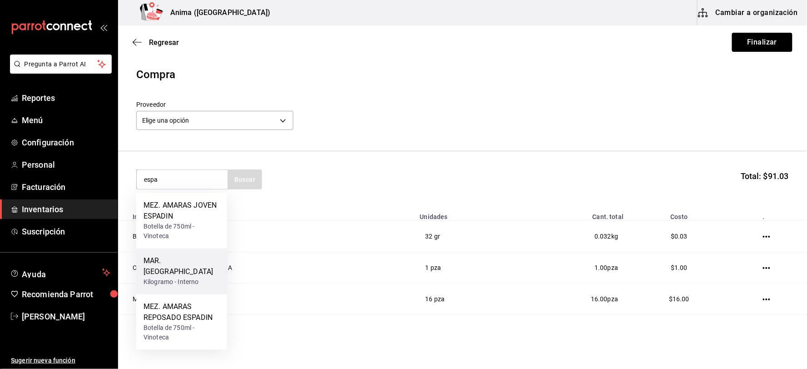
click at [181, 254] on div "MAR. ESPARRAGOS Kilogramo - Interno" at bounding box center [181, 272] width 91 height 46
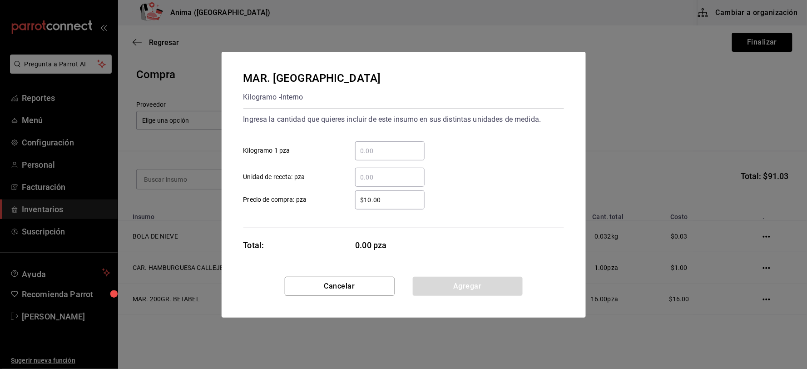
click at [373, 176] on input "​ Unidad de receta: pza" at bounding box center [390, 177] width 70 height 11
type input "99"
type input "$1"
click button "Agregar" at bounding box center [468, 286] width 110 height 19
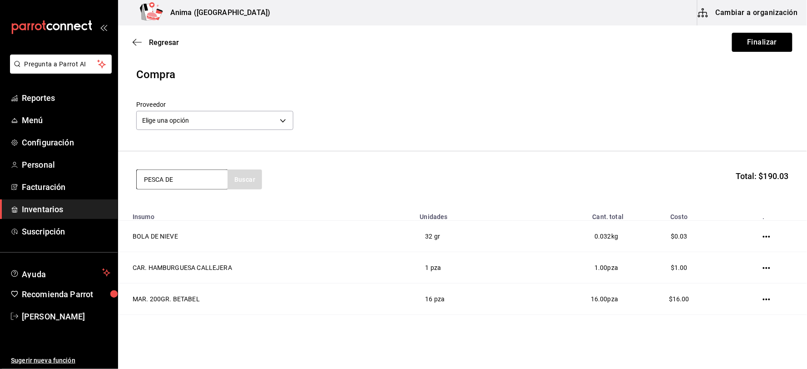
type input "PESCA DE"
click at [199, 203] on div "MAR. PESCA DEL DIA" at bounding box center [179, 205] width 70 height 11
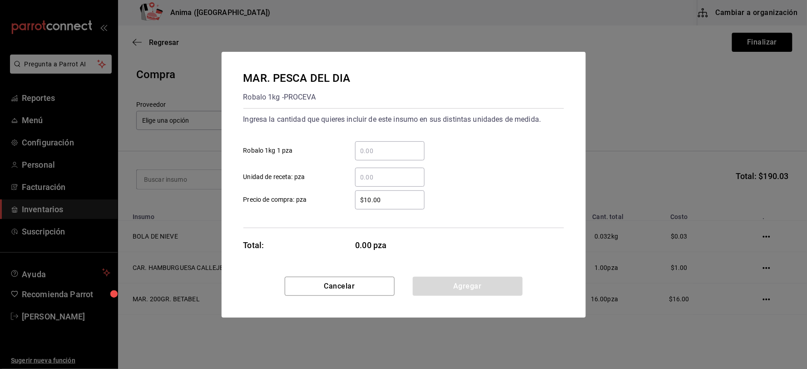
click at [378, 182] on input "​ Unidad de receta: pza" at bounding box center [390, 177] width 70 height 11
type input "4"
type input "$1"
click button "Agregar" at bounding box center [468, 286] width 110 height 19
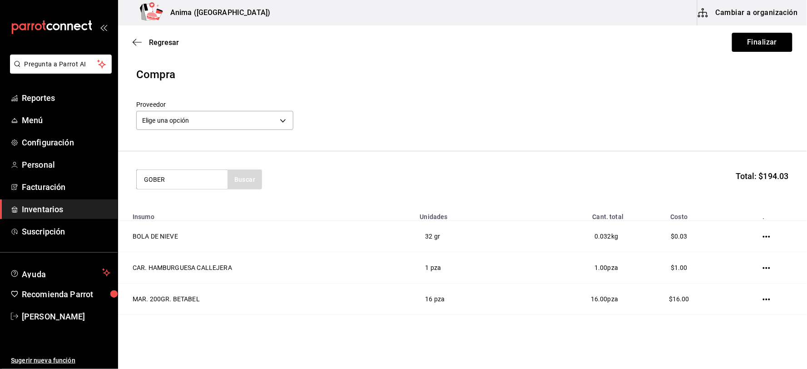
type input "GOBER"
click at [194, 209] on div "MAR. TACO GOBERNADOR 50GR" at bounding box center [182, 211] width 76 height 22
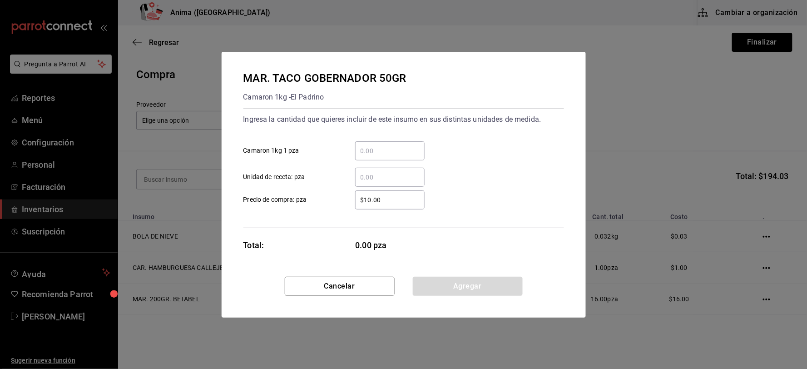
click at [402, 169] on div "​" at bounding box center [390, 177] width 70 height 19
click at [402, 172] on input "​ Unidad de receta: pza" at bounding box center [390, 177] width 70 height 11
type input "4"
type input "$1"
click button "Agregar" at bounding box center [468, 286] width 110 height 19
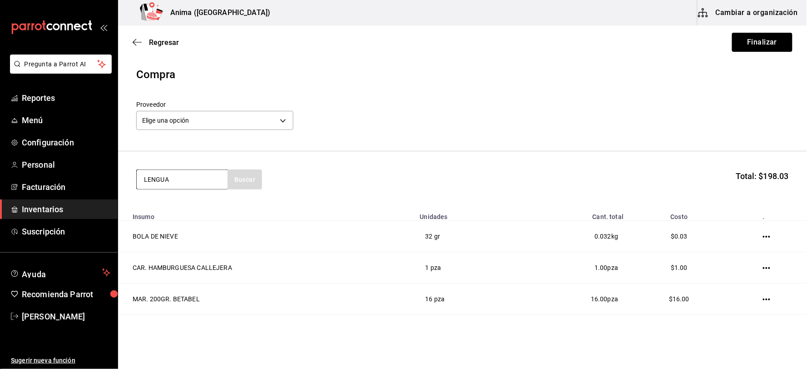
type input "LENGUA"
click at [214, 207] on div "MAR. TACOS DE LENGUA 100GR" at bounding box center [182, 211] width 76 height 22
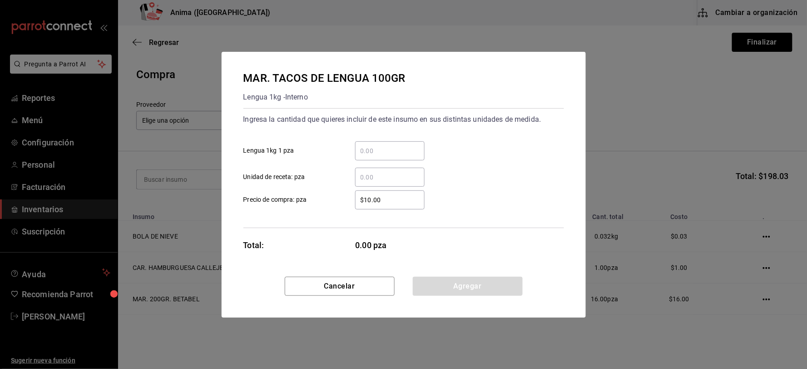
click at [376, 174] on input "​ Unidad de receta: pza" at bounding box center [390, 177] width 70 height 11
type input "1"
type input "$1"
click button "Agregar" at bounding box center [468, 286] width 110 height 19
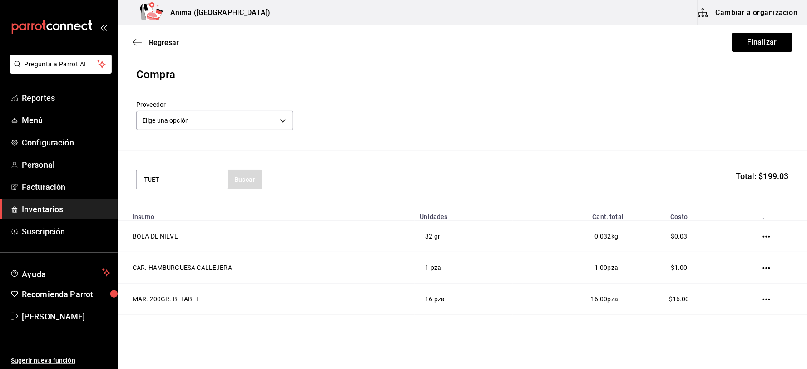
type input "TUET"
click at [193, 205] on div "TUETANO" at bounding box center [168, 205] width 49 height 11
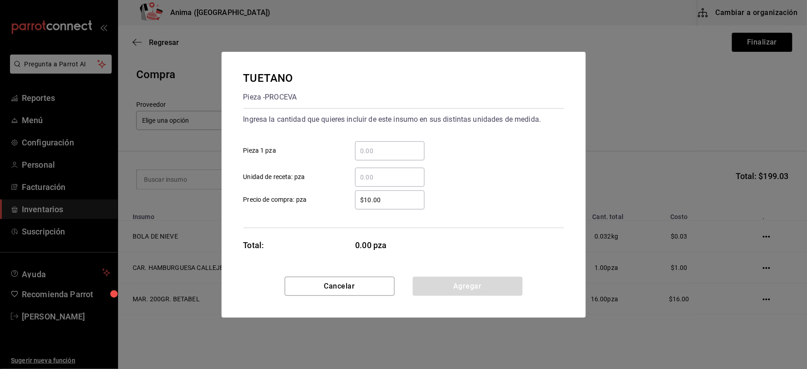
click at [391, 173] on input "​ Unidad de receta: pza" at bounding box center [390, 177] width 70 height 11
type input "8"
type input "$1"
click button "Agregar" at bounding box center [468, 286] width 110 height 19
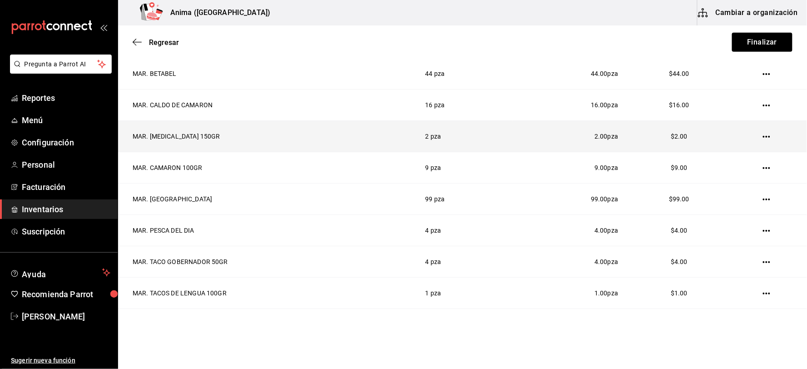
scroll to position [371, 0]
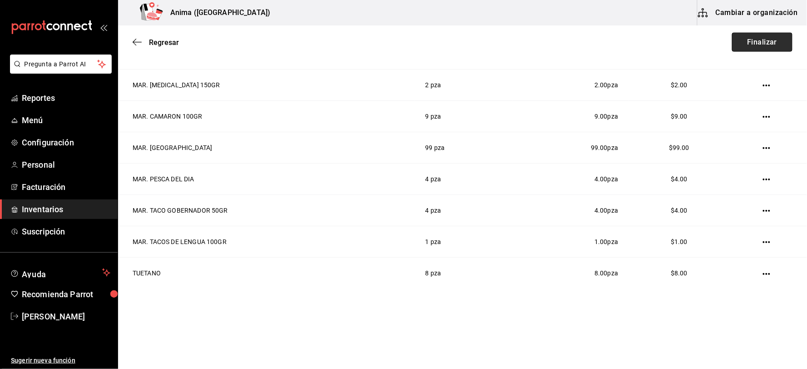
click at [747, 45] on button "Finalizar" at bounding box center [762, 42] width 60 height 19
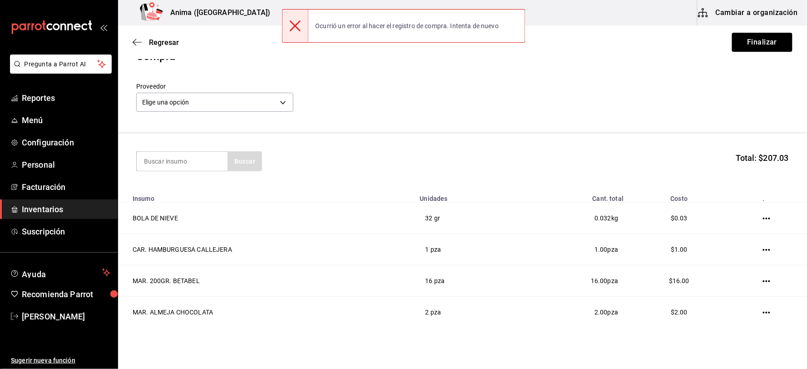
scroll to position [0, 0]
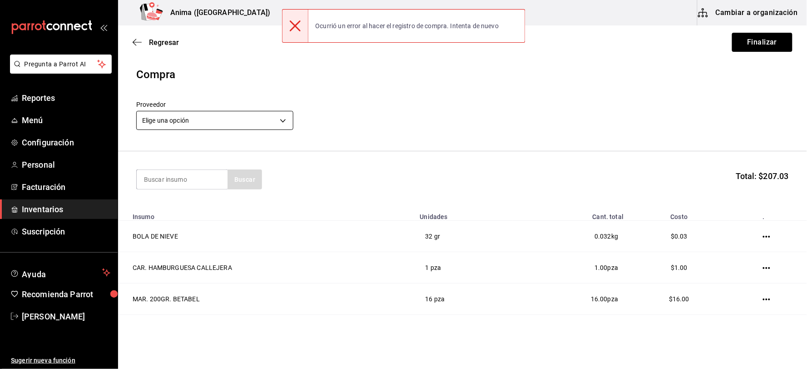
click at [260, 115] on body "Pregunta a Parrot AI Reportes Menú Configuración Personal Facturación Inventari…" at bounding box center [403, 159] width 807 height 318
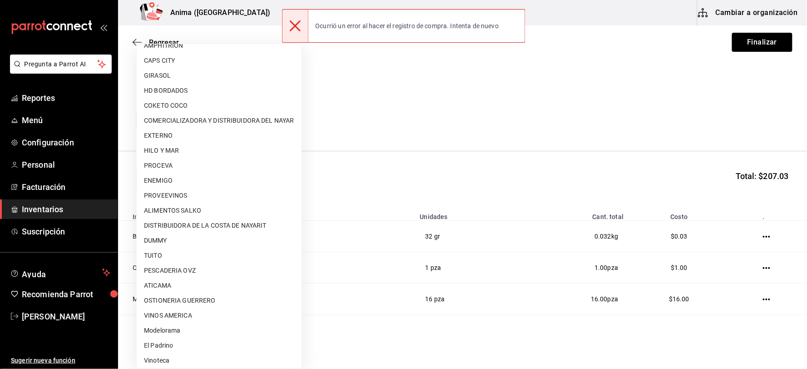
scroll to position [117, 0]
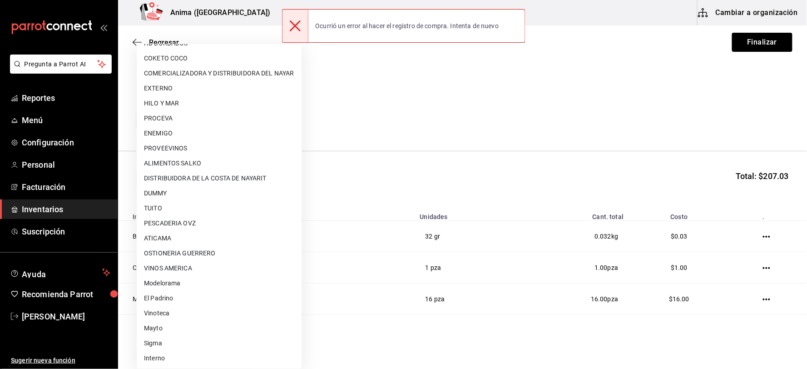
click at [179, 355] on li "Interno" at bounding box center [219, 358] width 165 height 15
type input "c4277463-642f-4394-a394-6273027aff12"
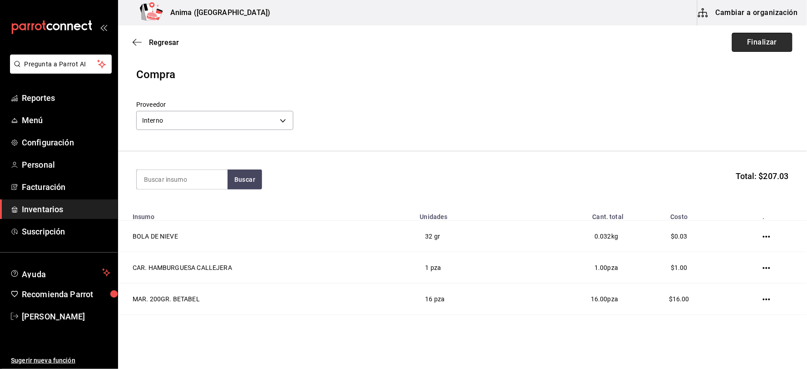
click at [744, 44] on button "Finalizar" at bounding box center [762, 42] width 60 height 19
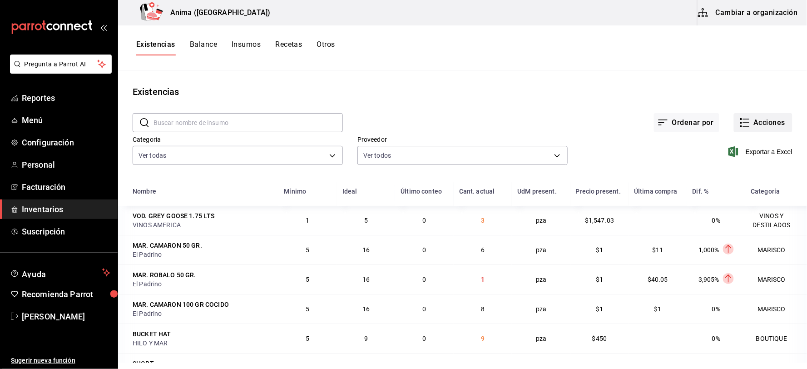
click at [742, 123] on icon "button" at bounding box center [745, 122] width 11 height 11
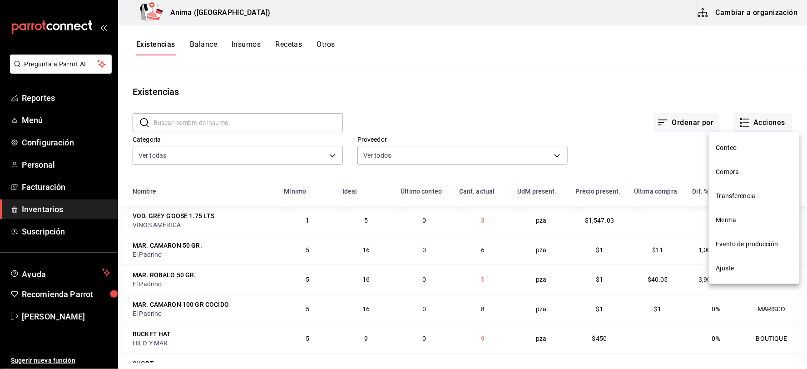
click at [732, 169] on span "Compra" at bounding box center [754, 172] width 76 height 10
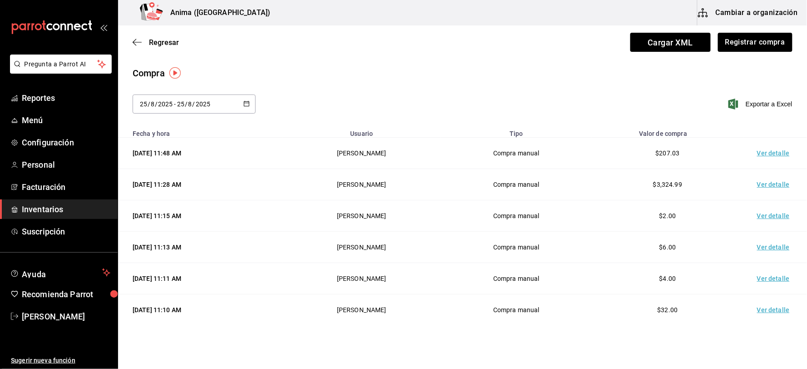
click at [761, 150] on td "Ver detalle" at bounding box center [776, 153] width 64 height 31
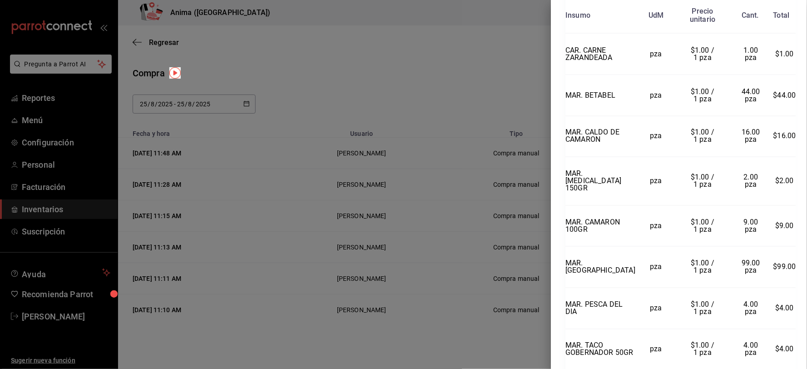
scroll to position [403, 0]
click at [365, 118] on div at bounding box center [403, 184] width 807 height 369
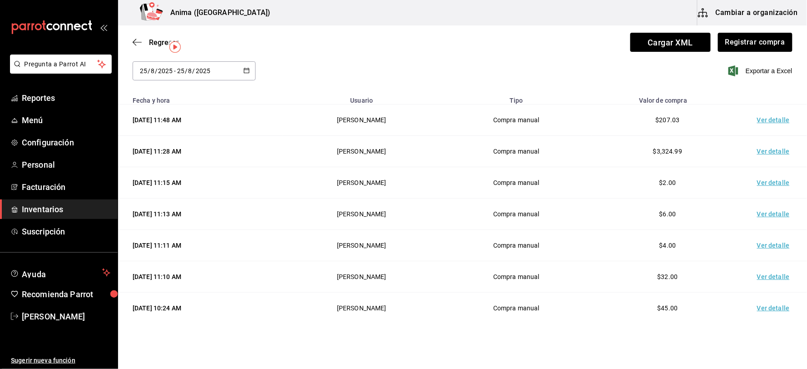
scroll to position [50, 0]
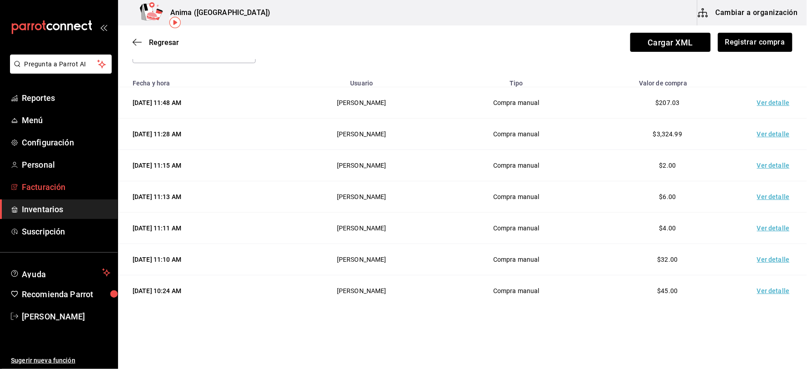
click at [39, 188] on span "Facturación" at bounding box center [66, 187] width 89 height 12
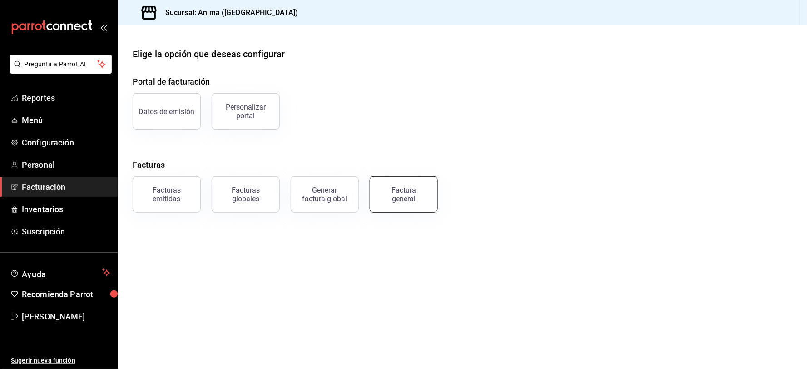
click at [428, 199] on button "Factura general" at bounding box center [404, 194] width 68 height 36
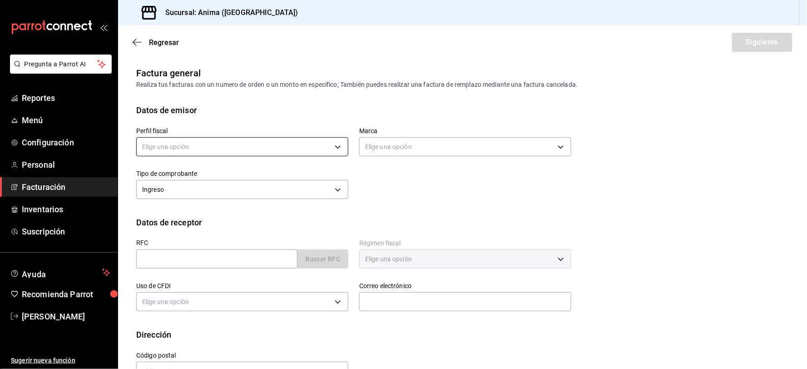
click at [184, 146] on body "Pregunta a Parrot AI Reportes Menú Configuración Personal Facturación Inventari…" at bounding box center [403, 184] width 807 height 369
click at [185, 192] on li "[PERSON_NAME]" at bounding box center [241, 192] width 209 height 17
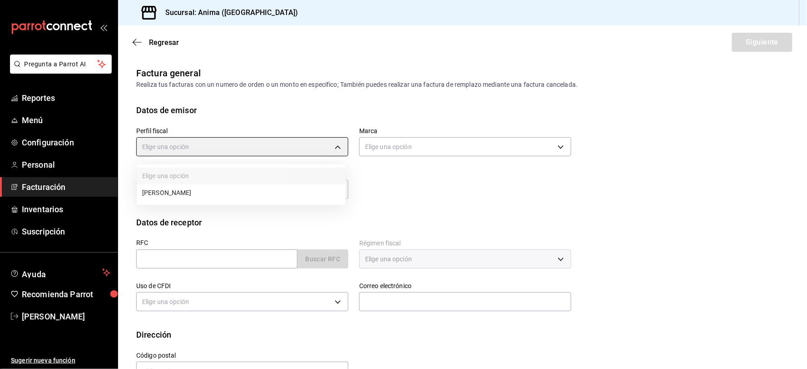
type input "9c1b1bcc-caec-48ff-bf3a-e0e0535c4ddc"
type input "a66376ae-ea22-4cd2-97e0-9ea16bf22336"
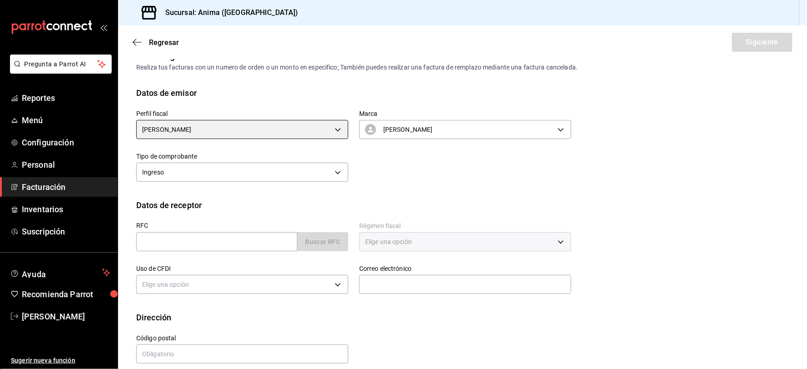
scroll to position [27, 0]
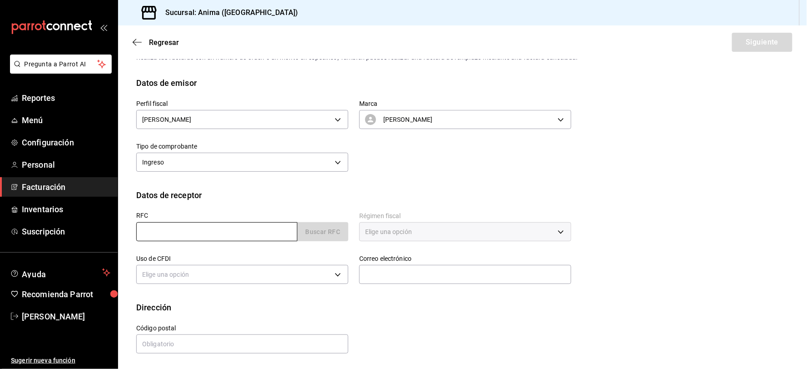
click at [237, 224] on input "text" at bounding box center [216, 231] width 161 height 19
type input "XAXX010101000"
type input "48380"
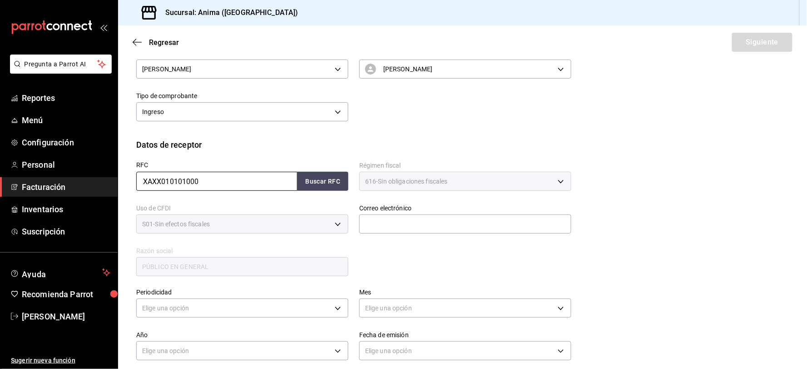
scroll to position [154, 0]
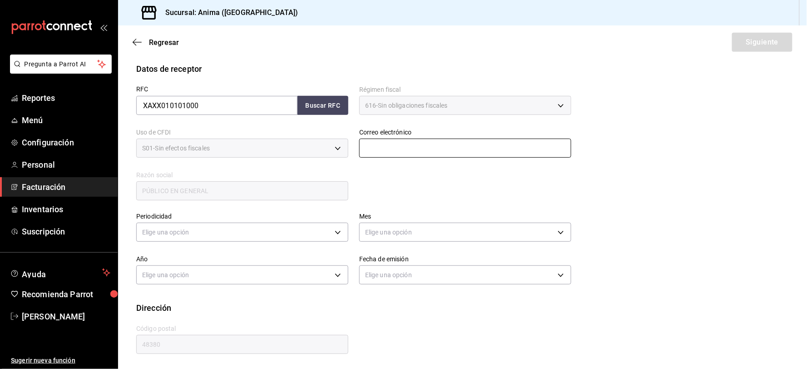
click at [423, 148] on input "text" at bounding box center [465, 148] width 212 height 19
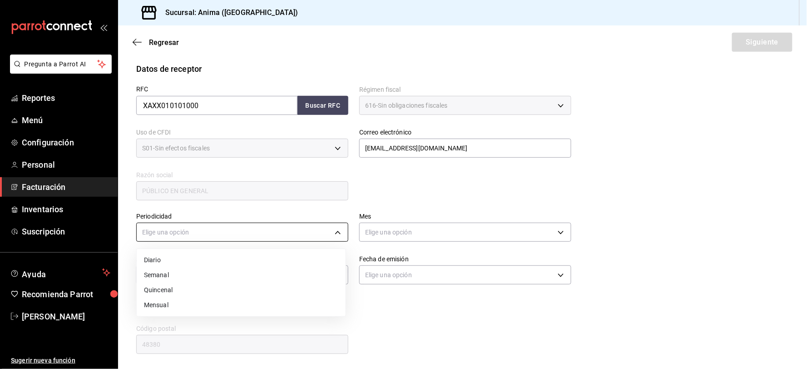
click at [256, 232] on body "Pregunta a Parrot AI Reportes Menú Configuración Personal Facturación Inventari…" at bounding box center [403, 184] width 807 height 369
click at [146, 264] on li "Diario" at bounding box center [241, 260] width 209 height 15
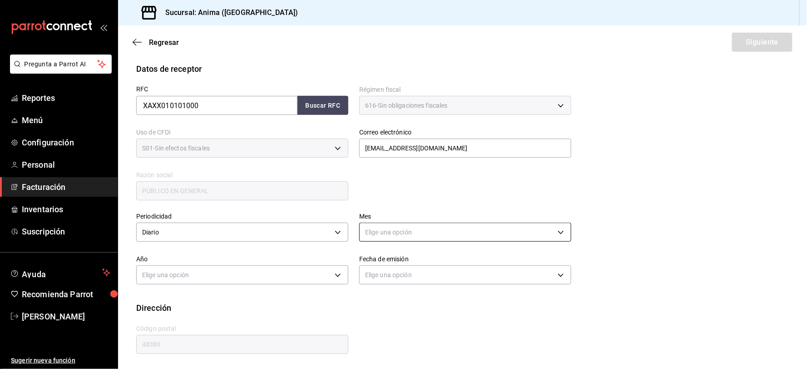
click at [377, 230] on body "Pregunta a Parrot AI Reportes Menú Configuración Personal Facturación Inventari…" at bounding box center [403, 184] width 807 height 369
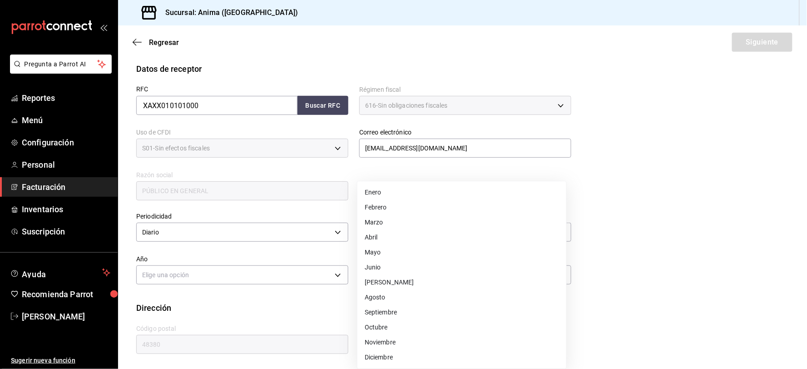
click at [386, 298] on li "Agosto" at bounding box center [462, 297] width 209 height 15
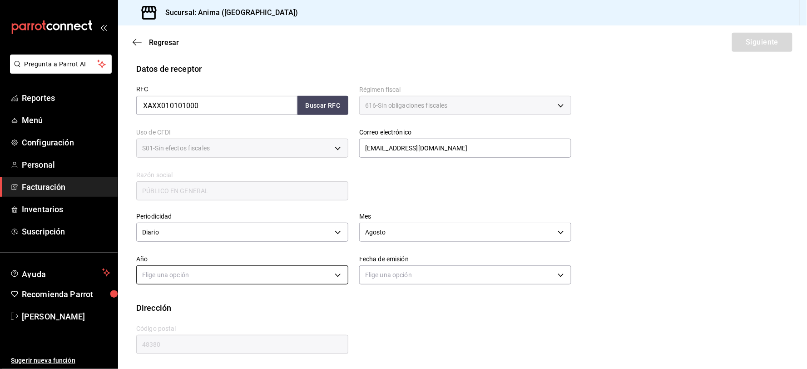
click at [211, 278] on body "Pregunta a Parrot AI Reportes Menú Configuración Personal Facturación Inventari…" at bounding box center [403, 184] width 807 height 369
click at [171, 303] on li "2025" at bounding box center [241, 302] width 209 height 15
click at [388, 283] on body "Pregunta a Parrot AI Reportes Menú Configuración Personal Facturación Inventari…" at bounding box center [403, 184] width 807 height 369
click at [387, 300] on li "Hoy" at bounding box center [462, 302] width 209 height 15
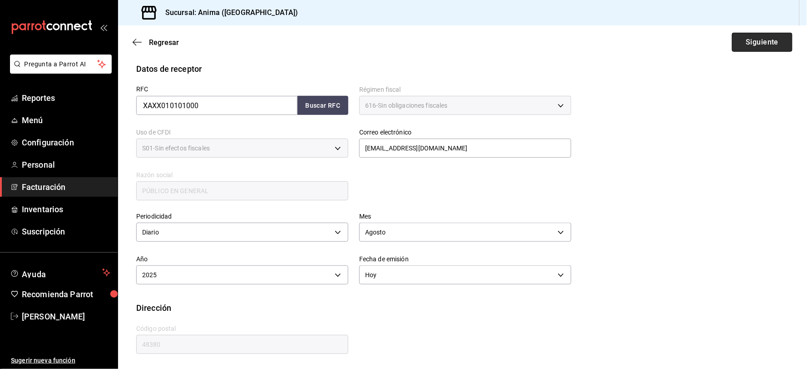
click at [751, 49] on button "Siguiente" at bounding box center [762, 42] width 60 height 19
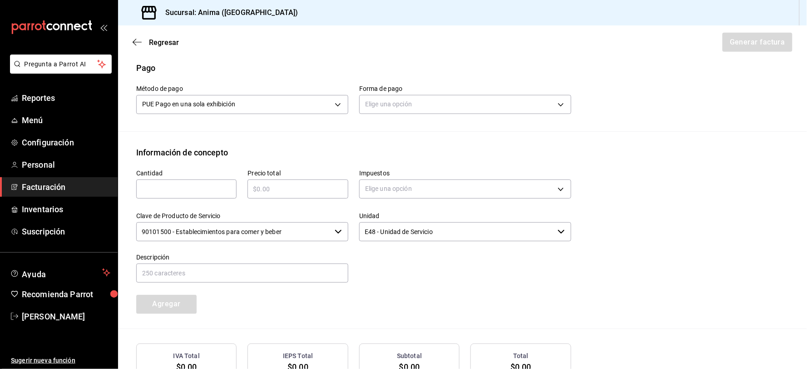
scroll to position [305, 0]
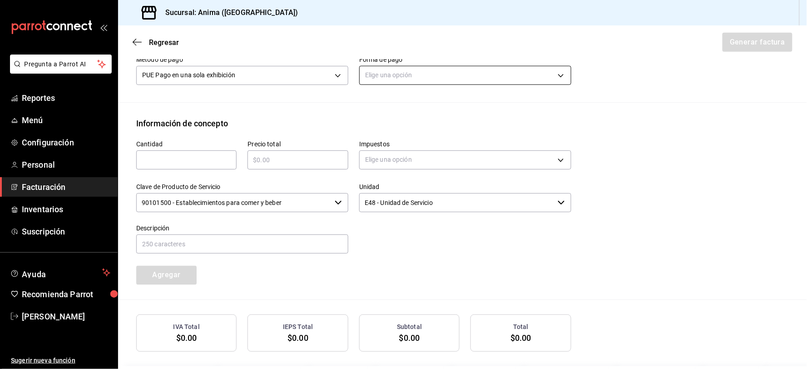
click at [403, 77] on body "Pregunta a Parrot AI Reportes Menú Configuración Personal Facturación Inventari…" at bounding box center [403, 184] width 807 height 369
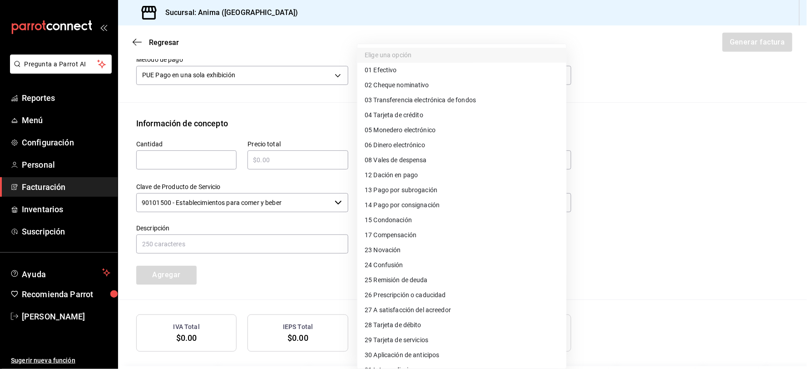
click at [413, 113] on span "04 Tarjeta de crédito" at bounding box center [394, 115] width 59 height 10
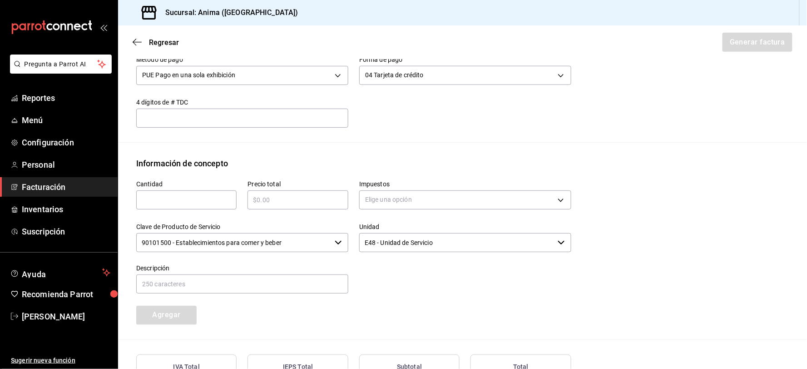
click at [162, 197] on input "text" at bounding box center [186, 199] width 100 height 11
click at [433, 198] on body "Pregunta a Parrot AI Reportes Menú Configuración Personal Facturación Inventari…" at bounding box center [403, 184] width 807 height 369
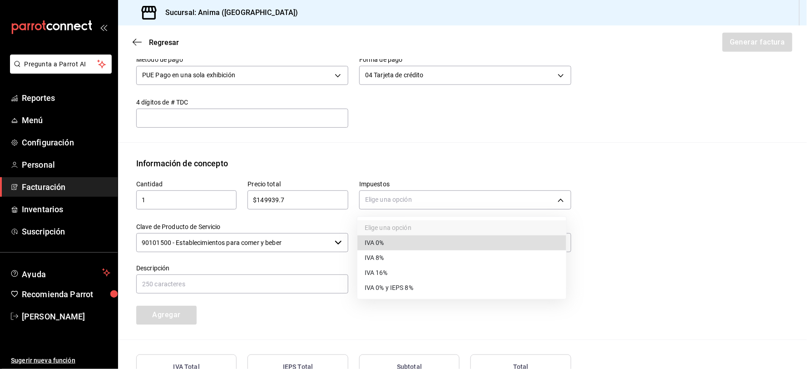
click at [388, 273] on span "IVA 16%" at bounding box center [376, 273] width 23 height 10
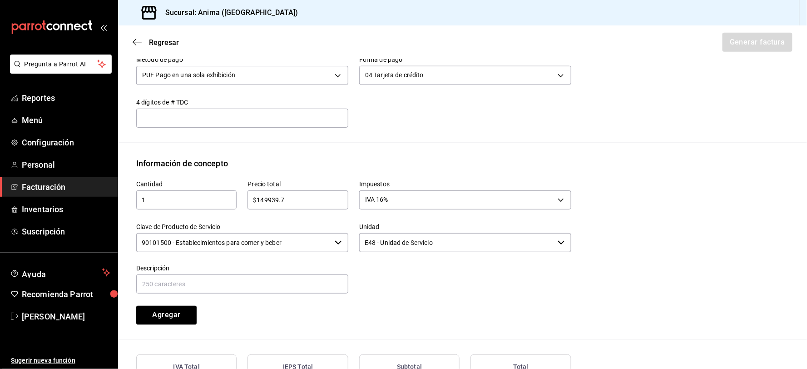
click at [269, 243] on input "90101500 - Establecimientos para comer y beber" at bounding box center [233, 242] width 195 height 19
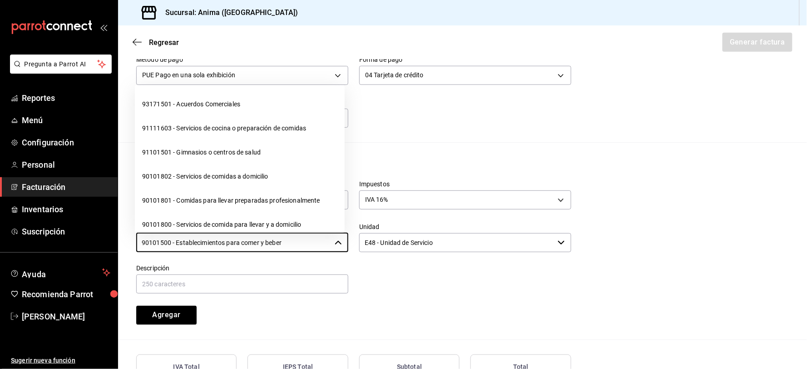
click at [269, 243] on input "90101500 - Establecimientos para comer y beber" at bounding box center [233, 242] width 195 height 19
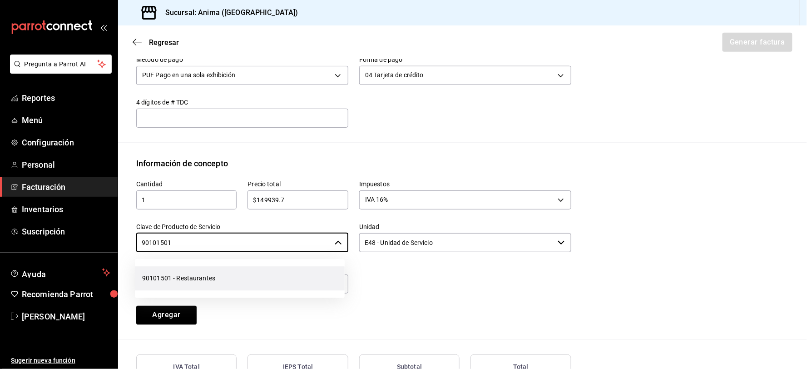
click at [242, 276] on li "90101501 - Restaurantes" at bounding box center [240, 278] width 210 height 24
click at [214, 285] on input "text" at bounding box center [242, 283] width 212 height 19
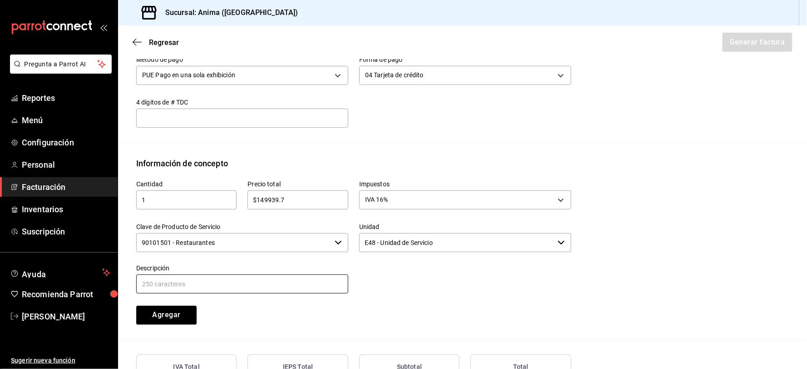
click at [210, 283] on input "text" at bounding box center [242, 283] width 212 height 19
click at [210, 283] on input "VENTAS DEL [DATE]" at bounding box center [242, 283] width 212 height 19
click at [173, 314] on button "Agregar" at bounding box center [166, 315] width 60 height 19
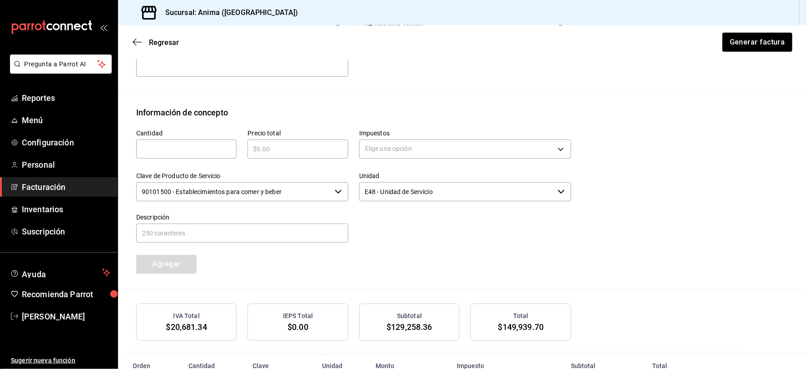
scroll to position [405, 0]
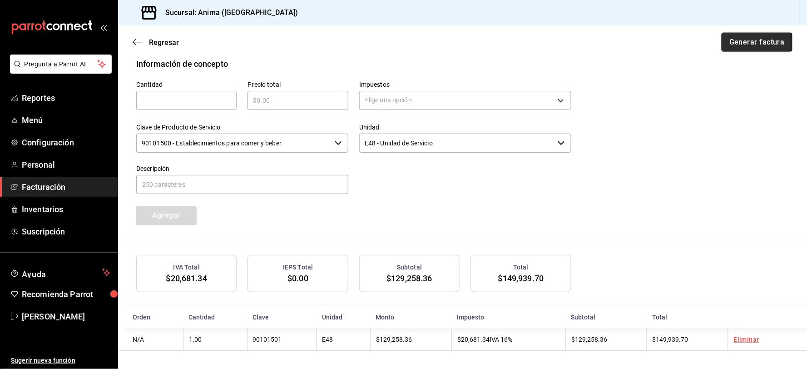
click at [748, 46] on button "Generar factura" at bounding box center [757, 42] width 71 height 19
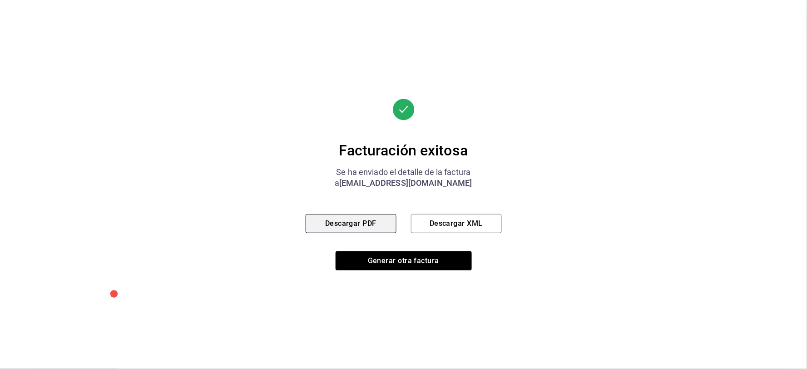
click at [383, 223] on button "Descargar PDF" at bounding box center [351, 223] width 91 height 19
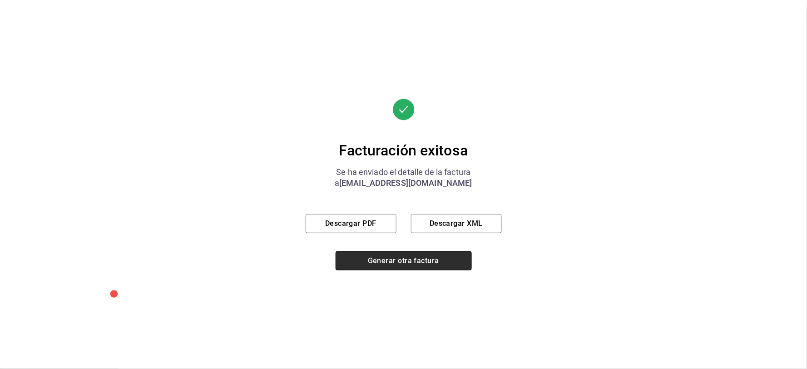
click at [412, 264] on button "Generar otra factura" at bounding box center [404, 260] width 136 height 19
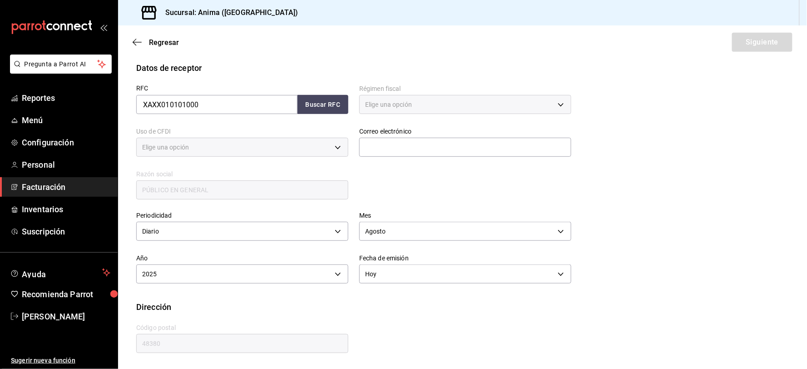
scroll to position [112, 0]
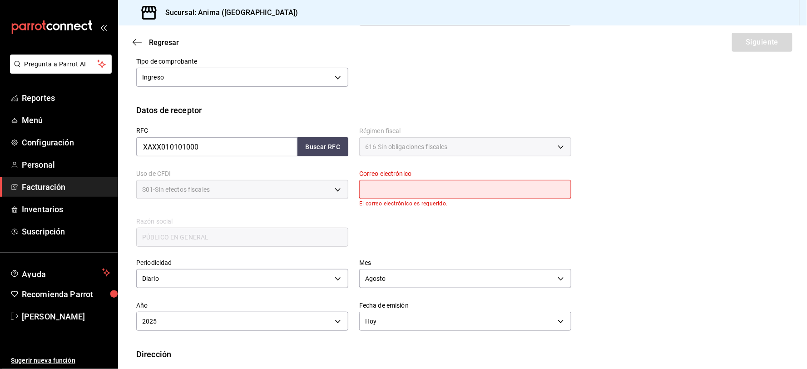
drag, startPoint x: 380, startPoint y: 183, endPoint x: 415, endPoint y: 198, distance: 38.1
click at [380, 183] on input "text" at bounding box center [465, 189] width 212 height 19
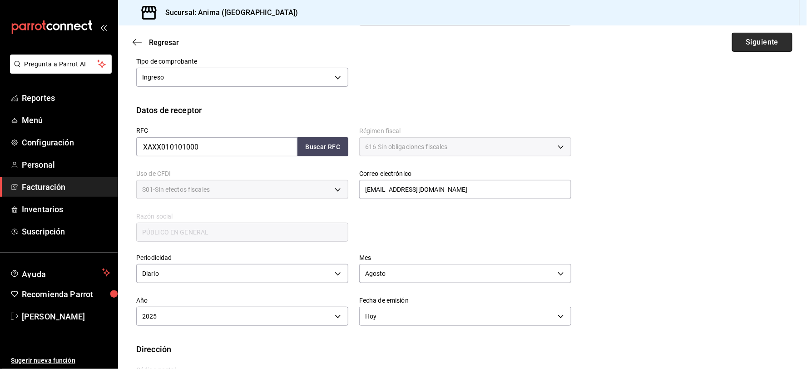
click at [744, 41] on button "Siguiente" at bounding box center [762, 42] width 60 height 19
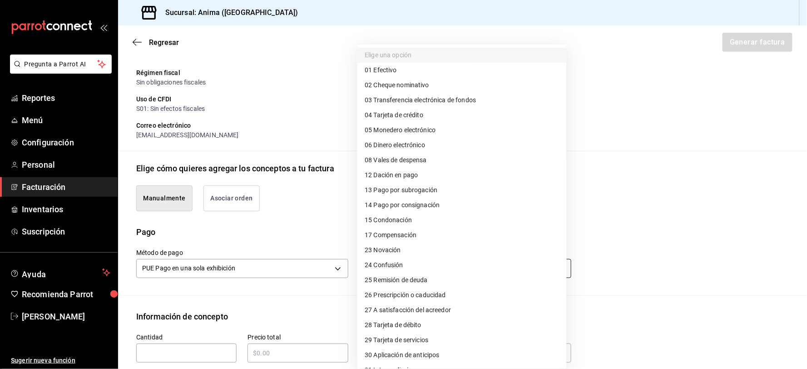
click at [412, 273] on body "Pregunta a Parrot AI Reportes Menú Configuración Personal Facturación Inventari…" at bounding box center [403, 184] width 807 height 369
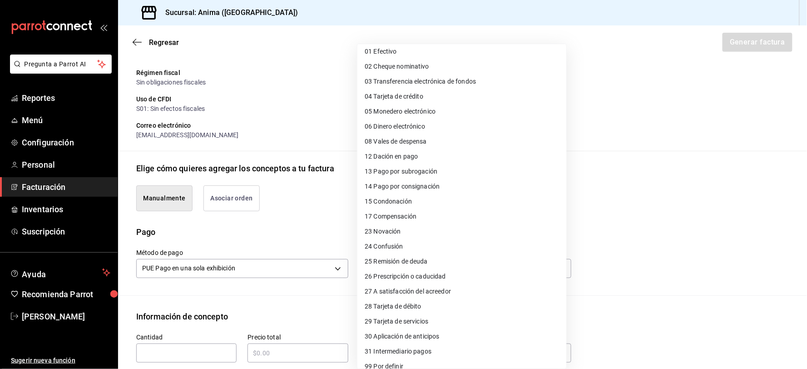
scroll to position [27, 0]
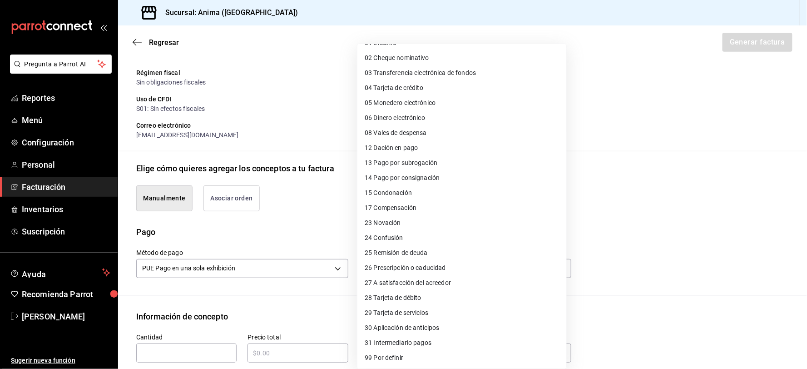
click at [428, 296] on li "28 Tarjeta de débito" at bounding box center [462, 297] width 209 height 15
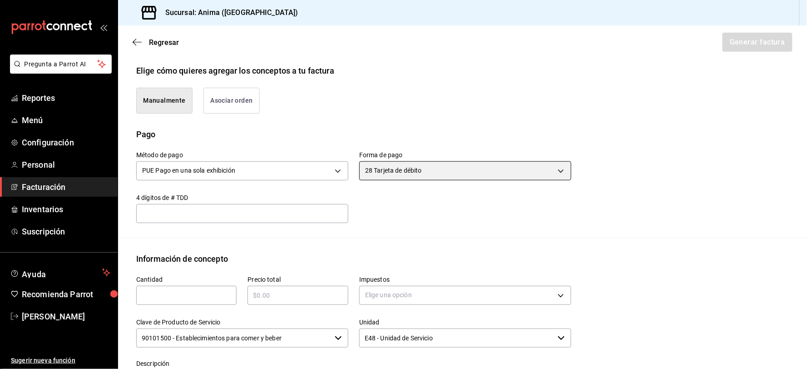
scroll to position [314, 0]
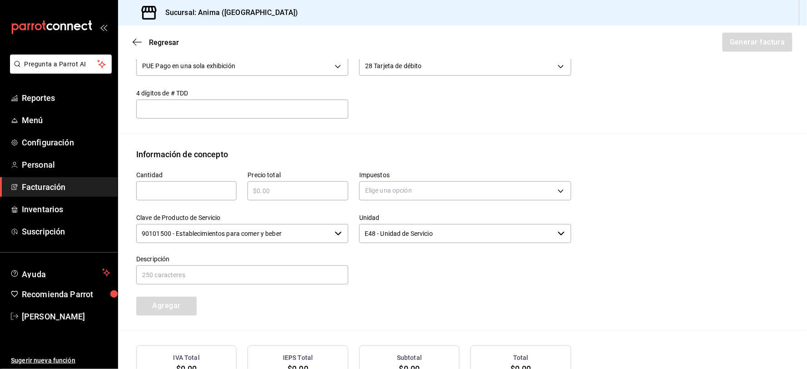
click at [183, 192] on input "text" at bounding box center [186, 190] width 100 height 11
click at [385, 194] on body "Pregunta a Parrot AI Reportes Menú Configuración Personal Facturación Inventari…" at bounding box center [403, 184] width 807 height 369
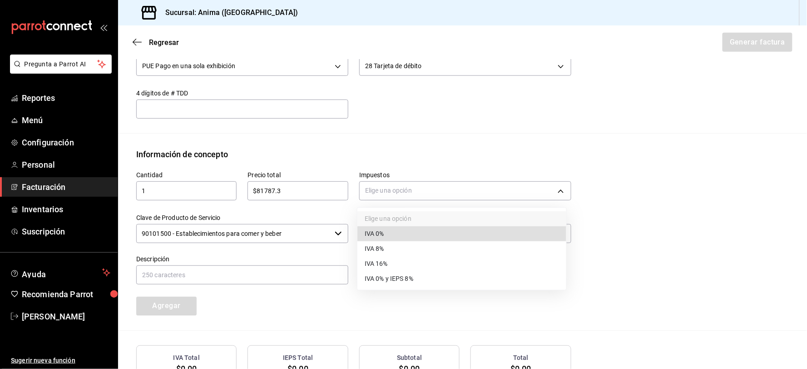
click at [397, 259] on li "IVA 16%" at bounding box center [462, 263] width 209 height 15
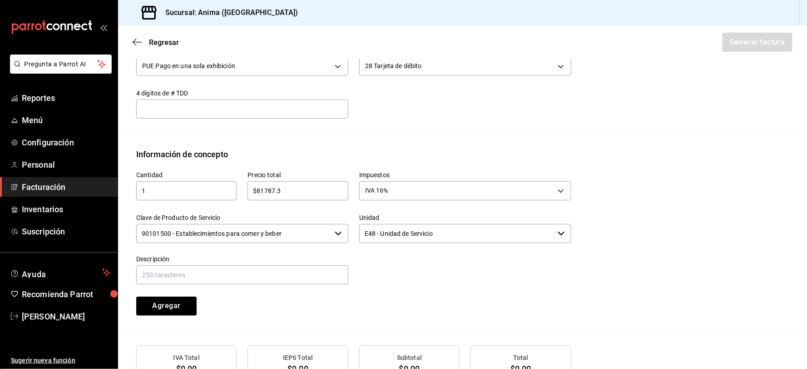
click at [276, 232] on input "90101500 - Establecimientos para comer y beber" at bounding box center [233, 233] width 195 height 19
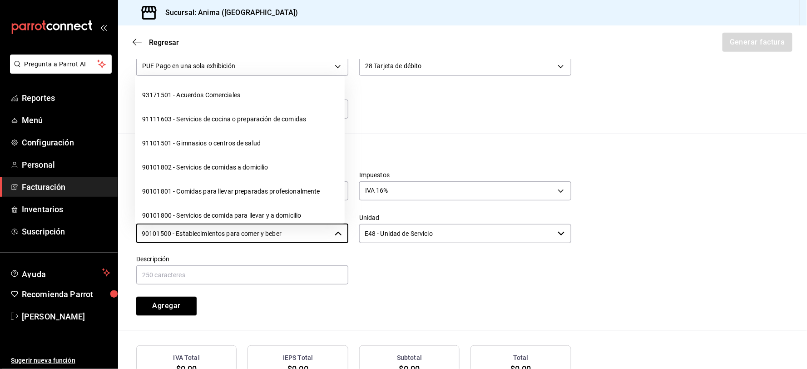
click at [276, 232] on input "90101500 - Establecimientos para comer y beber" at bounding box center [233, 233] width 195 height 19
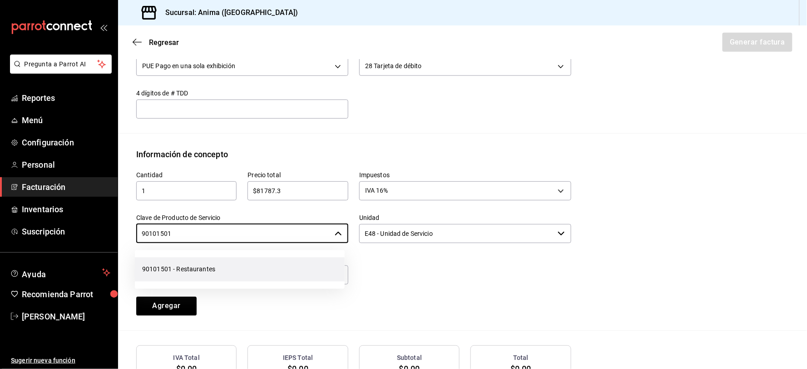
click at [262, 265] on li "90101501 - Restaurantes" at bounding box center [240, 269] width 210 height 24
click at [248, 272] on input "text" at bounding box center [242, 274] width 212 height 19
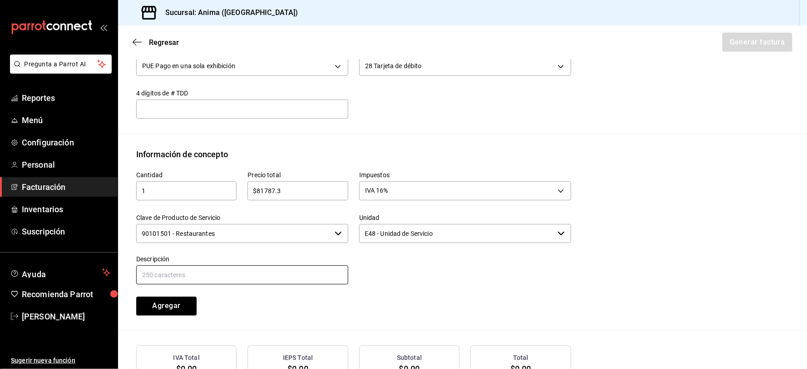
paste input "VENTAS DEL [DATE]"
click at [181, 303] on button "Agregar" at bounding box center [166, 306] width 60 height 19
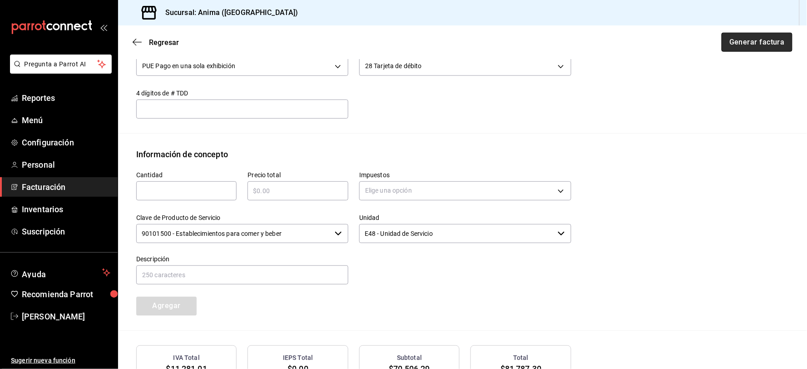
click at [758, 50] on button "Generar factura" at bounding box center [757, 42] width 71 height 19
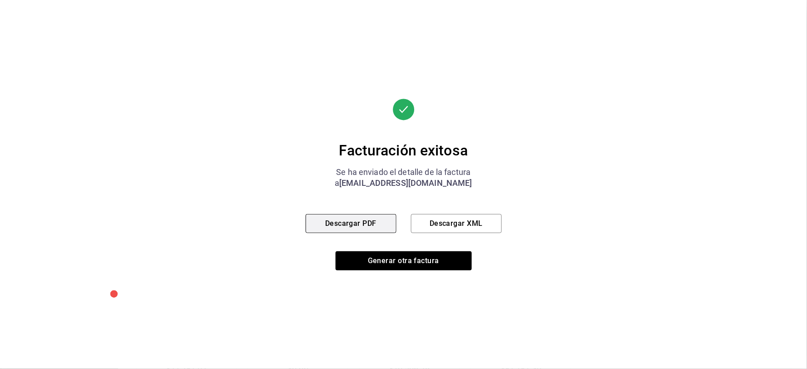
click at [373, 225] on button "Descargar PDF" at bounding box center [351, 223] width 91 height 19
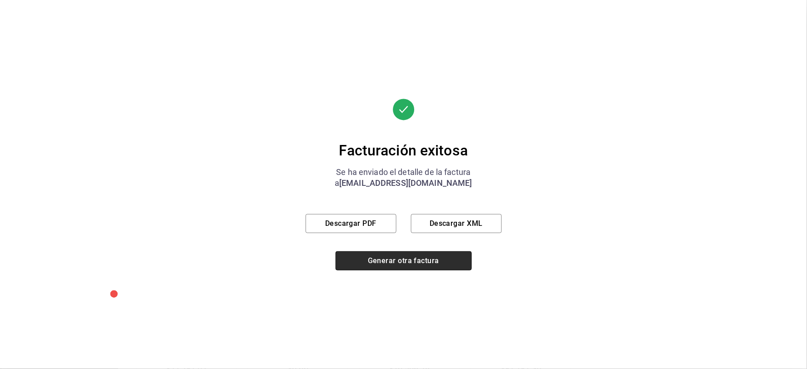
click at [438, 262] on button "Generar otra factura" at bounding box center [404, 260] width 136 height 19
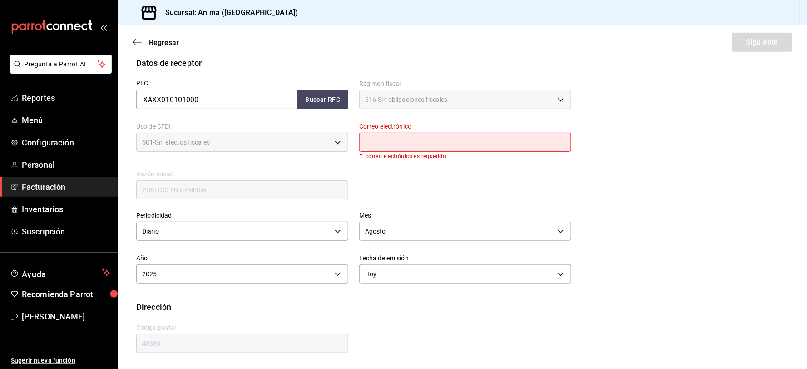
scroll to position [112, 0]
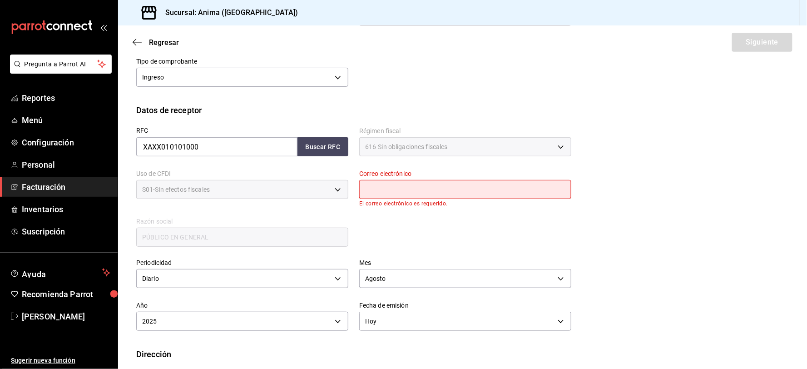
click at [465, 195] on input "text" at bounding box center [465, 189] width 212 height 19
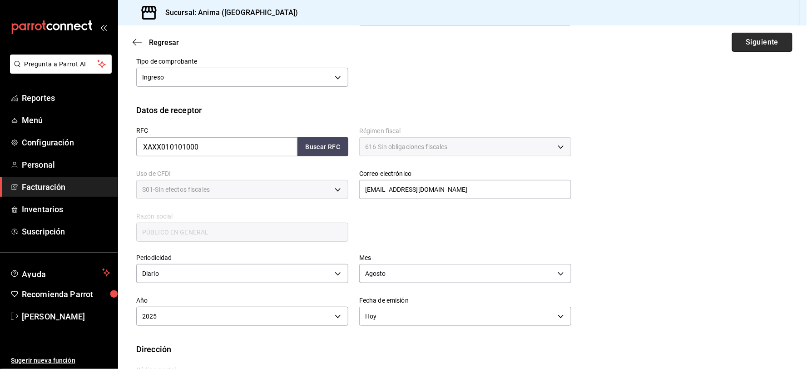
click at [741, 46] on button "Siguiente" at bounding box center [762, 42] width 60 height 19
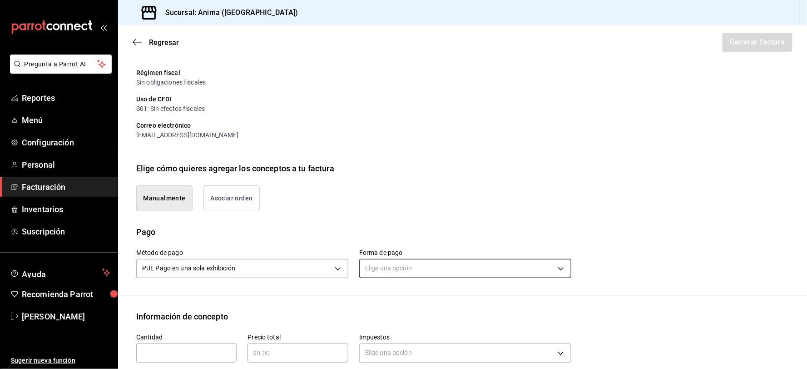
click at [474, 266] on body "Pregunta a Parrot AI Reportes Menú Configuración Personal Facturación Inventari…" at bounding box center [403, 184] width 807 height 369
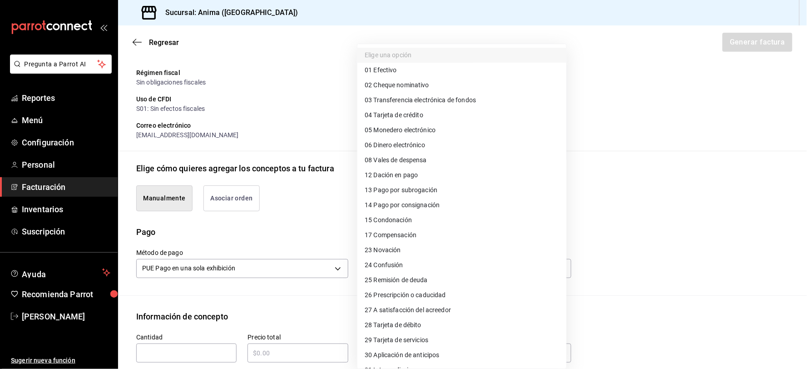
click at [438, 116] on li "04 Tarjeta de crédito" at bounding box center [462, 115] width 209 height 15
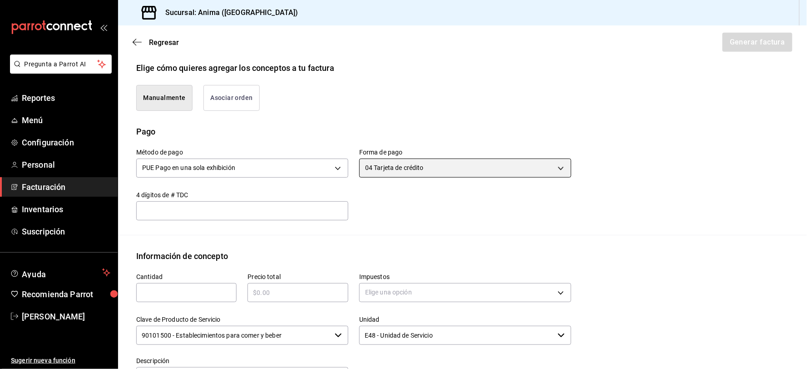
scroll to position [365, 0]
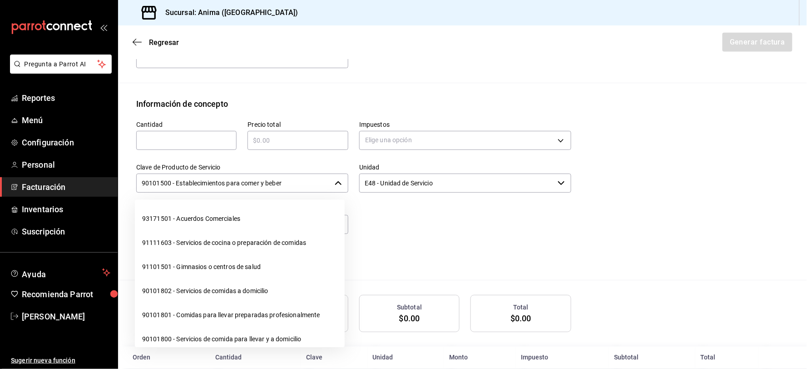
click at [217, 188] on input "90101500 - Establecimientos para comer y beber" at bounding box center [233, 183] width 195 height 19
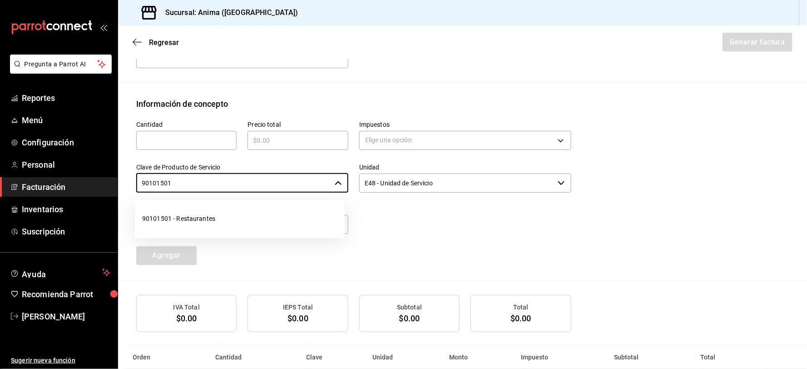
click at [224, 202] on ul "90101501 - Restaurantes" at bounding box center [240, 218] width 210 height 39
click at [224, 212] on li "90101501 - Restaurantes" at bounding box center [240, 219] width 210 height 24
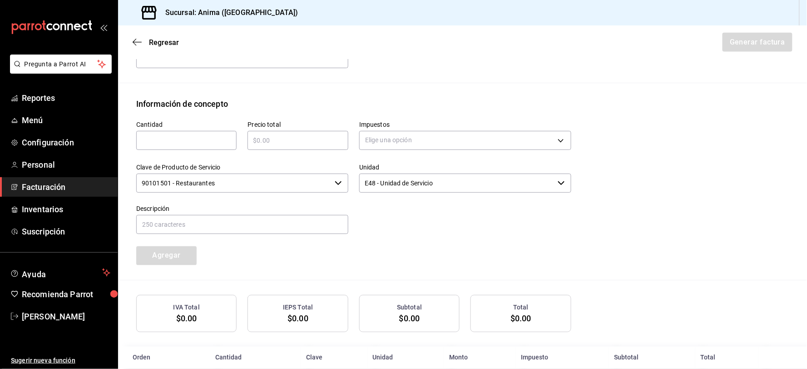
click at [198, 138] on input "text" at bounding box center [186, 140] width 100 height 11
click at [212, 222] on input "text" at bounding box center [242, 224] width 212 height 19
paste input "VENTAS DEL [DATE]"
click at [186, 220] on input "VENTAS DEL [DATE]" at bounding box center [242, 224] width 212 height 19
click at [191, 224] on input "VENTAS DEL [DATE]" at bounding box center [242, 224] width 212 height 19
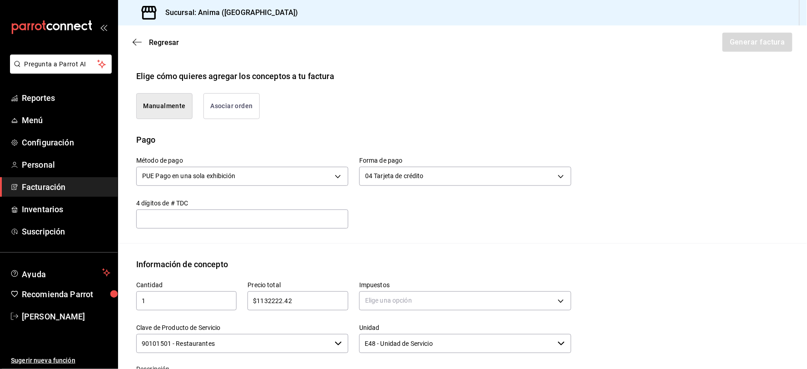
scroll to position [314, 0]
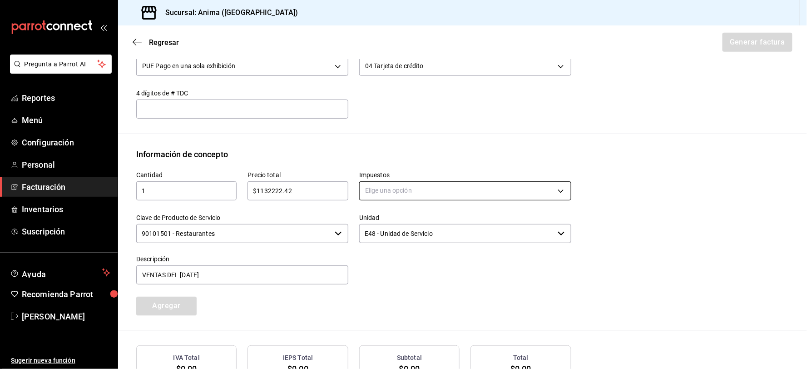
click at [428, 187] on body "Pregunta a Parrot AI Reportes Menú Configuración Personal Facturación Inventari…" at bounding box center [403, 184] width 807 height 369
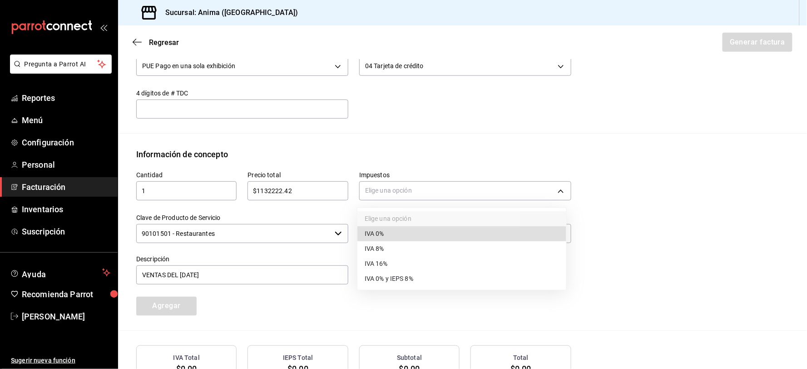
click at [407, 263] on li "IVA 16%" at bounding box center [462, 263] width 209 height 15
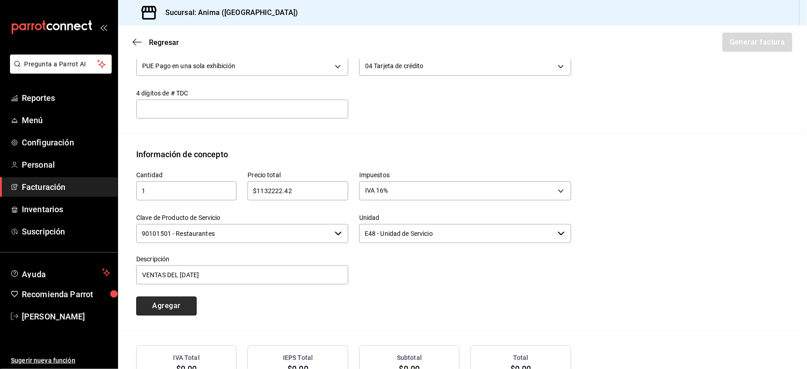
click at [175, 308] on button "Agregar" at bounding box center [166, 306] width 60 height 19
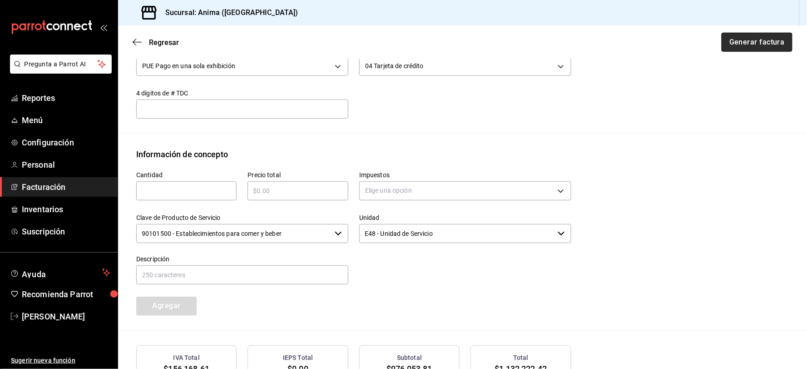
click at [759, 40] on button "Generar factura" at bounding box center [757, 42] width 71 height 19
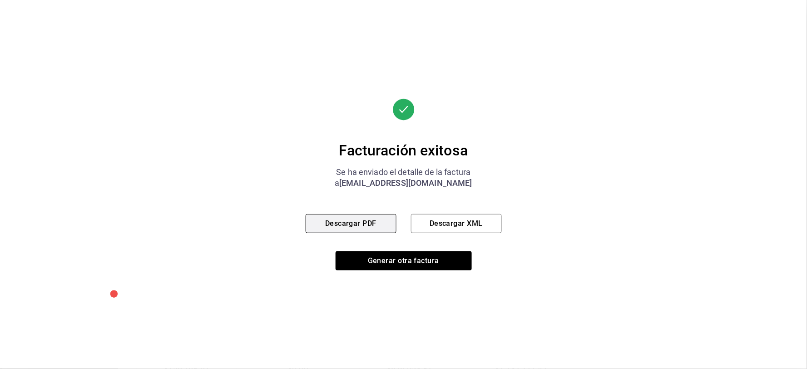
click at [364, 225] on button "Descargar PDF" at bounding box center [351, 223] width 91 height 19
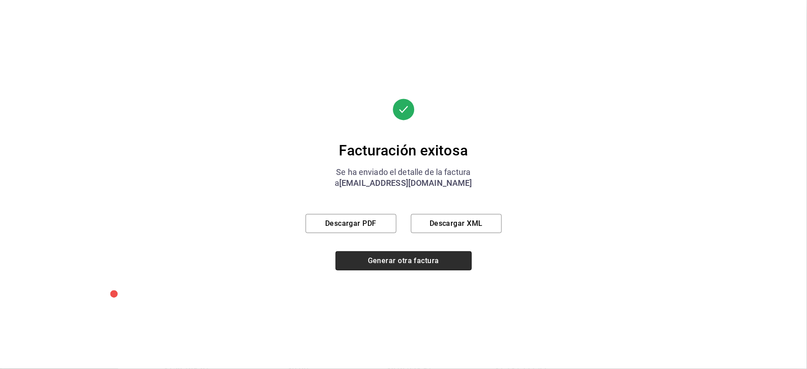
click at [422, 258] on button "Generar otra factura" at bounding box center [404, 260] width 136 height 19
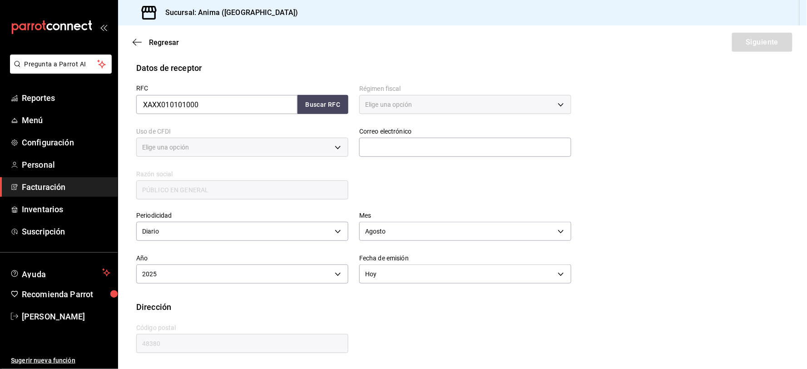
scroll to position [112, 0]
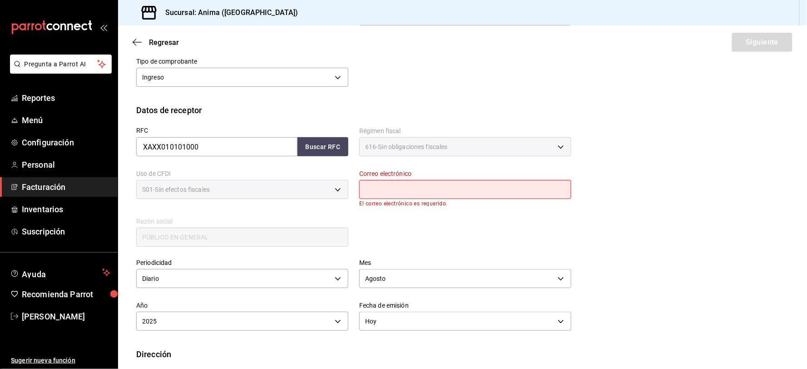
click at [443, 197] on input "text" at bounding box center [465, 189] width 212 height 19
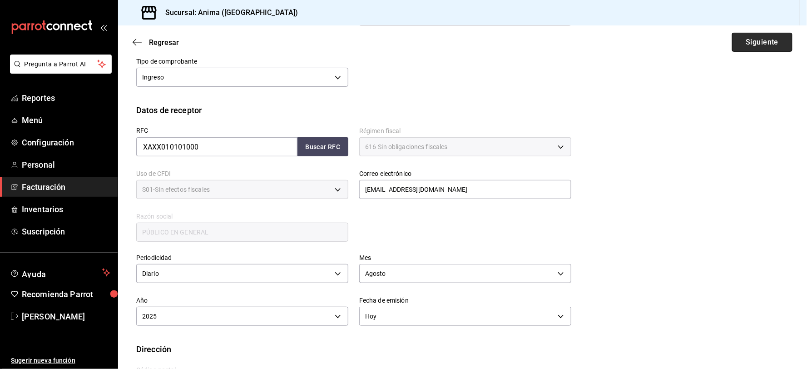
click at [757, 48] on button "Siguiente" at bounding box center [762, 42] width 60 height 19
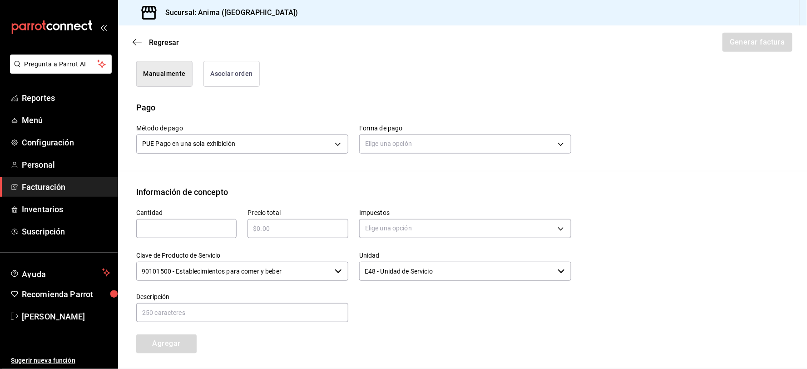
scroll to position [314, 0]
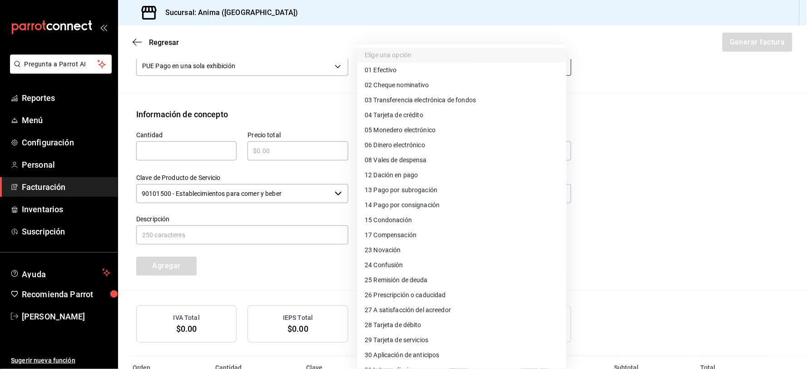
click at [423, 70] on body "Pregunta a Parrot AI Reportes Menú Configuración Personal Facturación Inventari…" at bounding box center [403, 184] width 807 height 369
click at [421, 328] on span "28 Tarjeta de débito" at bounding box center [393, 325] width 57 height 10
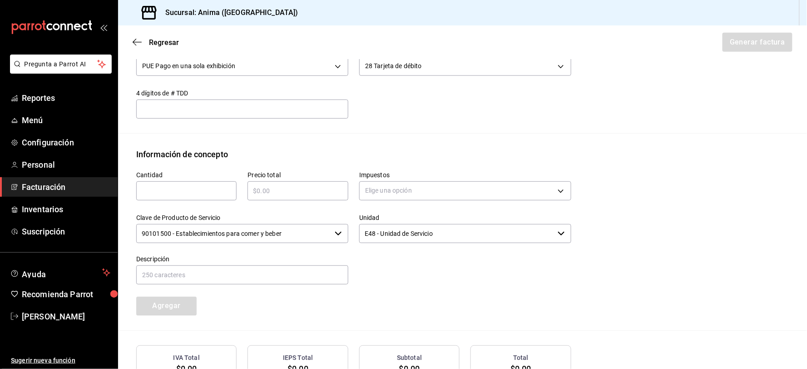
click at [193, 187] on input "text" at bounding box center [186, 190] width 100 height 11
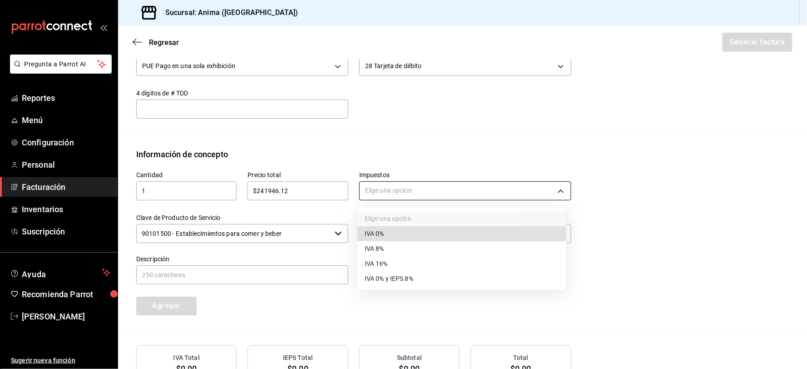
click at [437, 194] on body "Pregunta a Parrot AI Reportes Menú Configuración Personal Facturación Inventari…" at bounding box center [403, 184] width 807 height 369
click at [378, 268] on span "IVA 16%" at bounding box center [376, 264] width 23 height 10
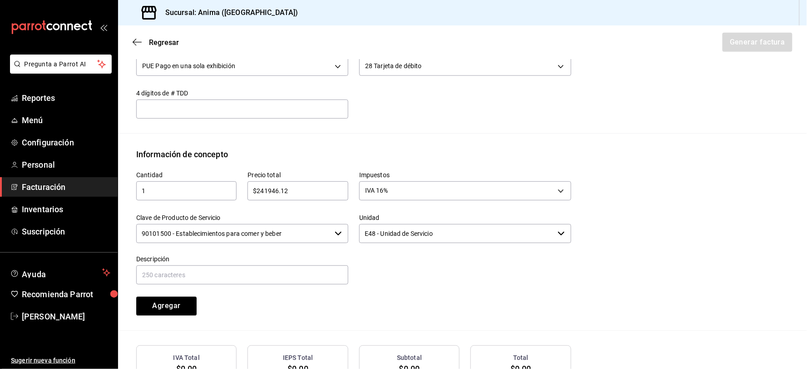
click at [275, 240] on input "90101500 - Establecimientos para comer y beber" at bounding box center [233, 233] width 195 height 19
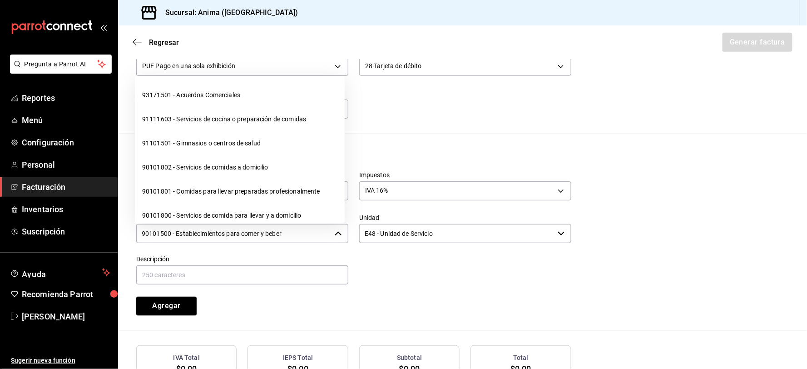
click at [275, 240] on input "90101500 - Establecimientos para comer y beber" at bounding box center [233, 233] width 195 height 19
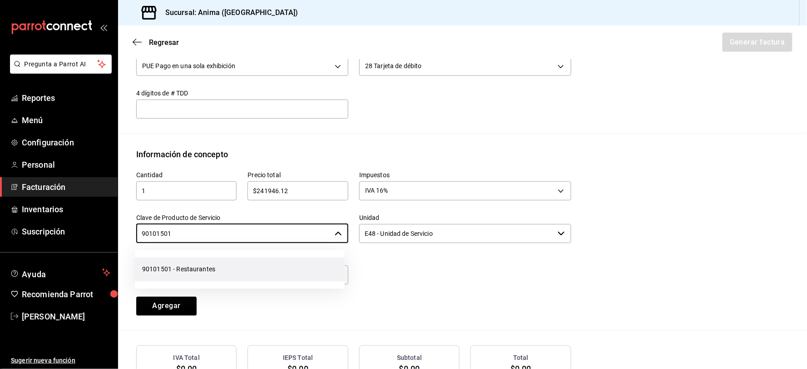
click at [259, 263] on li "90101501 - Restaurantes" at bounding box center [240, 269] width 210 height 24
click at [231, 277] on input "text" at bounding box center [242, 274] width 212 height 19
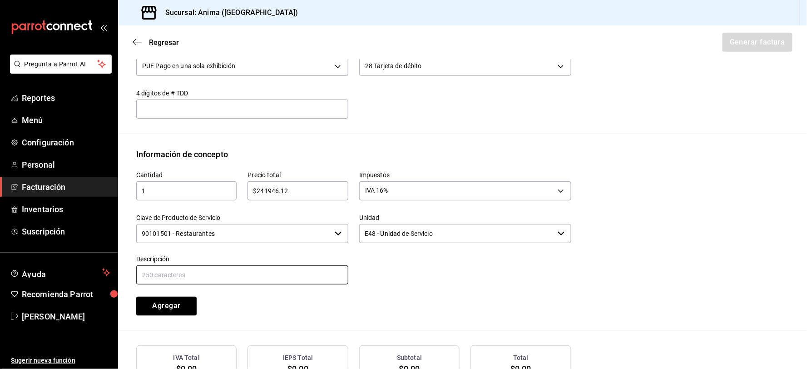
paste input "VENTAS DEL [DATE]"
click at [188, 271] on input "VENTAS DEL [DATE]" at bounding box center [242, 274] width 212 height 19
click at [136, 297] on button "Agregar" at bounding box center [166, 306] width 60 height 19
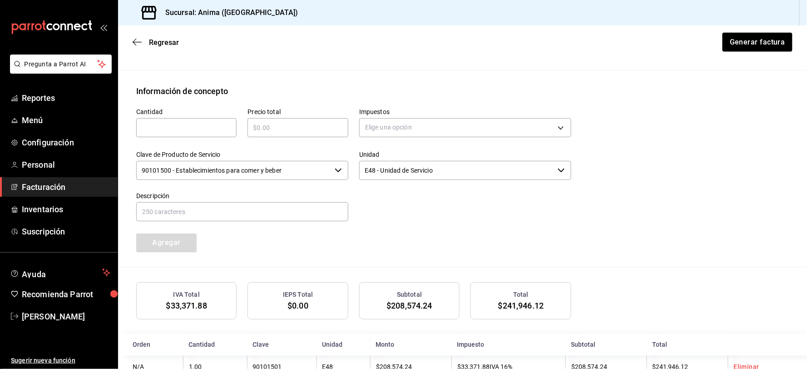
scroll to position [405, 0]
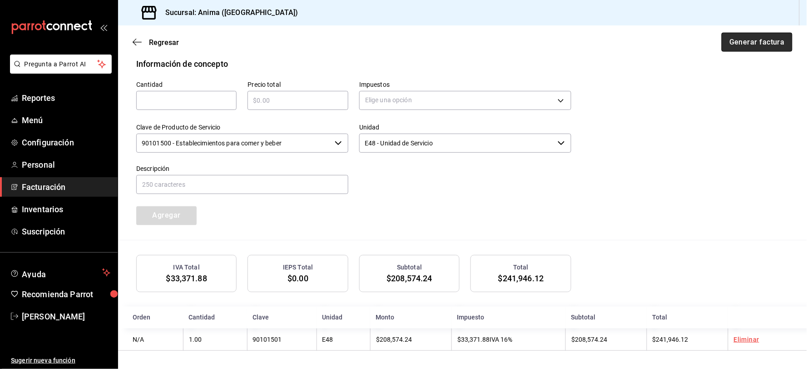
click at [740, 44] on button "Generar factura" at bounding box center [757, 42] width 71 height 19
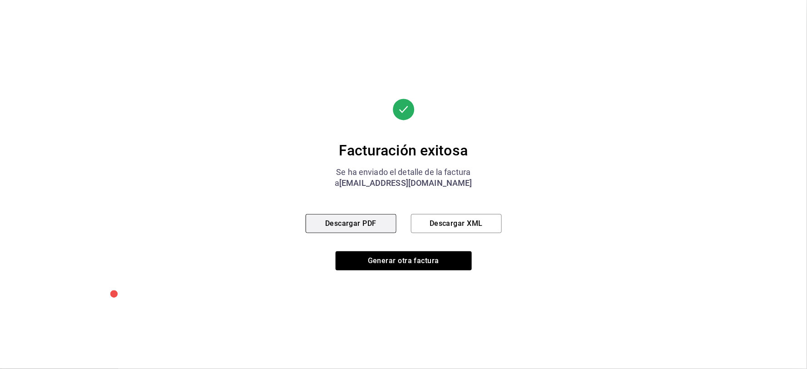
click at [364, 228] on button "Descargar PDF" at bounding box center [351, 223] width 91 height 19
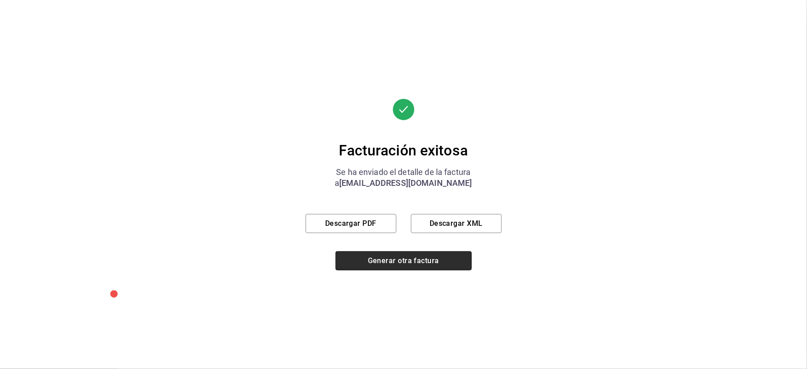
click at [369, 257] on button "Generar otra factura" at bounding box center [404, 260] width 136 height 19
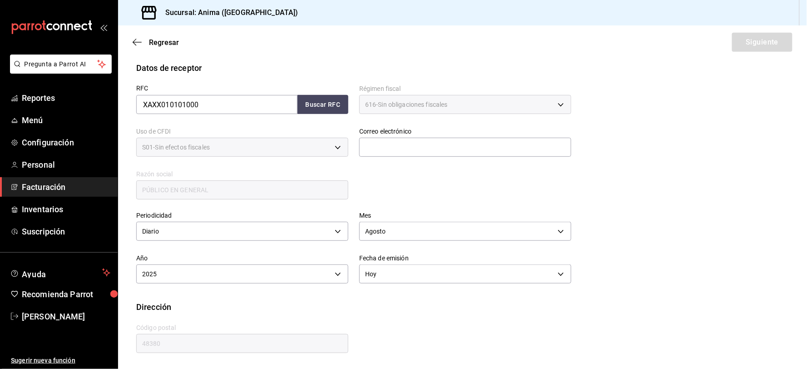
scroll to position [112, 0]
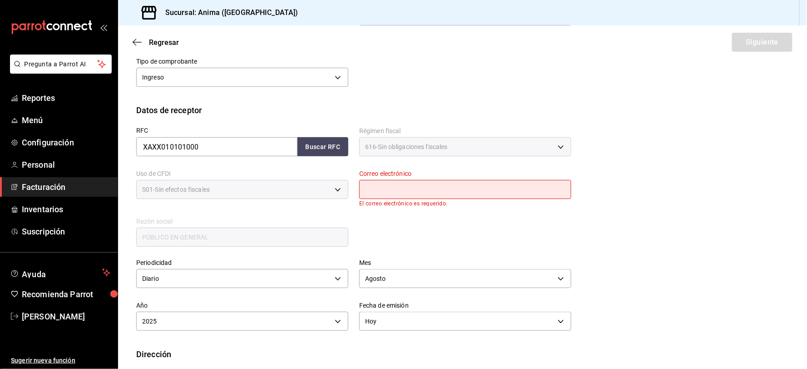
click at [432, 190] on input "text" at bounding box center [465, 189] width 212 height 19
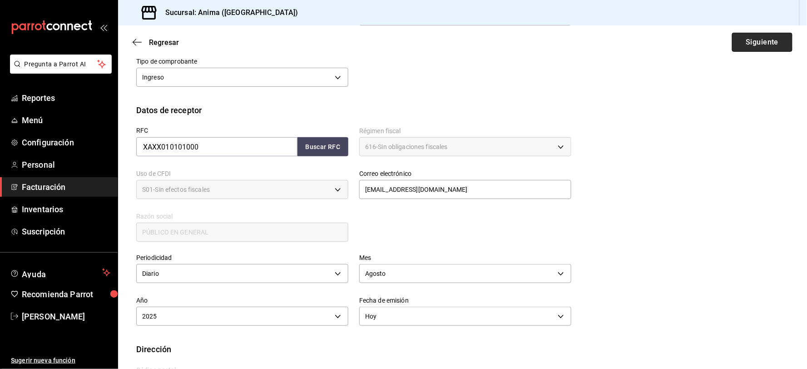
click at [757, 38] on button "Siguiente" at bounding box center [762, 42] width 60 height 19
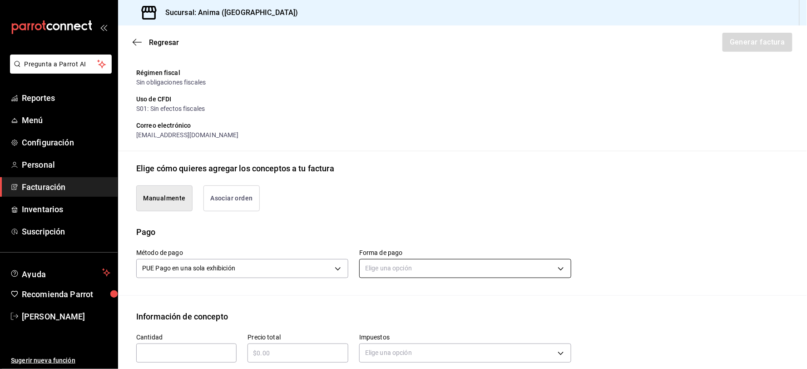
click at [424, 267] on body "Pregunta a Parrot AI Reportes Menú Configuración Personal Facturación Inventari…" at bounding box center [403, 184] width 807 height 369
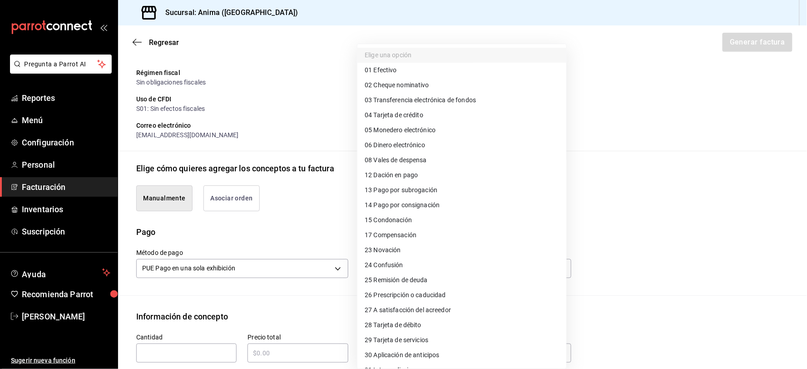
click at [423, 115] on span "04 Tarjeta de crédito" at bounding box center [394, 115] width 59 height 10
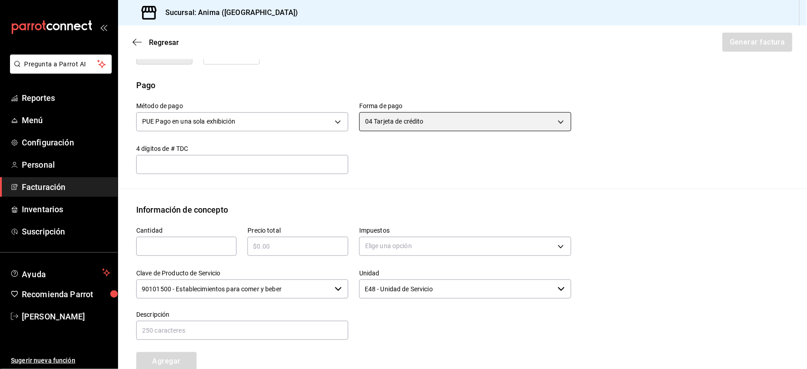
scroll to position [264, 0]
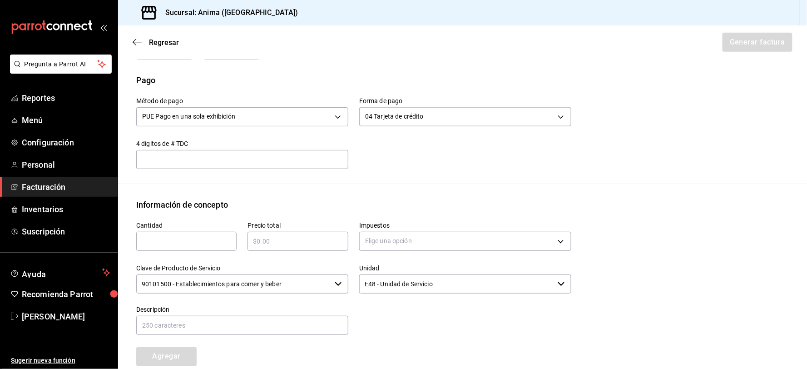
click at [203, 244] on input "text" at bounding box center [186, 241] width 100 height 11
click at [398, 239] on body "Pregunta a Parrot AI Reportes Menú Configuración Personal Facturación Inventari…" at bounding box center [403, 184] width 807 height 369
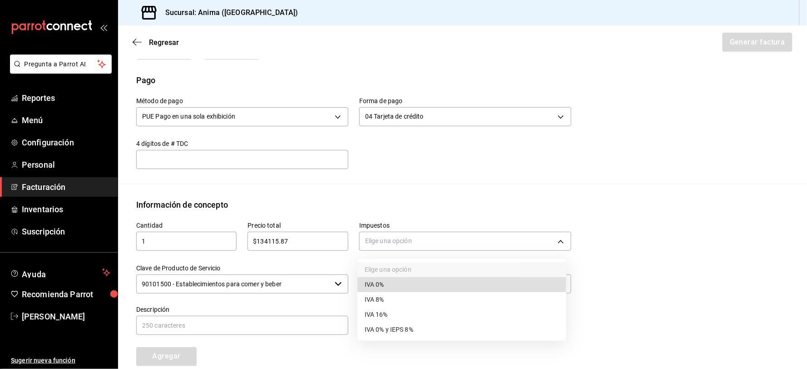
click at [388, 310] on span "IVA 16%" at bounding box center [376, 315] width 23 height 10
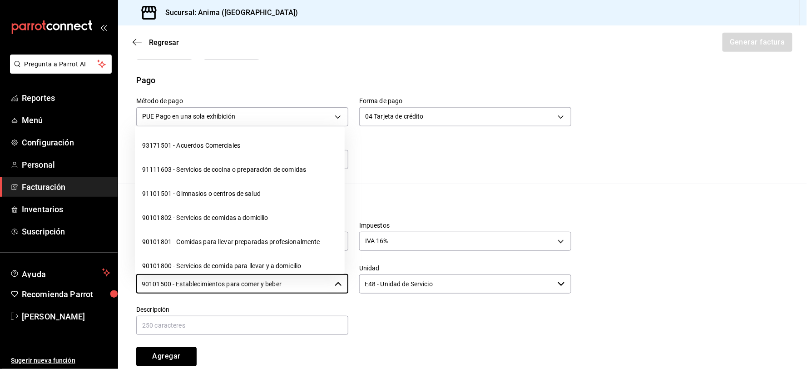
click at [274, 284] on input "90101500 - Establecimientos para comer y beber" at bounding box center [233, 283] width 195 height 19
click at [273, 284] on input "90101500 - Establecimientos para comer y beber" at bounding box center [233, 283] width 195 height 19
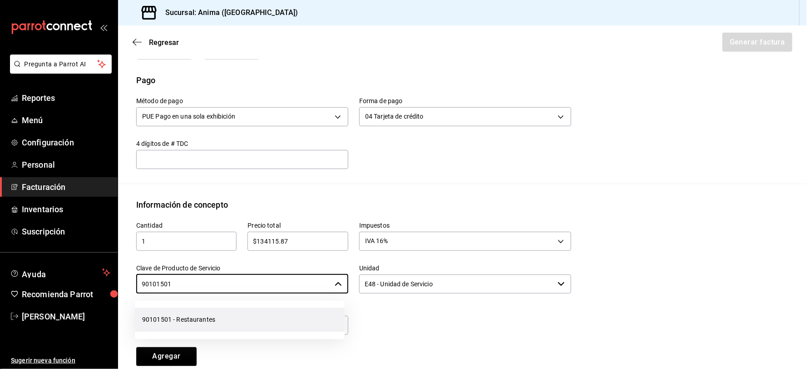
click at [254, 312] on li "90101501 - Restaurantes" at bounding box center [240, 320] width 210 height 24
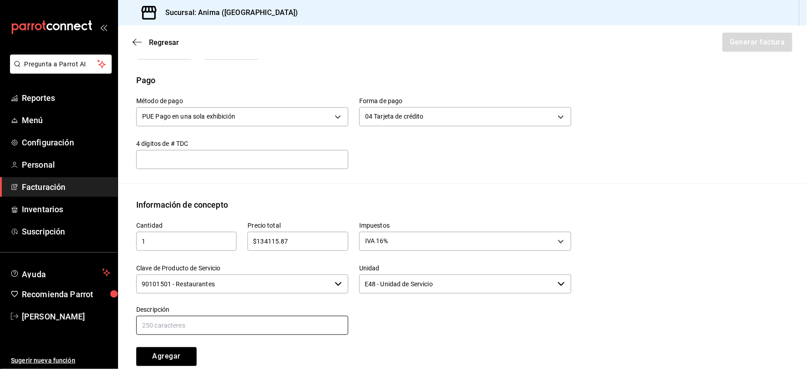
click at [226, 321] on input "text" at bounding box center [242, 325] width 212 height 19
click at [215, 329] on input "text" at bounding box center [242, 325] width 212 height 19
paste input "VENTAS DEL [DATE]"
click at [186, 319] on input "VENTAS DEL [DATE]" at bounding box center [242, 325] width 212 height 19
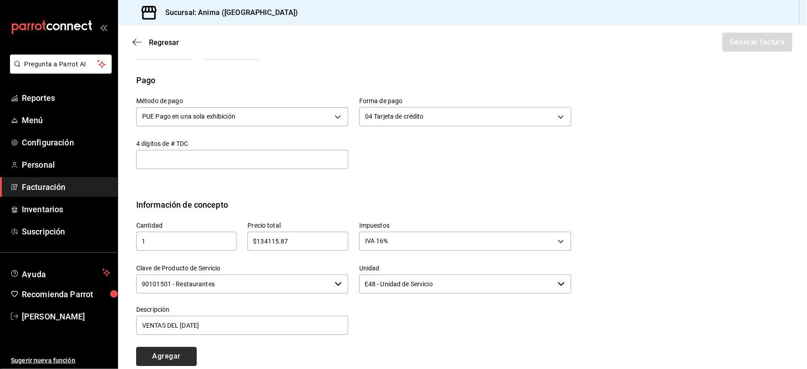
click at [182, 350] on button "Agregar" at bounding box center [166, 356] width 60 height 19
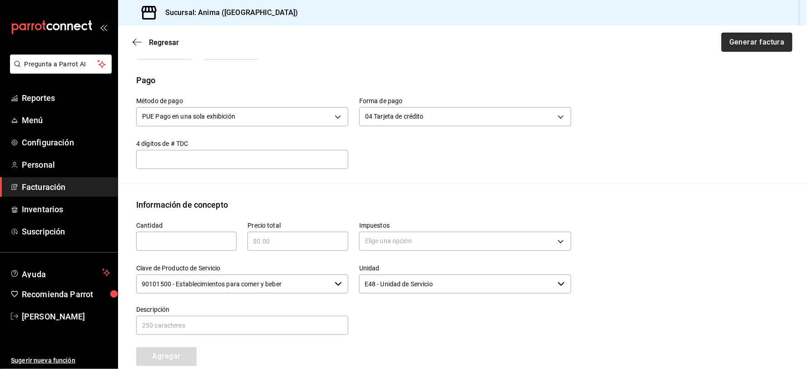
click at [733, 40] on button "Generar factura" at bounding box center [757, 42] width 71 height 19
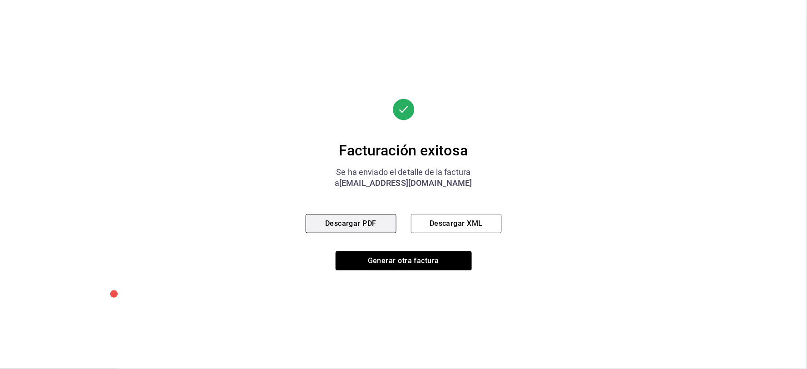
click at [358, 219] on button "Descargar PDF" at bounding box center [351, 223] width 91 height 19
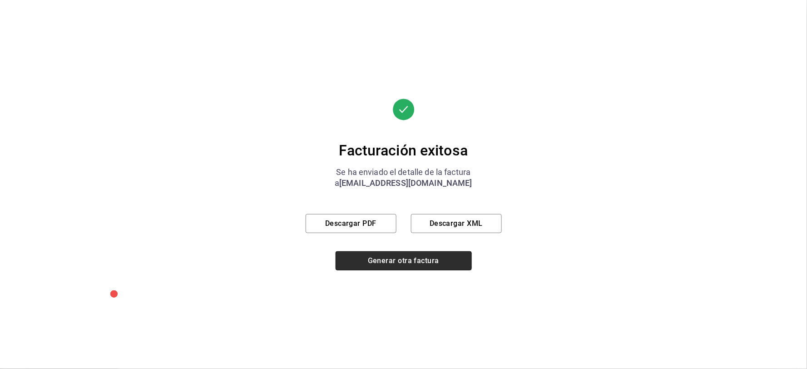
click at [422, 263] on button "Generar otra factura" at bounding box center [404, 260] width 136 height 19
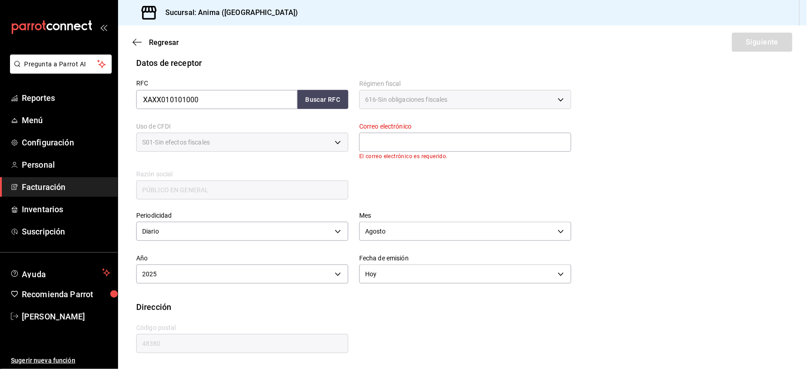
scroll to position [112, 0]
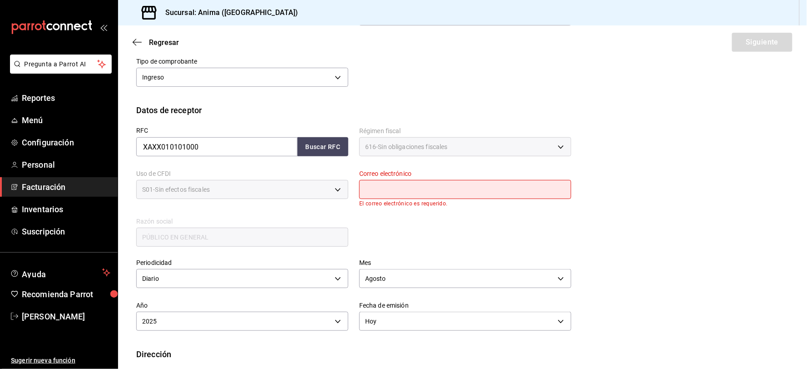
click at [425, 191] on input "text" at bounding box center [465, 189] width 212 height 19
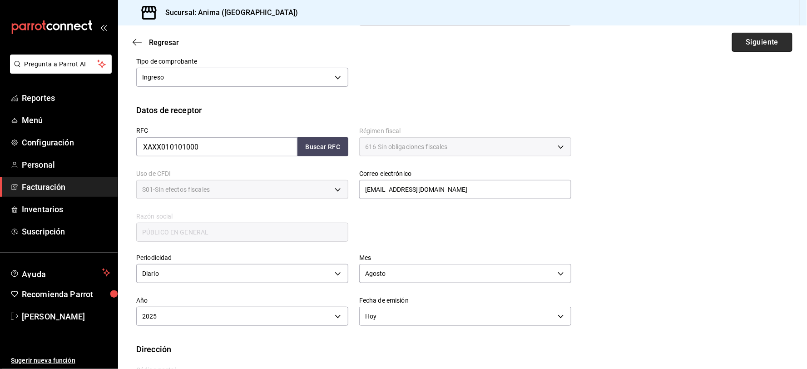
click at [741, 38] on button "Siguiente" at bounding box center [762, 42] width 60 height 19
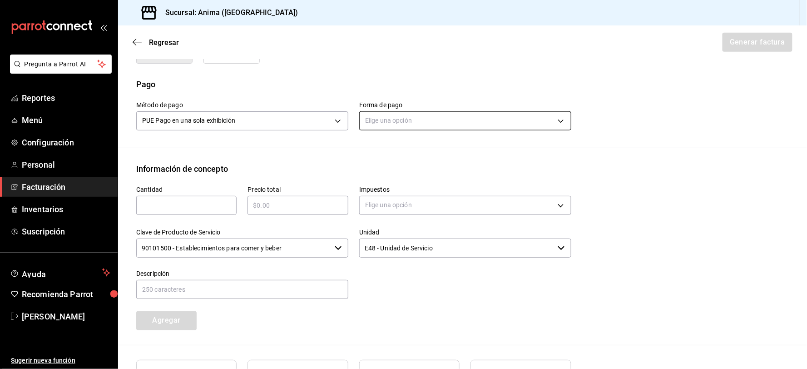
scroll to position [264, 0]
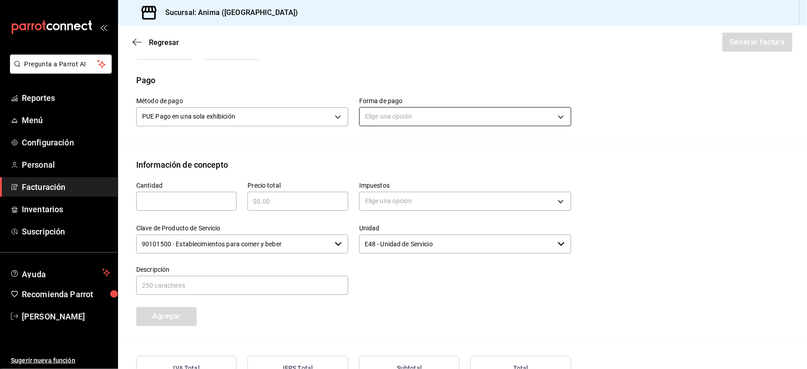
click at [466, 111] on body "Pregunta a Parrot AI Reportes Menú Configuración Personal Facturación Inventari…" at bounding box center [403, 184] width 807 height 369
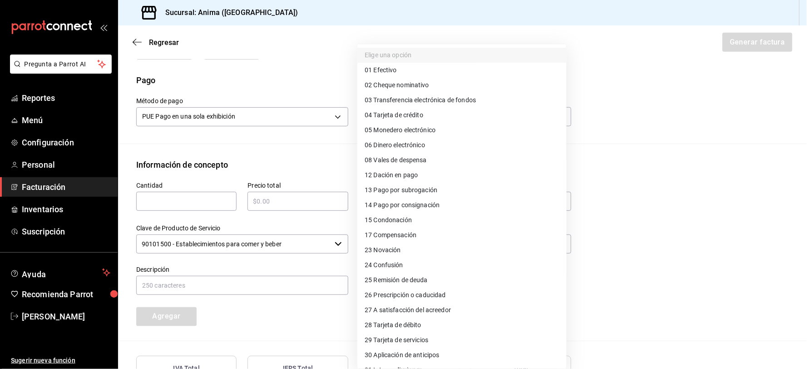
click at [412, 326] on span "28 Tarjeta de débito" at bounding box center [393, 325] width 57 height 10
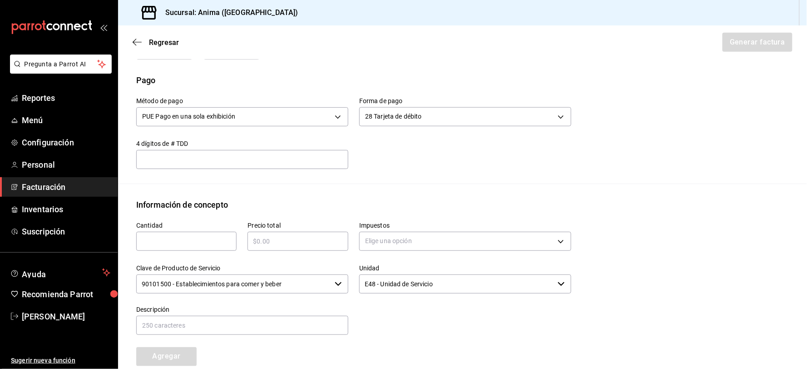
click at [218, 237] on input "text" at bounding box center [186, 241] width 100 height 11
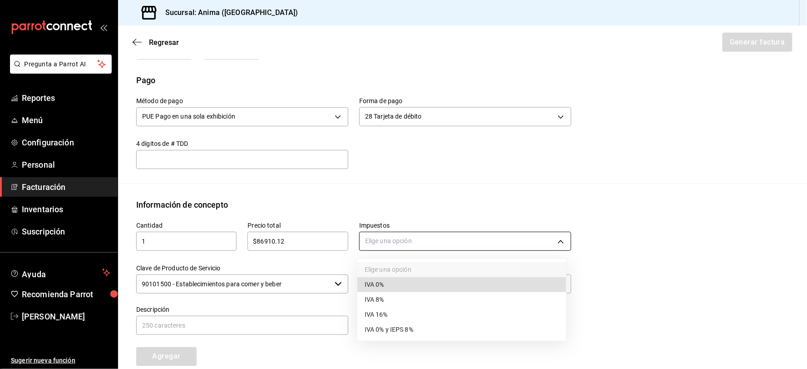
click at [420, 243] on body "Pregunta a Parrot AI Reportes Menú Configuración Personal Facturación Inventari…" at bounding box center [403, 184] width 807 height 369
click at [386, 311] on span "IVA 16%" at bounding box center [376, 315] width 23 height 10
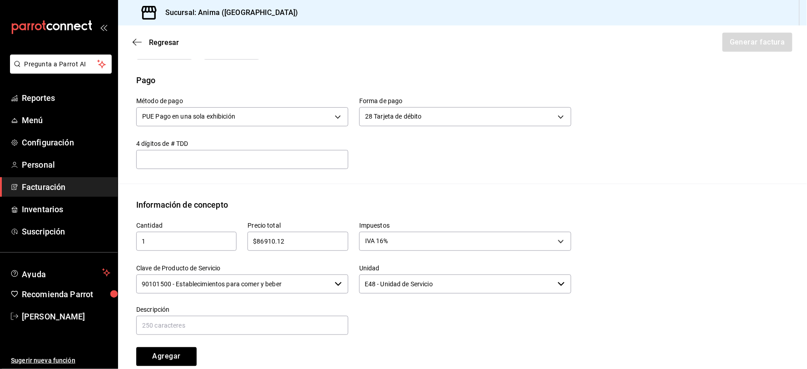
click at [279, 288] on input "90101500 - Establecimientos para comer y beber" at bounding box center [233, 283] width 195 height 19
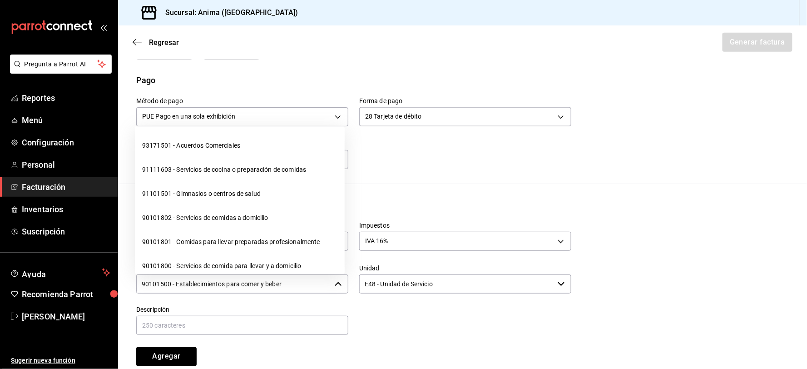
click at [279, 288] on input "90101500 - Establecimientos para comer y beber" at bounding box center [233, 283] width 195 height 19
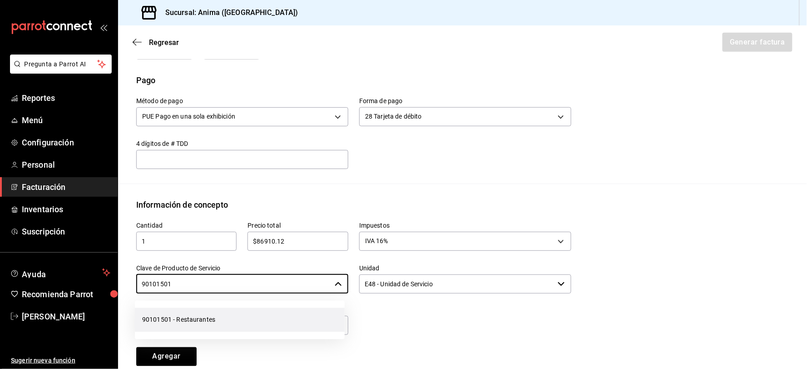
click at [261, 314] on li "90101501 - Restaurantes" at bounding box center [240, 320] width 210 height 24
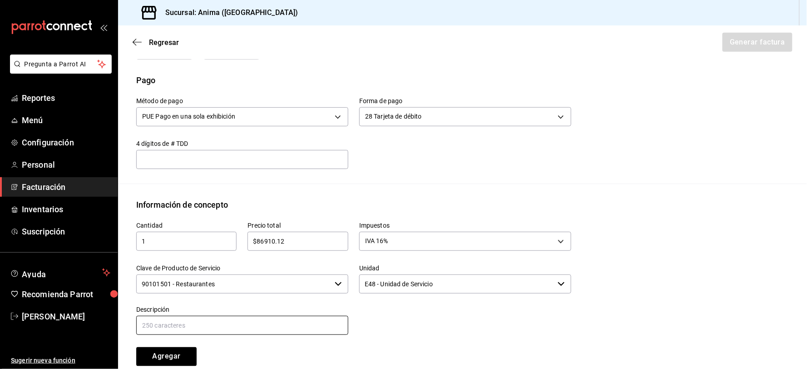
click at [214, 321] on input "text" at bounding box center [242, 325] width 212 height 19
paste input "VENTAS DEL [DATE]"
click at [187, 323] on input "VENTAS DEL [DATE]" at bounding box center [242, 325] width 212 height 19
click at [136, 347] on button "Agregar" at bounding box center [166, 356] width 60 height 19
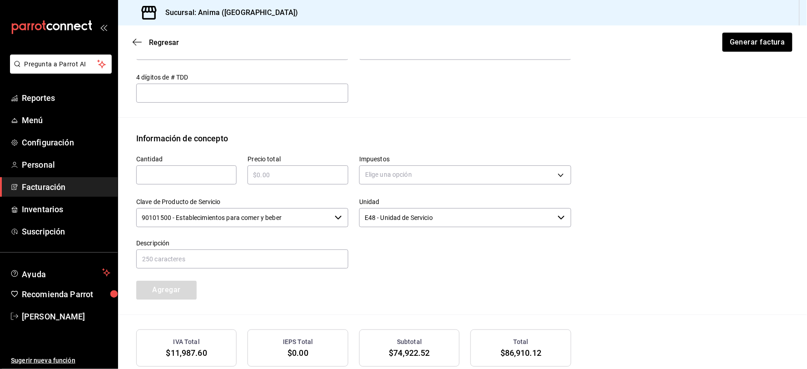
scroll to position [405, 0]
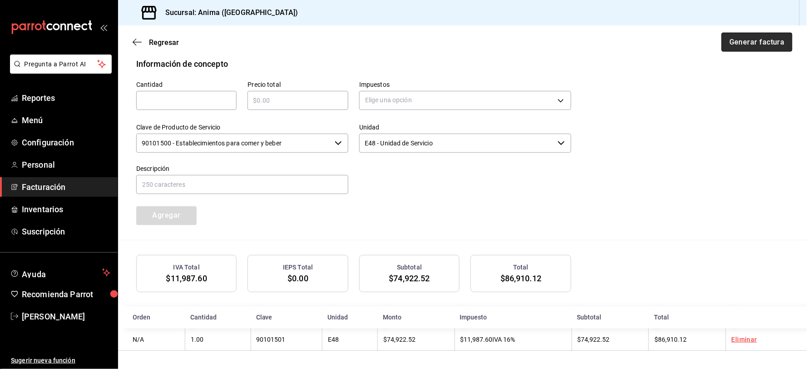
click at [747, 46] on button "Generar factura" at bounding box center [757, 42] width 71 height 19
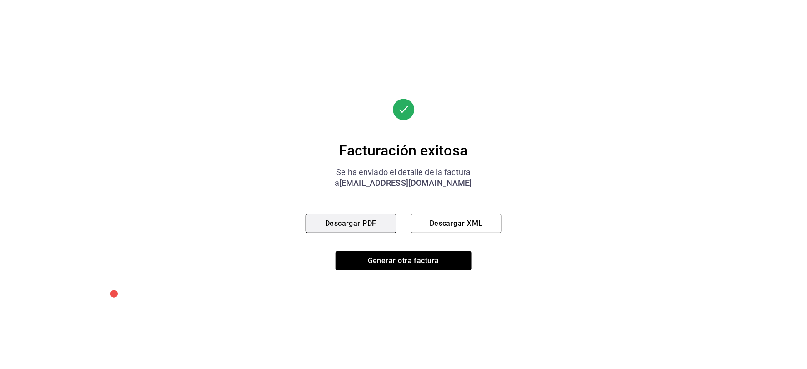
click at [364, 220] on button "Descargar PDF" at bounding box center [351, 223] width 91 height 19
click at [417, 255] on button "Generar otra factura" at bounding box center [404, 260] width 136 height 19
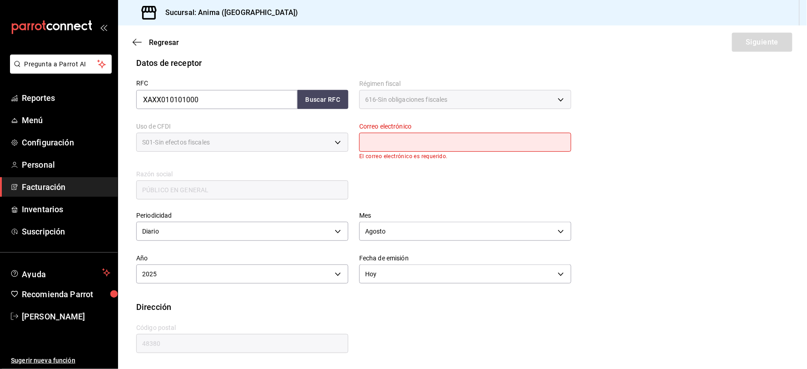
scroll to position [112, 0]
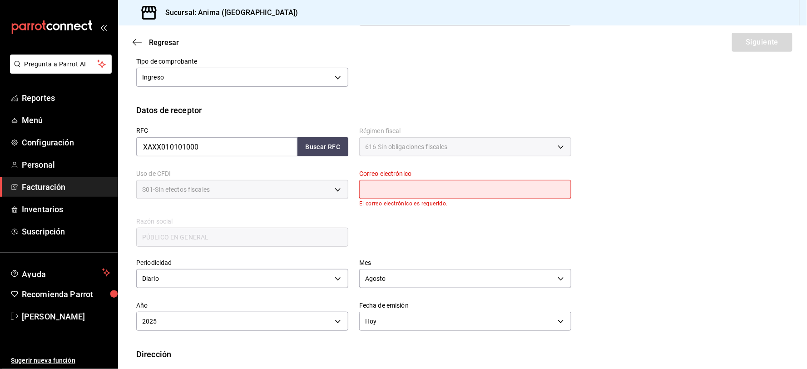
click at [43, 188] on span "Facturación" at bounding box center [66, 187] width 89 height 12
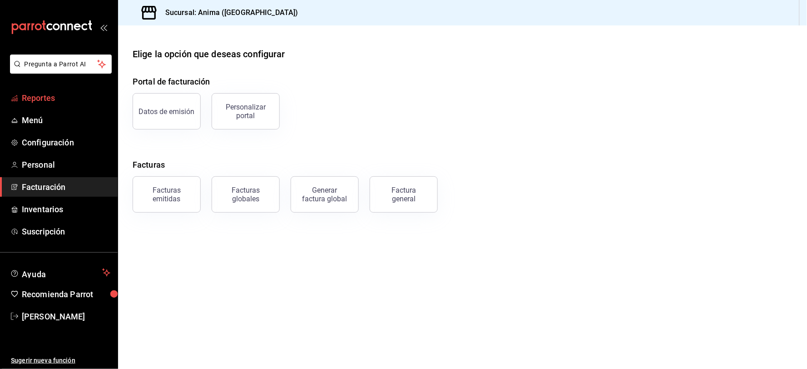
click at [45, 100] on span "Reportes" at bounding box center [66, 98] width 89 height 12
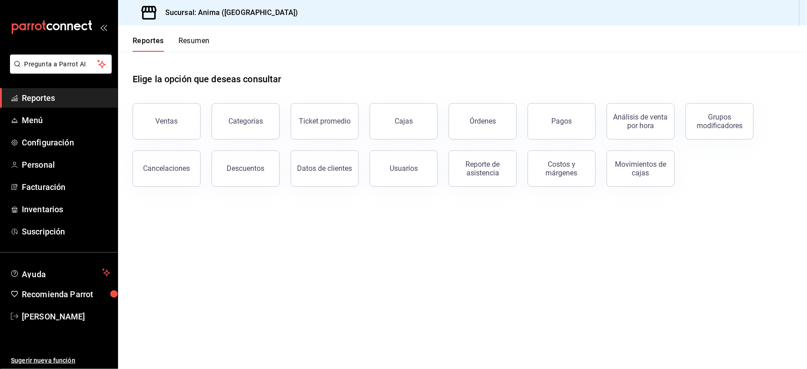
click at [160, 119] on div "Ventas" at bounding box center [167, 121] width 22 height 9
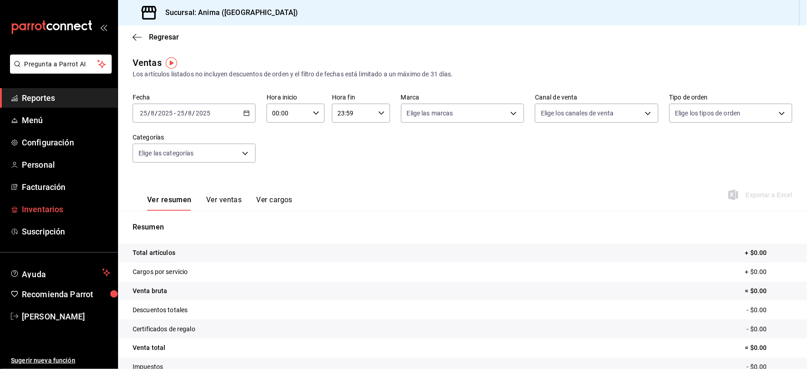
click at [51, 206] on span "Inventarios" at bounding box center [66, 209] width 89 height 12
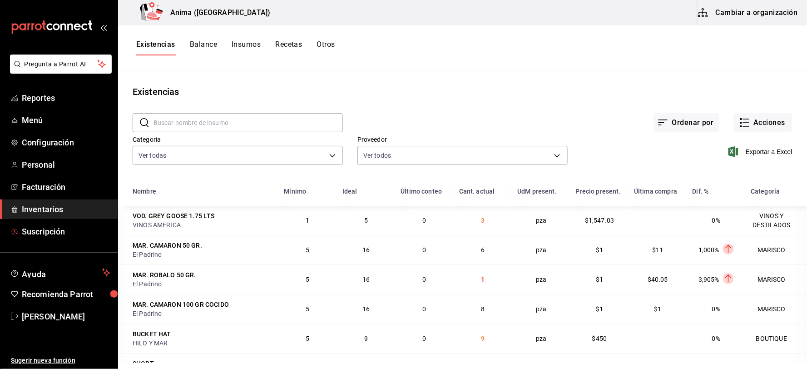
click at [54, 210] on span "Inventarios" at bounding box center [66, 209] width 89 height 12
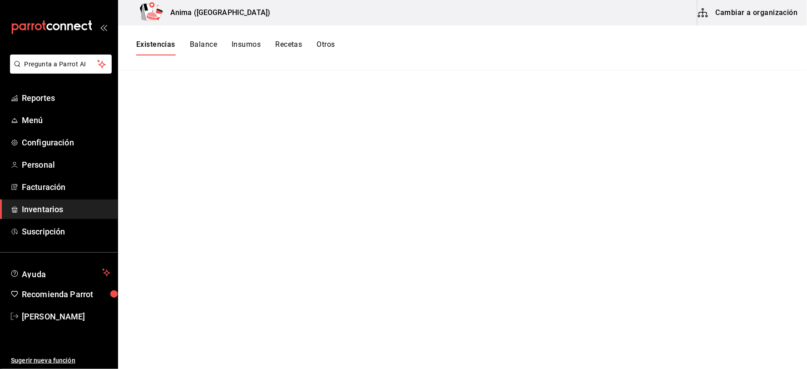
click at [149, 44] on button "Existencias" at bounding box center [155, 47] width 39 height 15
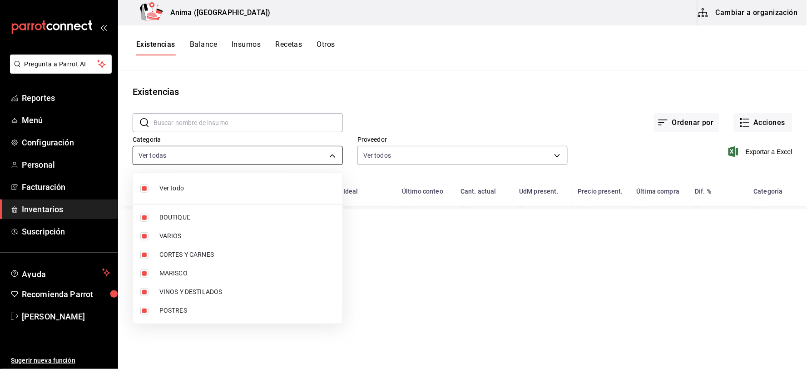
click at [205, 149] on body "Pregunta a Parrot AI Reportes Menú Configuración Personal Facturación Inventari…" at bounding box center [403, 181] width 807 height 363
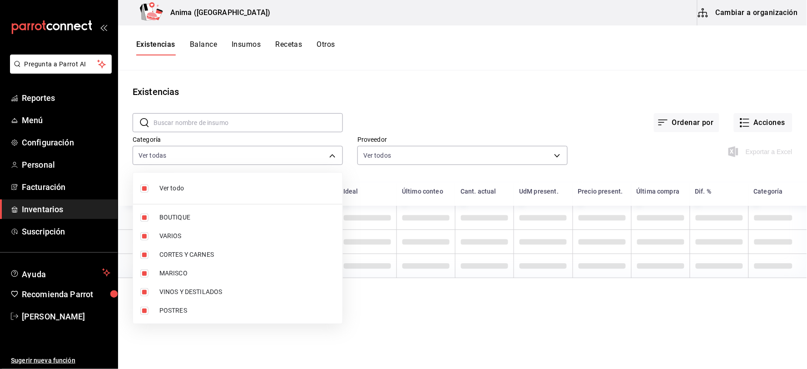
click at [198, 191] on span "Ver todo" at bounding box center [247, 189] width 176 height 10
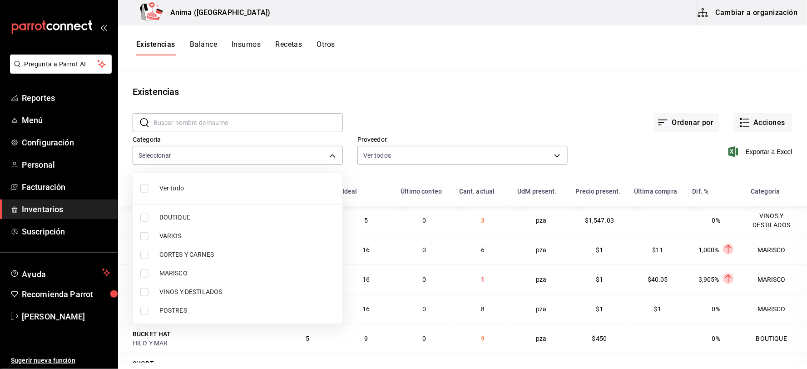
click at [190, 233] on span "VARIOS" at bounding box center [247, 236] width 176 height 10
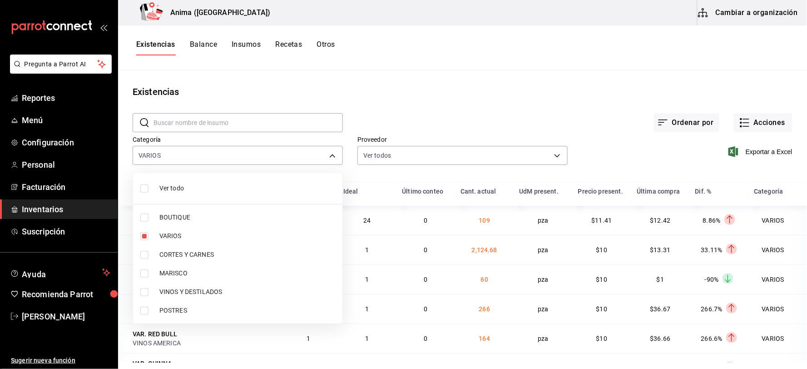
click at [194, 291] on span "VINOS Y DESTILADOS" at bounding box center [247, 292] width 176 height 10
click at [486, 127] on div at bounding box center [403, 184] width 807 height 369
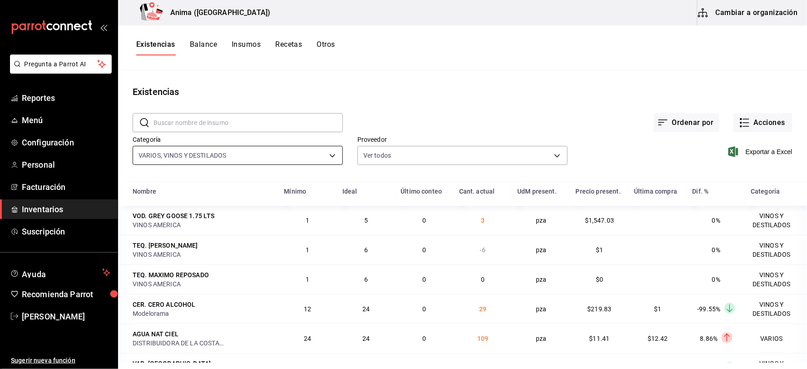
click at [219, 159] on body "Pregunta a Parrot AI Reportes Menú Configuración Personal Facturación Inventari…" at bounding box center [403, 181] width 807 height 363
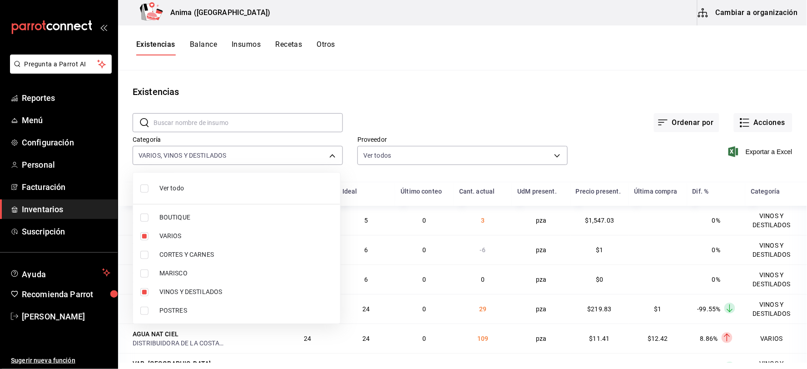
click at [203, 188] on span "Ver todo" at bounding box center [246, 189] width 174 height 10
click at [179, 237] on span "VARIOS" at bounding box center [246, 236] width 174 height 10
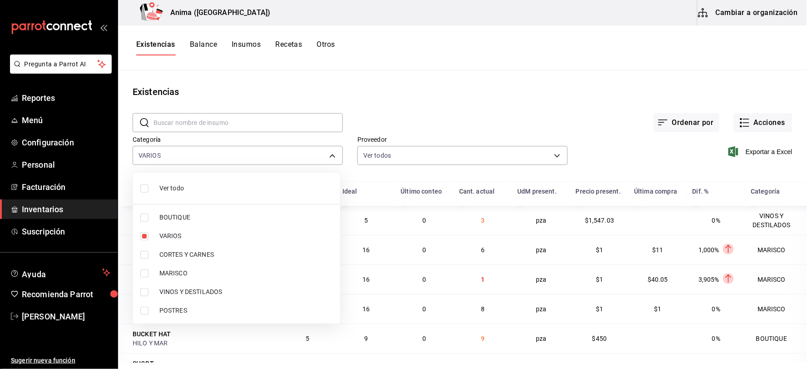
drag, startPoint x: 0, startPoint y: 0, endPoint x: 386, endPoint y: 124, distance: 405.5
click at [386, 124] on div at bounding box center [403, 184] width 807 height 369
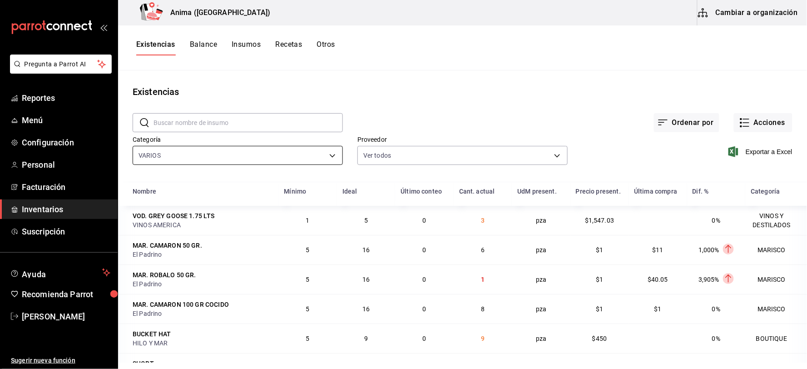
click at [273, 151] on body "Pregunta a Parrot AI Reportes Menú Configuración Personal Facturación Inventari…" at bounding box center [403, 181] width 807 height 363
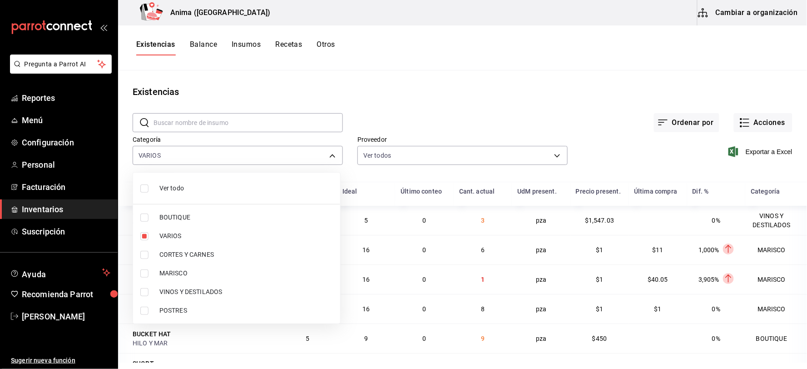
click at [179, 184] on span "Ver todo" at bounding box center [246, 189] width 174 height 10
type input "ab029dbf-d427-4930-b558-544141c45d9e,3e36a201-3bef-4cb4-ba27-0938f4d1ed88,25ca0…"
checkbox input "true"
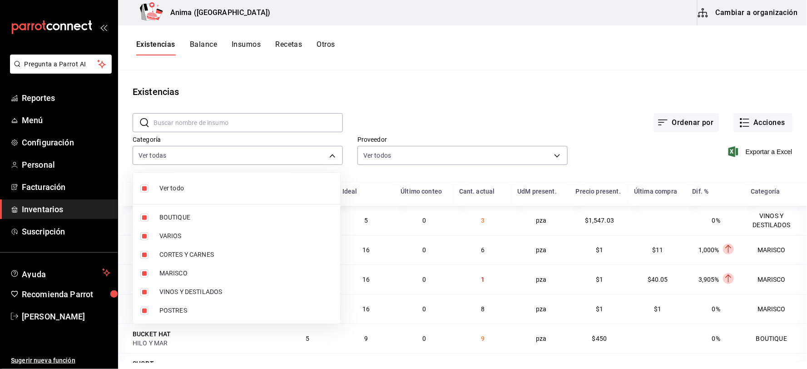
checkbox input "true"
click at [179, 184] on span "Ver todo" at bounding box center [246, 189] width 174 height 10
checkbox input "false"
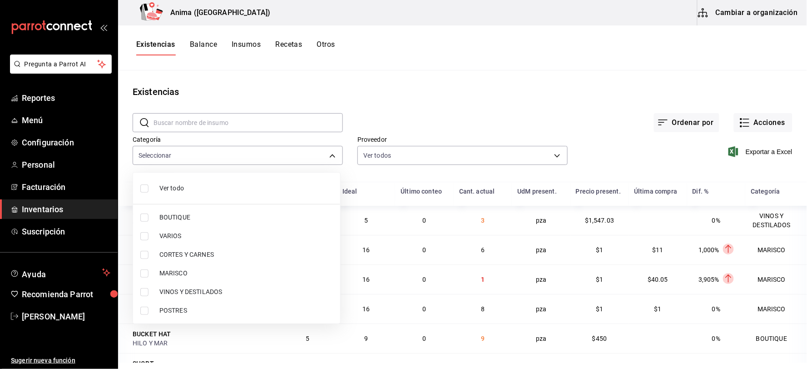
checkbox input "false"
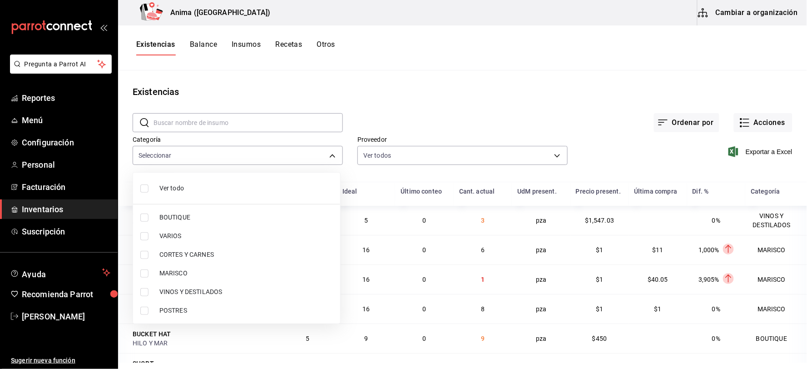
checkbox input "false"
click at [71, 206] on div at bounding box center [403, 184] width 807 height 369
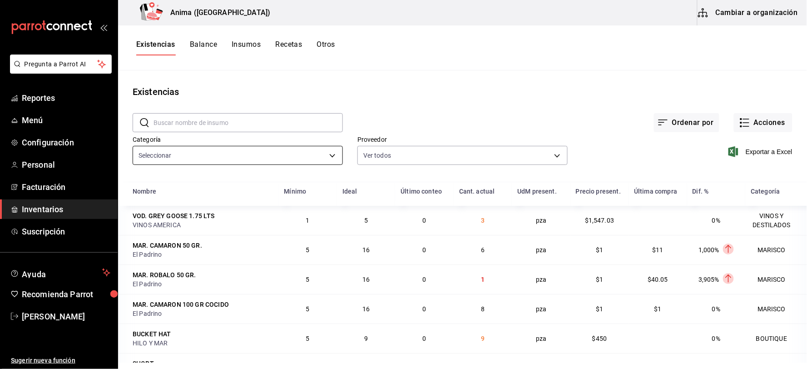
click at [288, 158] on body "Pregunta a Parrot AI Reportes Menú Configuración Personal Facturación Inventari…" at bounding box center [403, 181] width 807 height 363
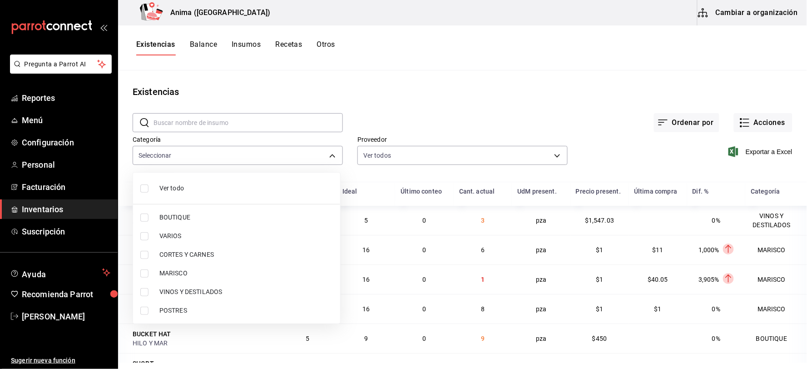
click at [183, 235] on span "VARIOS" at bounding box center [246, 236] width 174 height 10
type input "3e36a201-3bef-4cb4-ba27-0938f4d1ed88"
checkbox input "true"
click at [437, 131] on div at bounding box center [403, 184] width 807 height 369
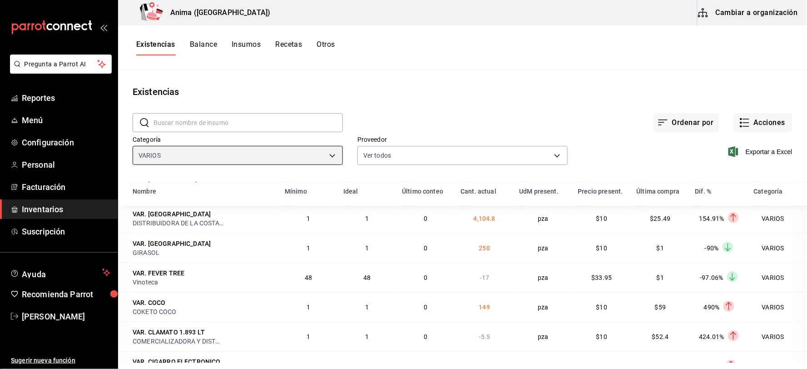
scroll to position [208, 0]
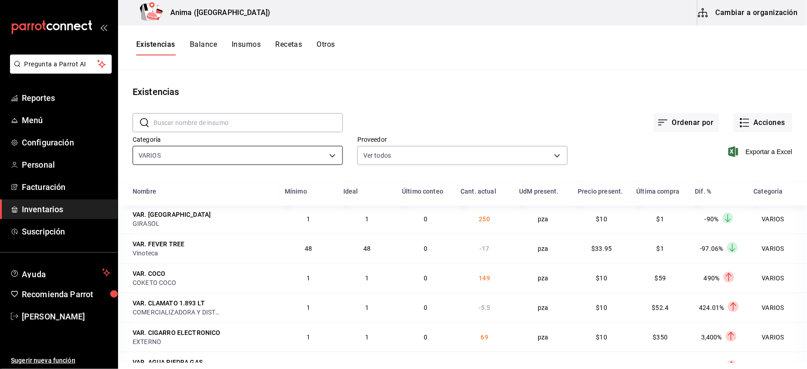
click at [308, 160] on body "Pregunta a Parrot AI Reportes Menú Configuración Personal Facturación Inventari…" at bounding box center [403, 181] width 807 height 363
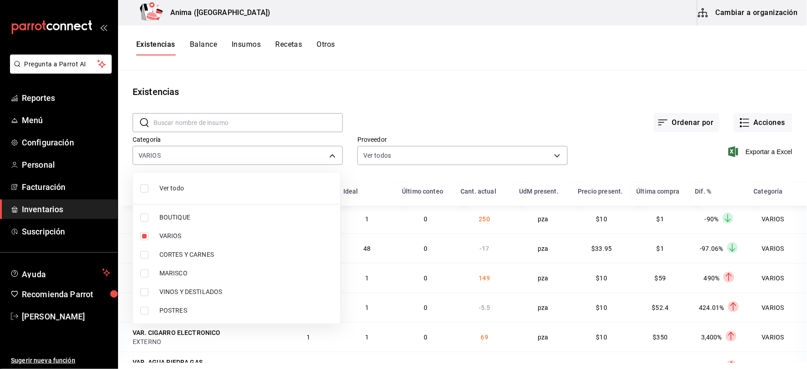
click at [244, 293] on span "VINOS Y DESTILADOS" at bounding box center [246, 292] width 174 height 10
type input "3e36a201-3bef-4cb4-ba27-0938f4d1ed88,f7720a51-38d1-4969-9ecb-6897f7b80c7b"
checkbox input "true"
click at [526, 115] on div at bounding box center [403, 184] width 807 height 369
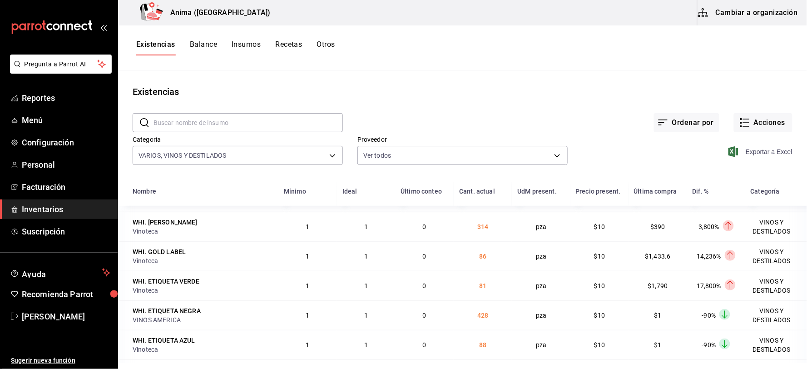
click at [764, 150] on span "Exportar a Excel" at bounding box center [762, 151] width 62 height 11
click at [744, 124] on button "Acciones" at bounding box center [763, 122] width 59 height 19
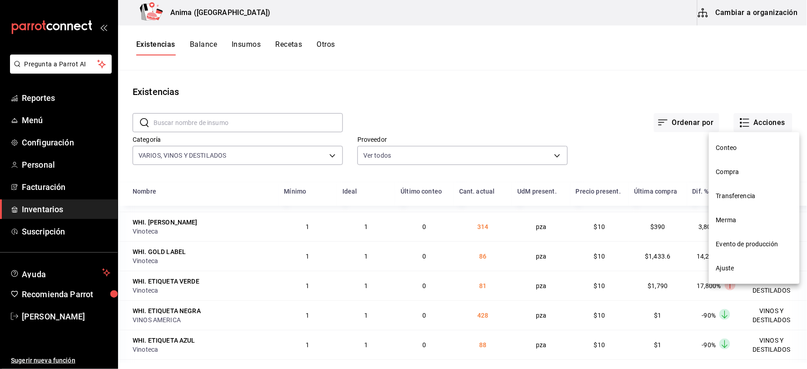
click at [739, 173] on span "Compra" at bounding box center [754, 172] width 76 height 10
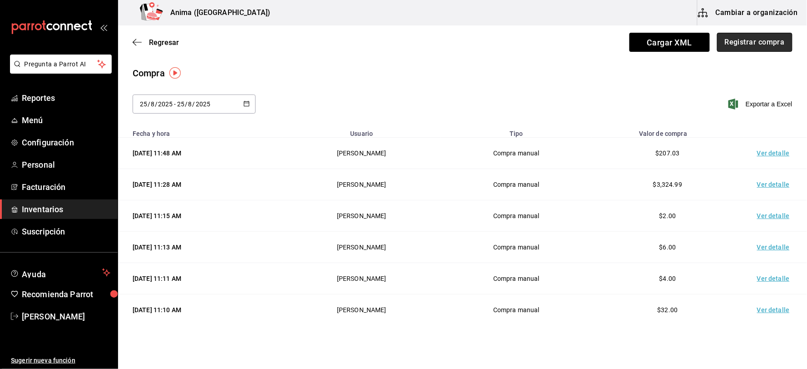
click at [748, 43] on button "Registrar compra" at bounding box center [754, 42] width 75 height 19
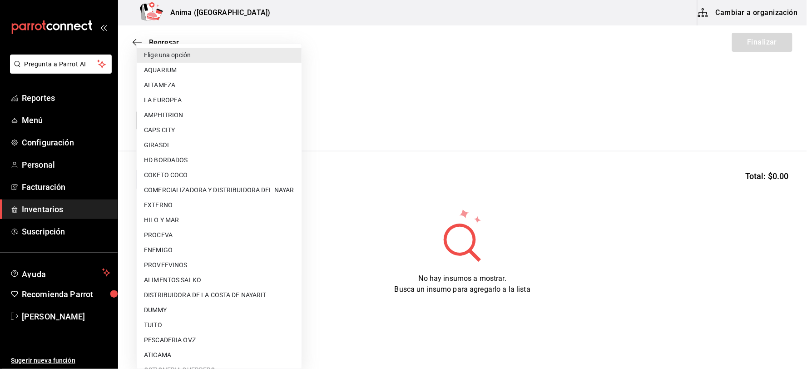
click at [225, 119] on body "Pregunta a Parrot AI Reportes Menú Configuración Personal Facturación Inventari…" at bounding box center [403, 159] width 807 height 318
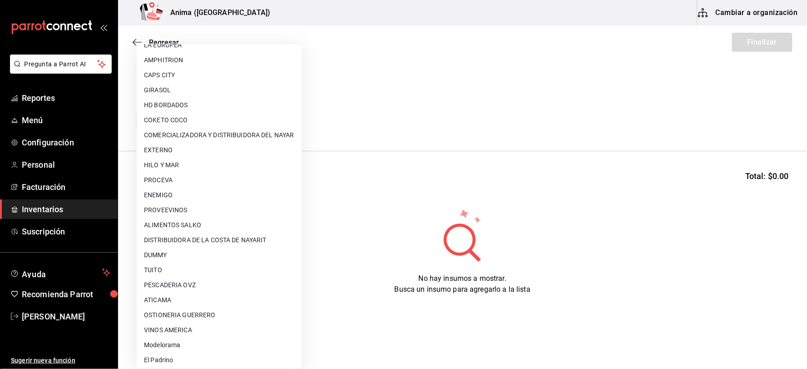
scroll to position [117, 0]
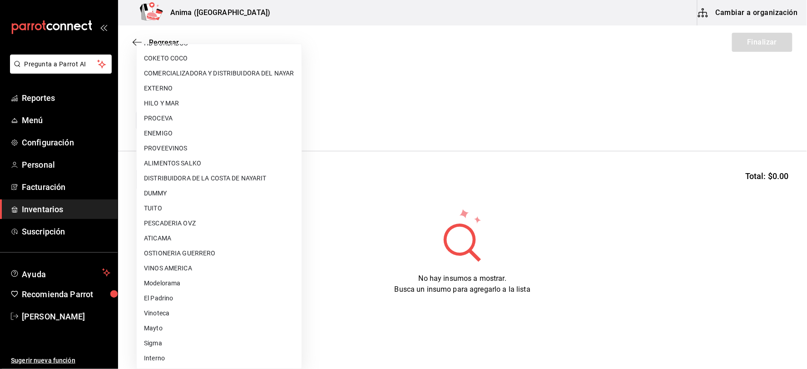
click at [406, 271] on div at bounding box center [403, 184] width 807 height 369
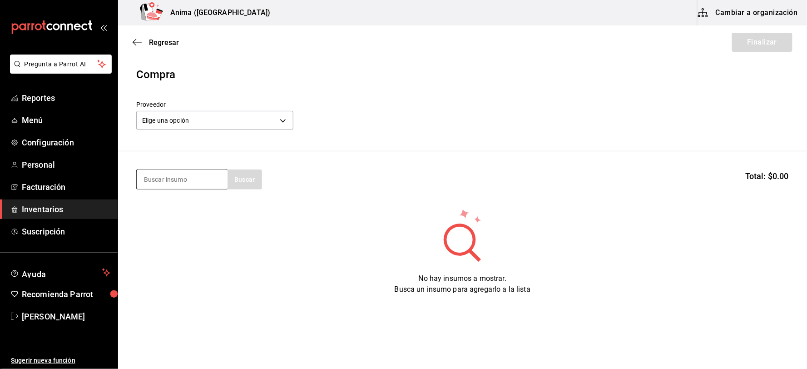
click at [188, 179] on input at bounding box center [182, 179] width 91 height 19
type input "a"
type input "MAXIM"
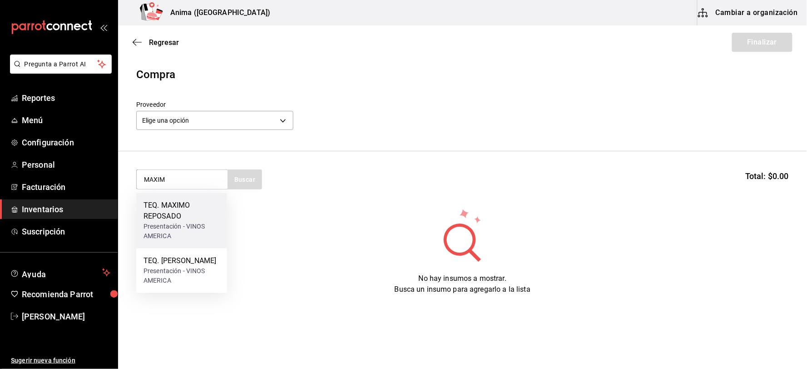
click at [193, 219] on div "TEQ. MAXIMO REPOSADO" at bounding box center [182, 211] width 76 height 22
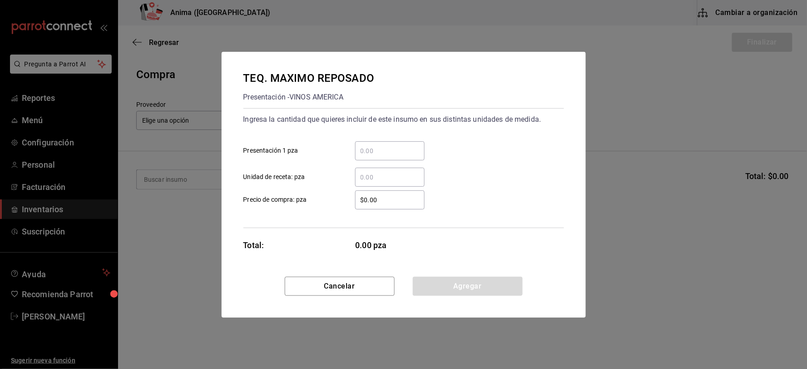
click at [389, 174] on input "​ Unidad de receta: pza" at bounding box center [390, 177] width 70 height 11
type input "6"
type input "$1"
click button "Agregar" at bounding box center [468, 286] width 110 height 19
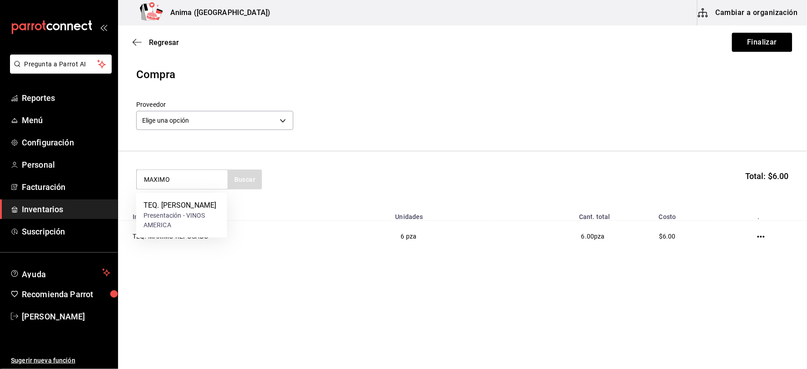
type input "MAXIMO"
click at [185, 211] on div "TEQ. [PERSON_NAME]" at bounding box center [182, 205] width 76 height 11
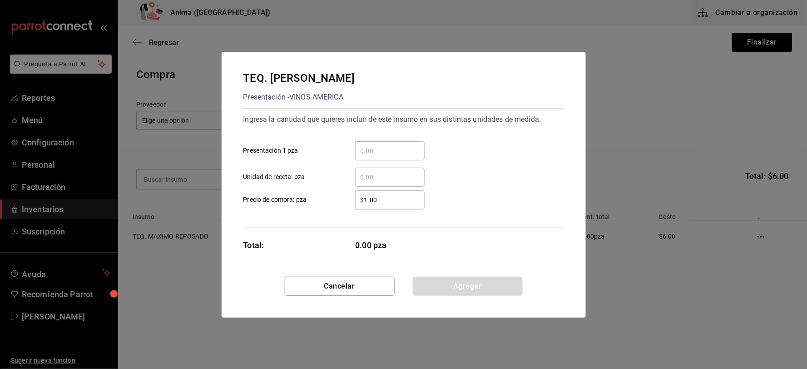
click at [369, 183] on div "​" at bounding box center [390, 177] width 70 height 19
click at [369, 183] on input "​ Unidad de receta: pza" at bounding box center [390, 177] width 70 height 11
type input "6"
type input "$1"
click button "Agregar" at bounding box center [468, 286] width 110 height 19
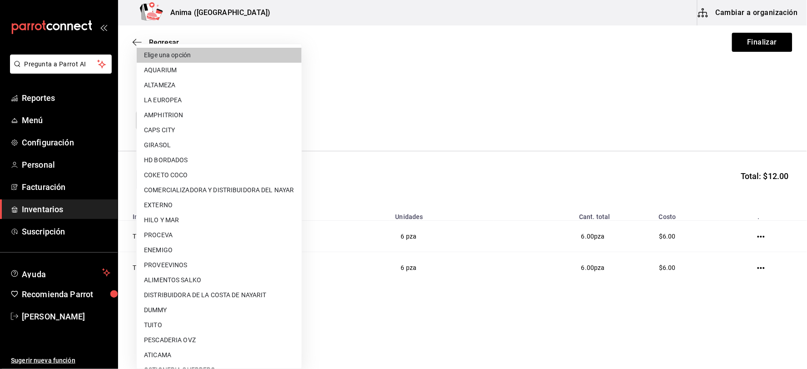
click at [198, 120] on body "Pregunta a Parrot AI Reportes Menú Configuración Personal Facturación Inventari…" at bounding box center [403, 159] width 807 height 318
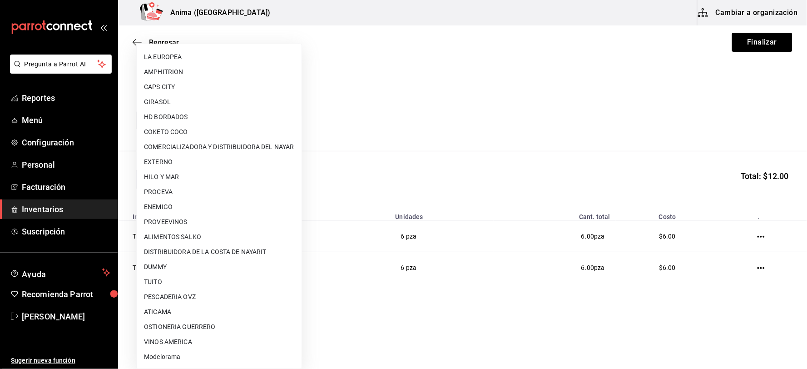
scroll to position [101, 0]
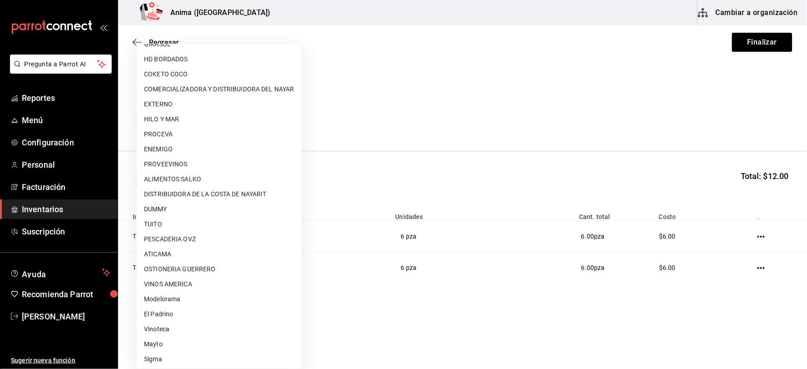
click at [210, 292] on li "Modelorama" at bounding box center [219, 299] width 165 height 15
type input "d5084155-126a-448e-932f-82e4152a0ee4"
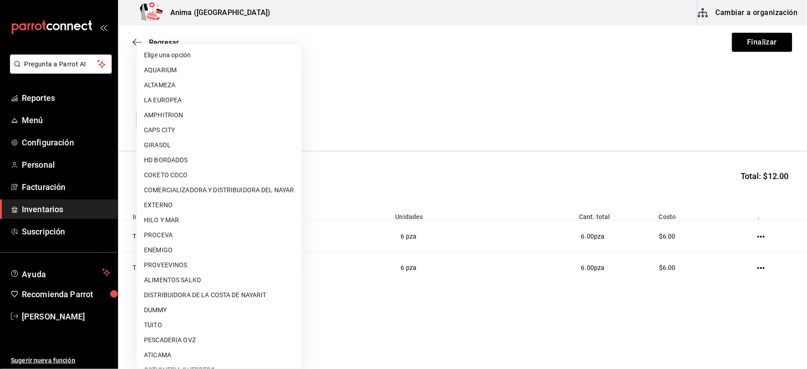
click at [252, 121] on body "Pregunta a Parrot AI Reportes Menú Configuración Personal Facturación Inventari…" at bounding box center [403, 159] width 807 height 318
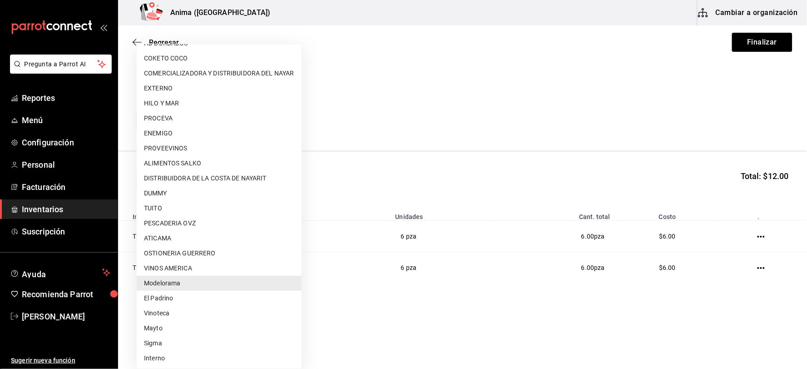
drag, startPoint x: 418, startPoint y: 167, endPoint x: 630, endPoint y: 123, distance: 216.2
click at [419, 167] on div at bounding box center [403, 184] width 807 height 369
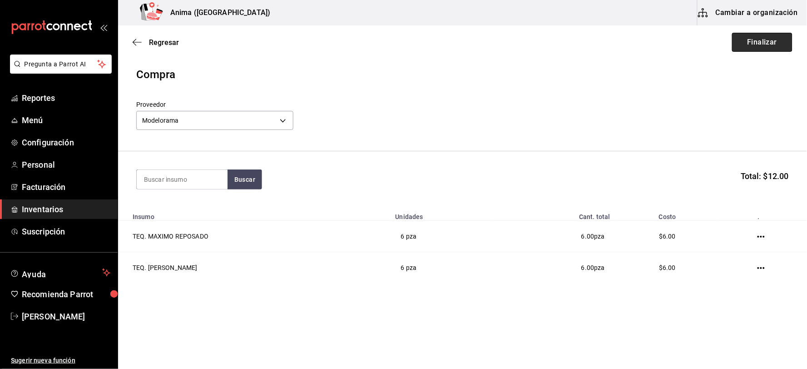
click at [757, 41] on button "Finalizar" at bounding box center [762, 42] width 60 height 19
